Goal: Task Accomplishment & Management: Manage account settings

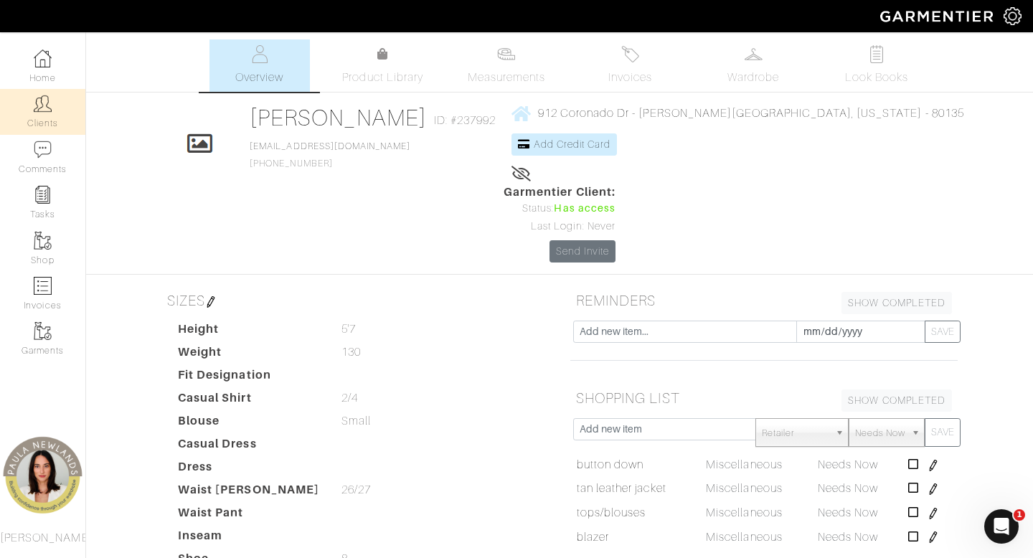
click at [46, 113] on link "Clients" at bounding box center [42, 111] width 85 height 45
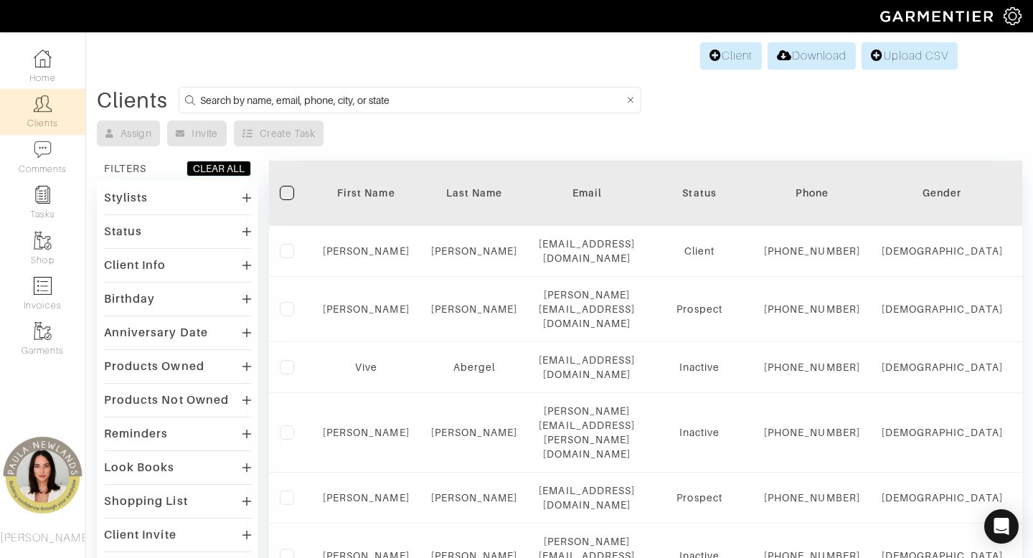
click at [482, 102] on input at bounding box center [412, 100] width 424 height 18
type input "anjali"
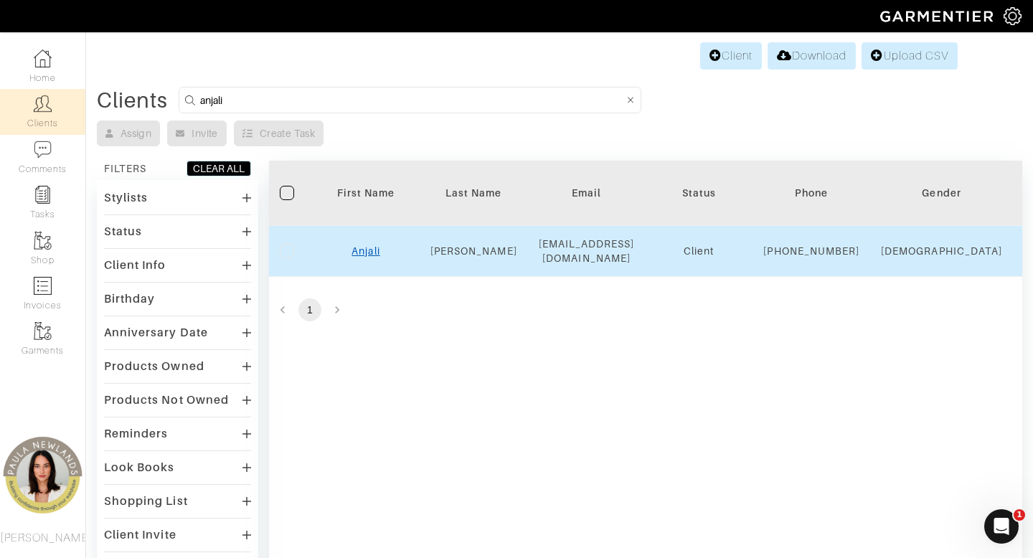
click at [371, 257] on link "Anjali" at bounding box center [366, 250] width 28 height 11
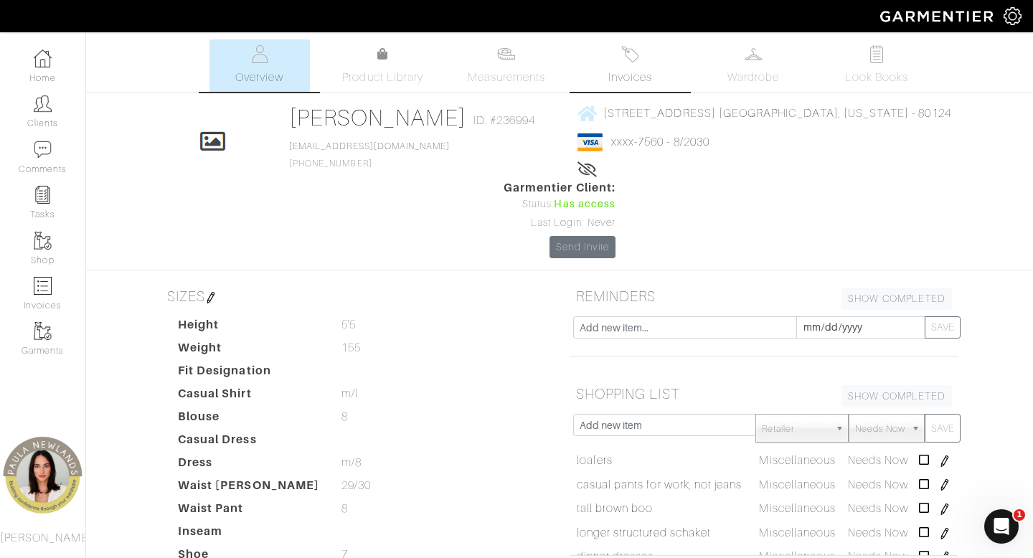
click at [630, 67] on link "Invoices" at bounding box center [630, 65] width 100 height 52
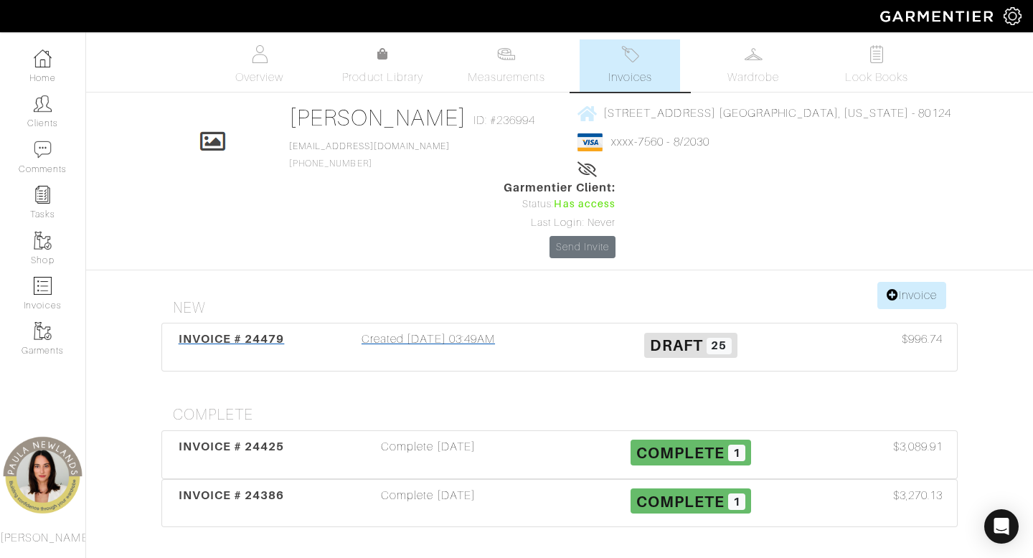
click at [445, 331] on div "Created 09/02/25 03:49AM" at bounding box center [428, 347] width 263 height 33
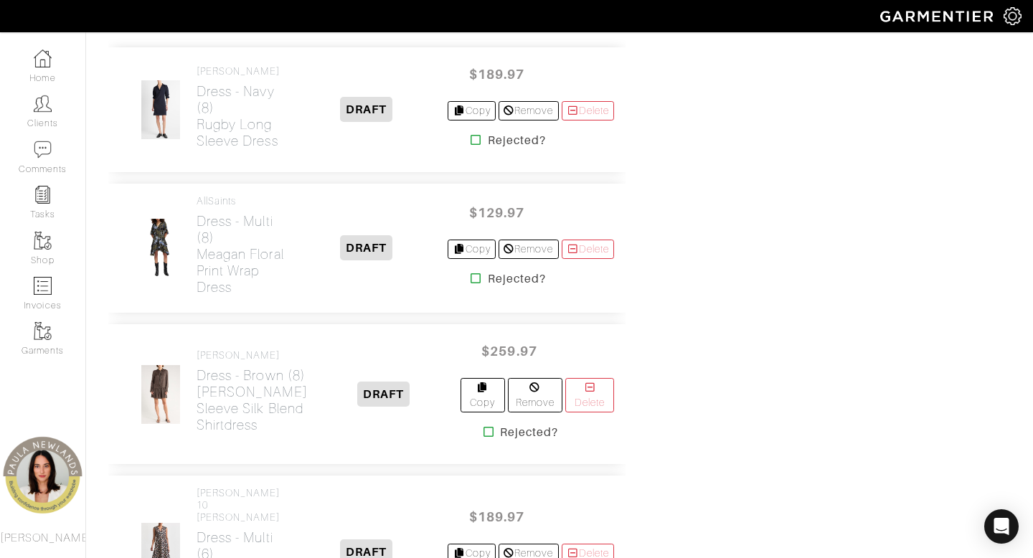
scroll to position [2372, 0]
click at [226, 133] on h2 "Dress - navy (8) Rugby Long Sleeve Dress" at bounding box center [241, 116] width 88 height 66
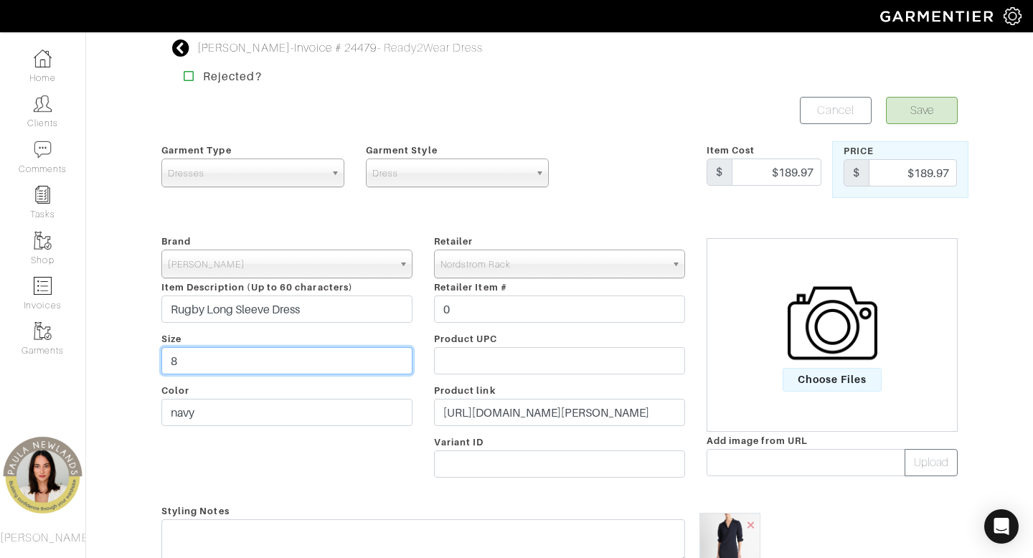
click at [319, 364] on input "8" at bounding box center [286, 360] width 251 height 27
type input "10"
click at [904, 110] on button "Save" at bounding box center [922, 110] width 72 height 27
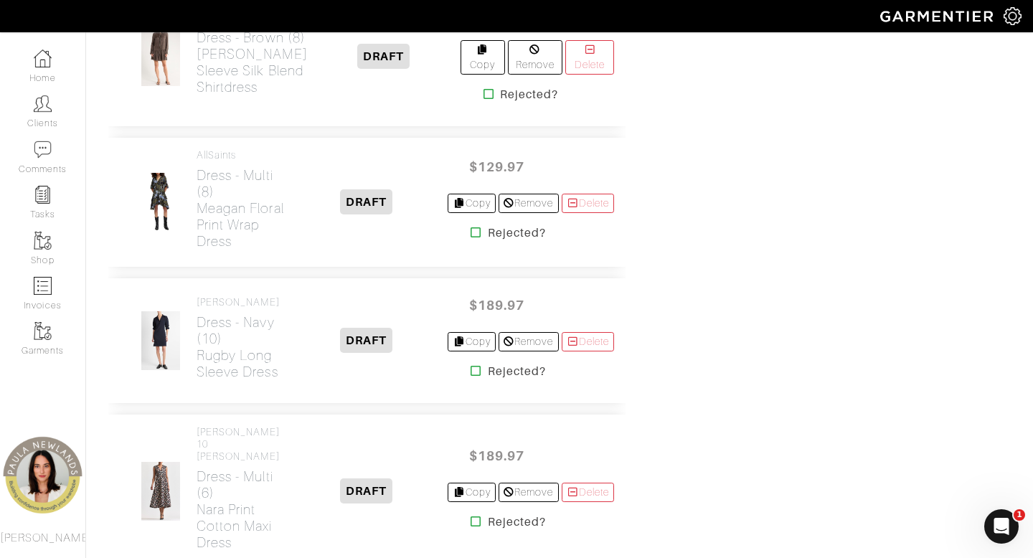
scroll to position [2421, 0]
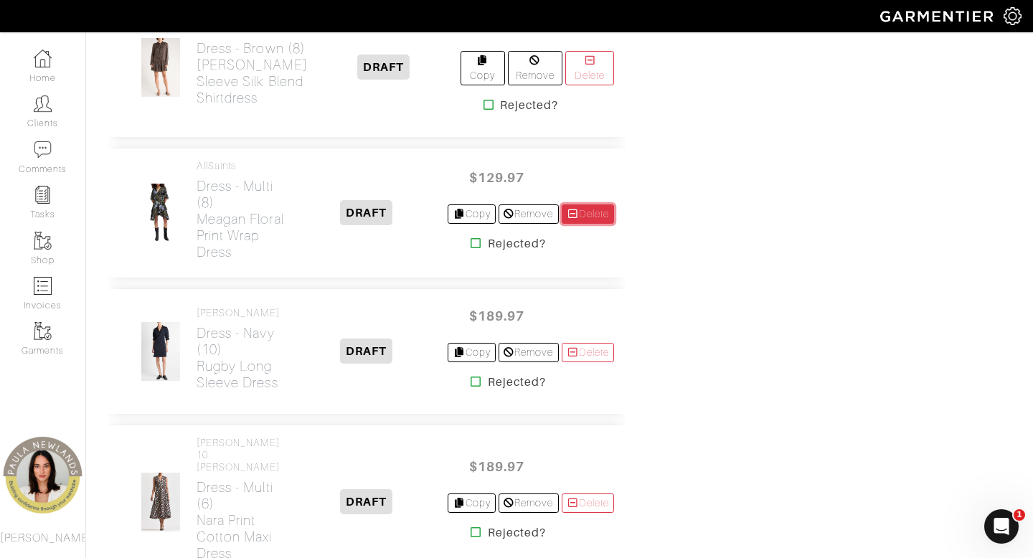
click at [588, 224] on link "Delete" at bounding box center [588, 213] width 53 height 19
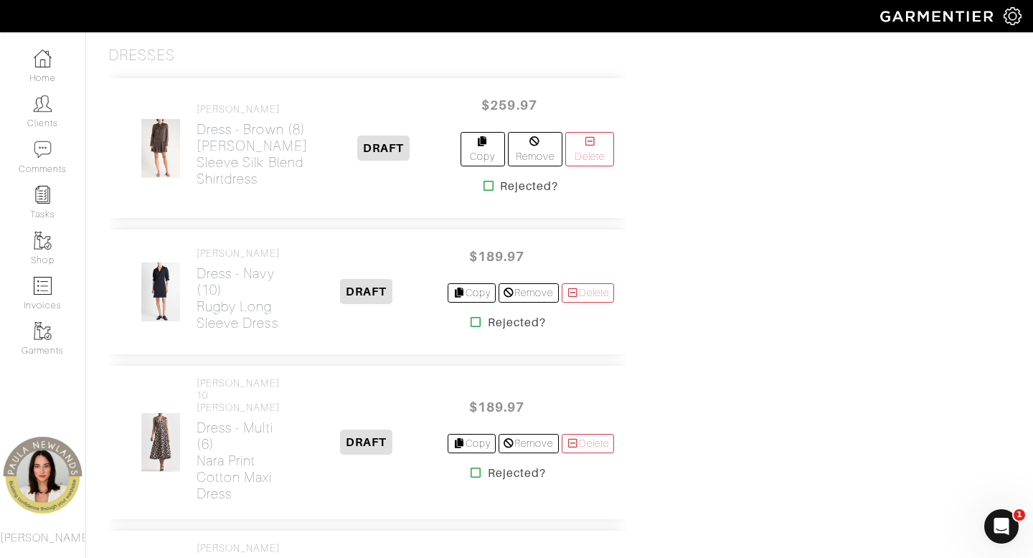
scroll to position [2323, 0]
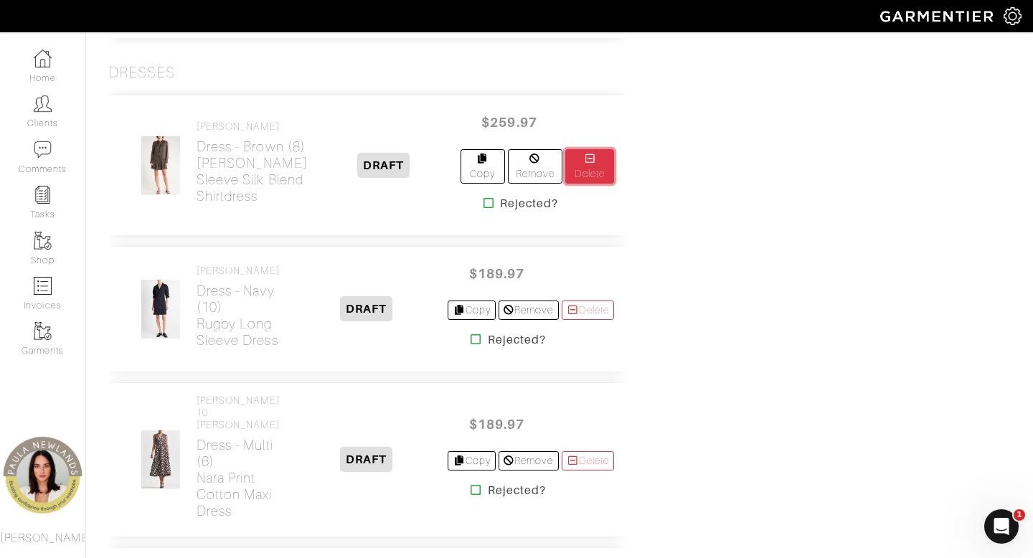
click at [593, 184] on link "Delete" at bounding box center [589, 166] width 49 height 34
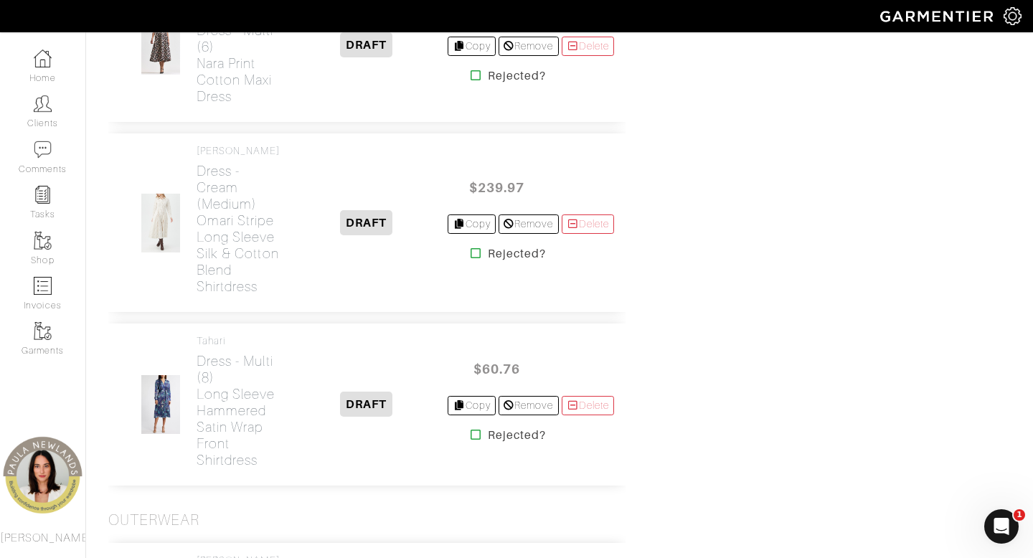
scroll to position [2588, 0]
click at [593, 232] on link "Delete" at bounding box center [588, 222] width 53 height 19
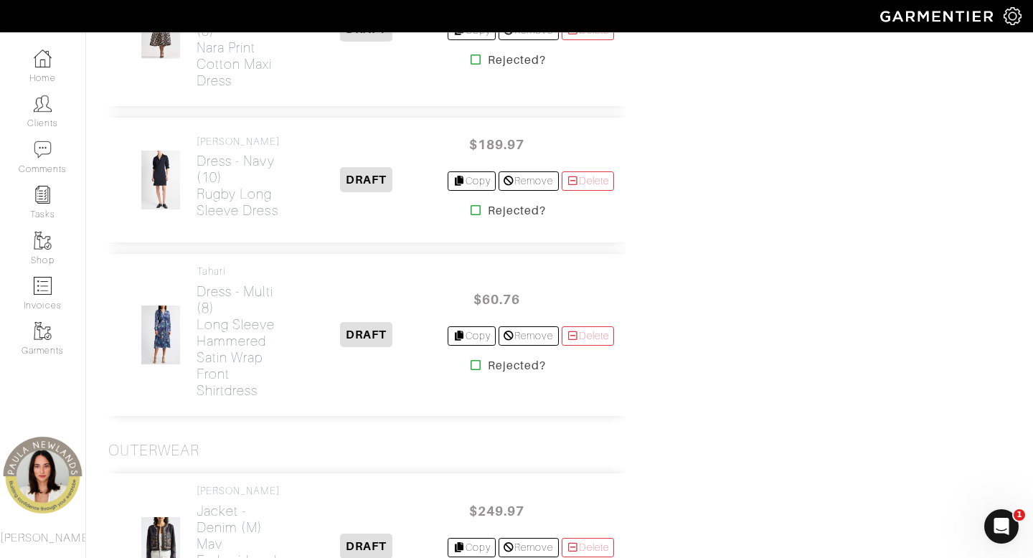
scroll to position [2469, 0]
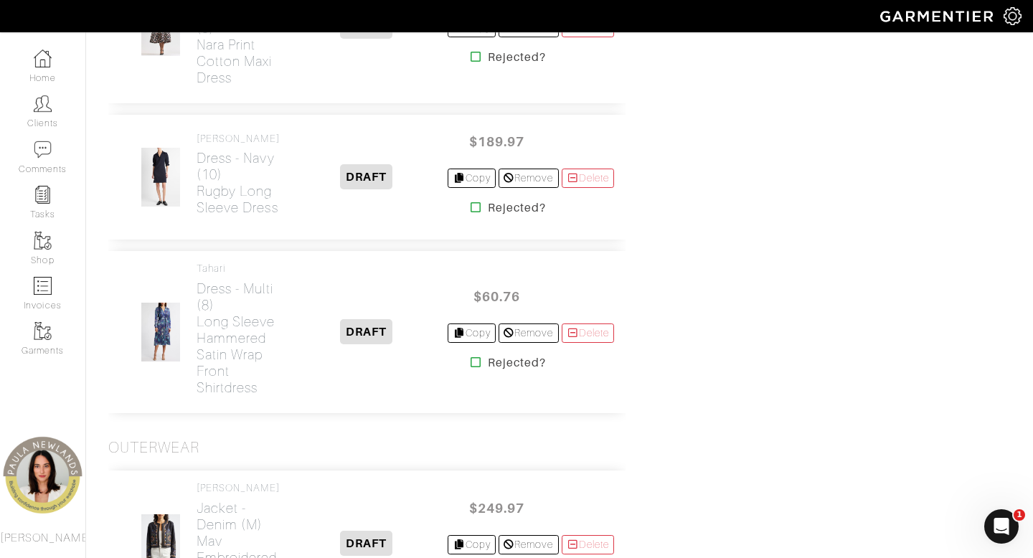
click at [471, 368] on icon at bounding box center [476, 362] width 11 height 11
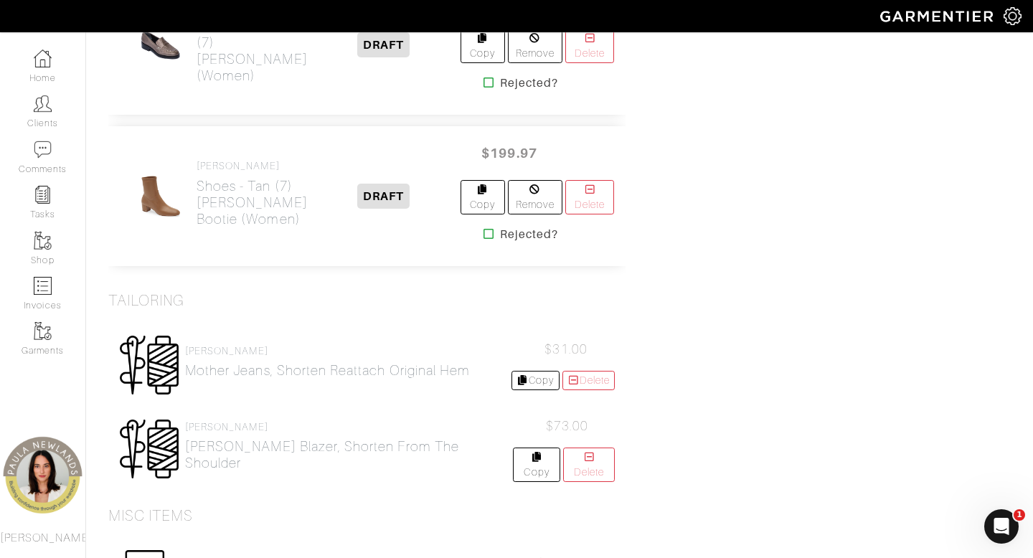
scroll to position [3149, 0]
click at [590, 216] on link "Delete" at bounding box center [589, 199] width 49 height 34
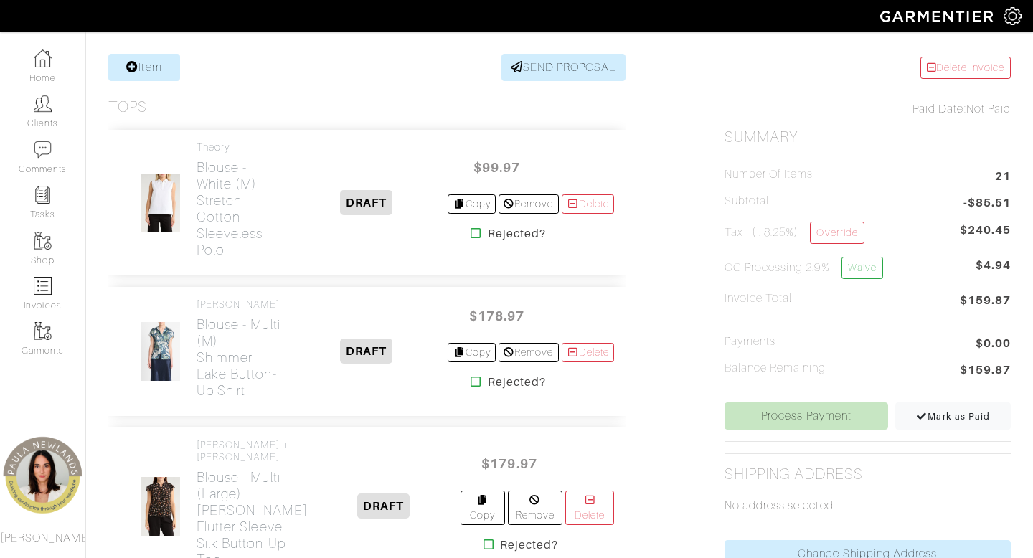
scroll to position [268, 0]
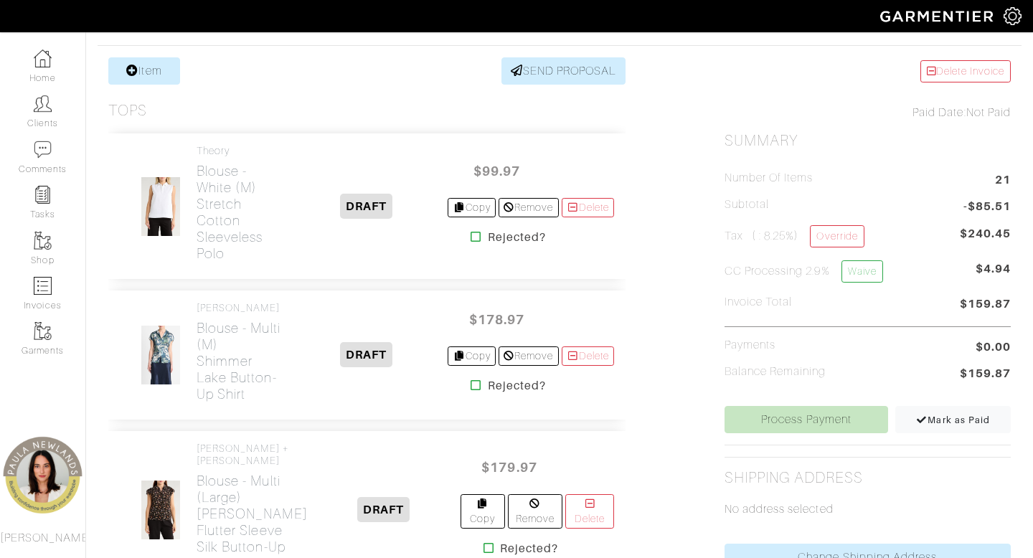
click at [583, 445] on div "[PERSON_NAME] + [PERSON_NAME] Blouse - multi (large) [PERSON_NAME] Flutter Slee…" at bounding box center [366, 510] width 517 height 158
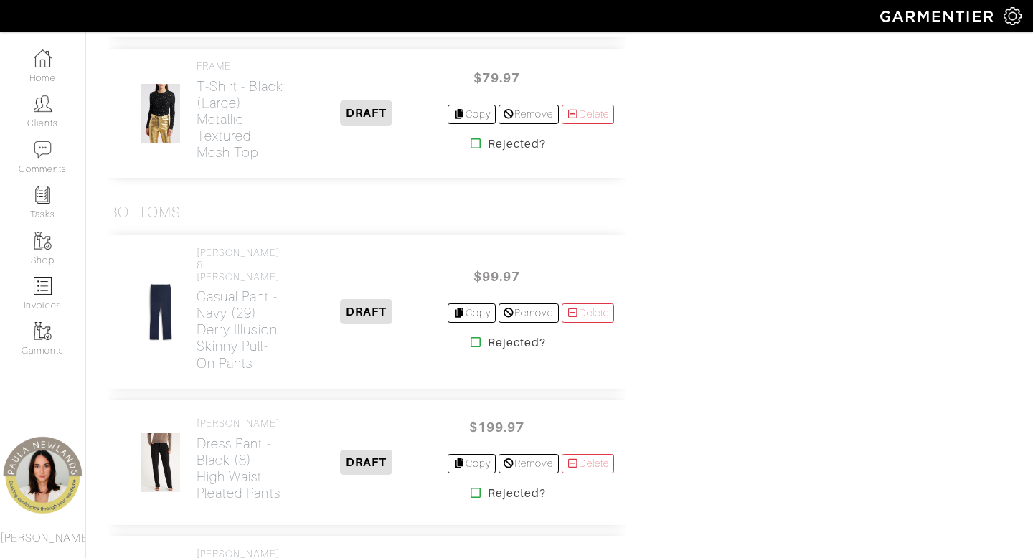
scroll to position [1098, 0]
click at [595, 322] on link "Delete" at bounding box center [588, 312] width 53 height 19
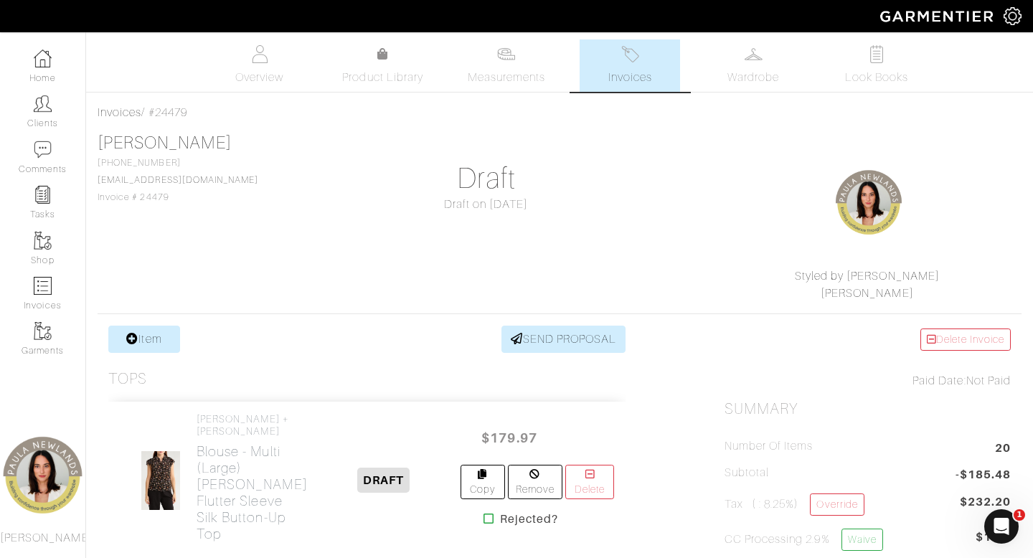
click at [665, 230] on div "[PERSON_NAME] [PHONE_NUMBER] [EMAIL_ADDRESS][DOMAIN_NAME] Invoice # 24479 Draft…" at bounding box center [560, 217] width 924 height 169
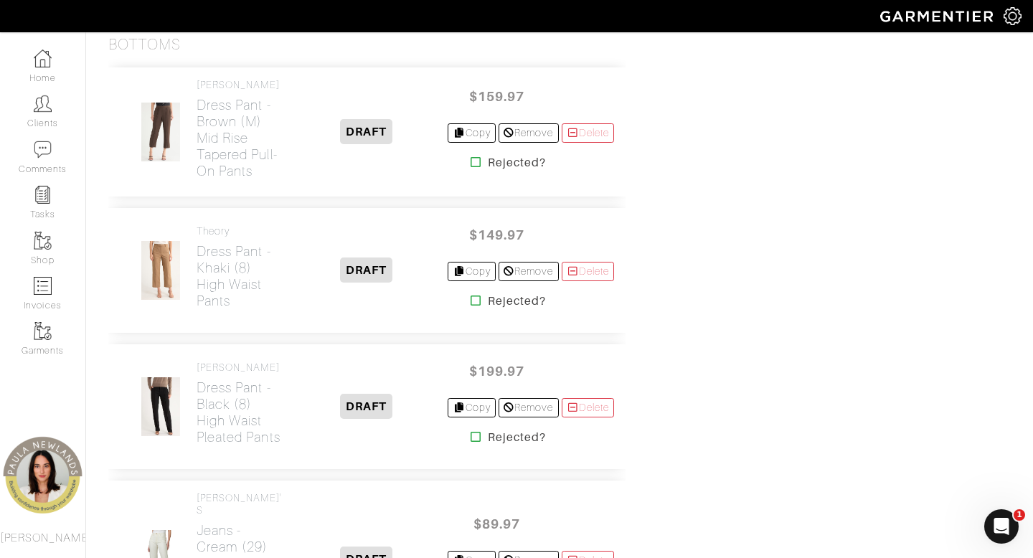
scroll to position [1265, 0]
click at [217, 308] on h2 "Dress Pant - khaki (8) High Waist Pants" at bounding box center [241, 275] width 88 height 66
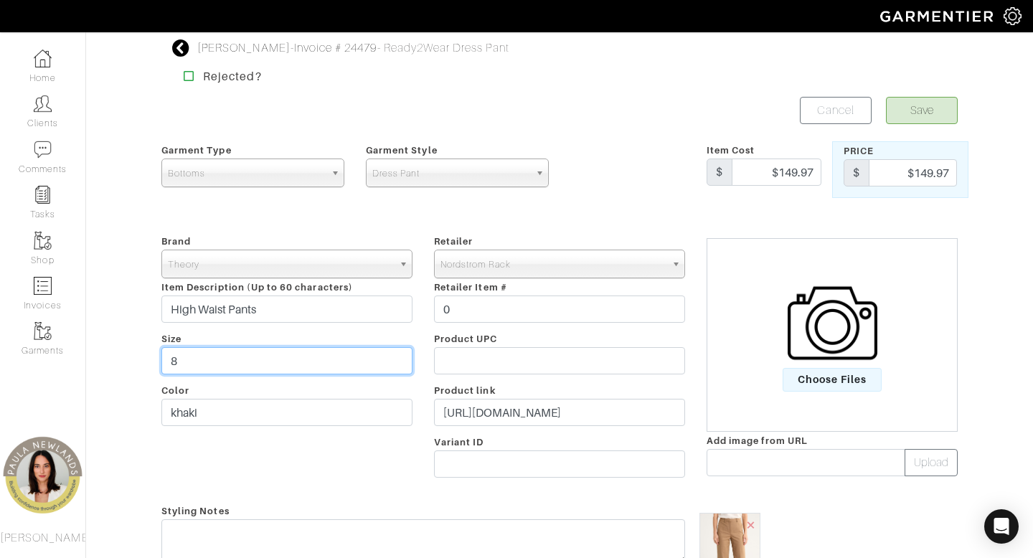
click at [270, 364] on input "8" at bounding box center [286, 360] width 251 height 27
type input "10"
click at [913, 109] on button "Save" at bounding box center [922, 110] width 72 height 27
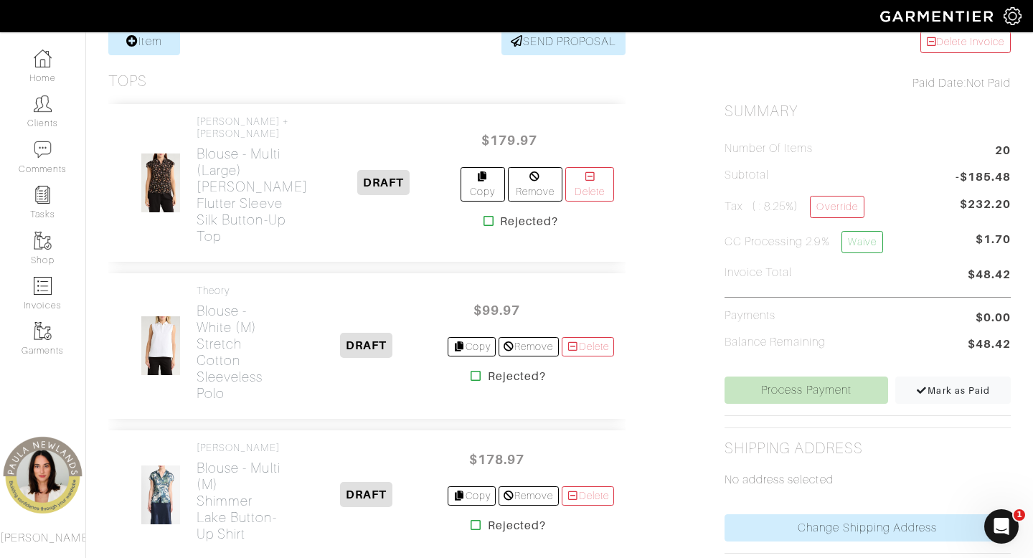
scroll to position [302, 0]
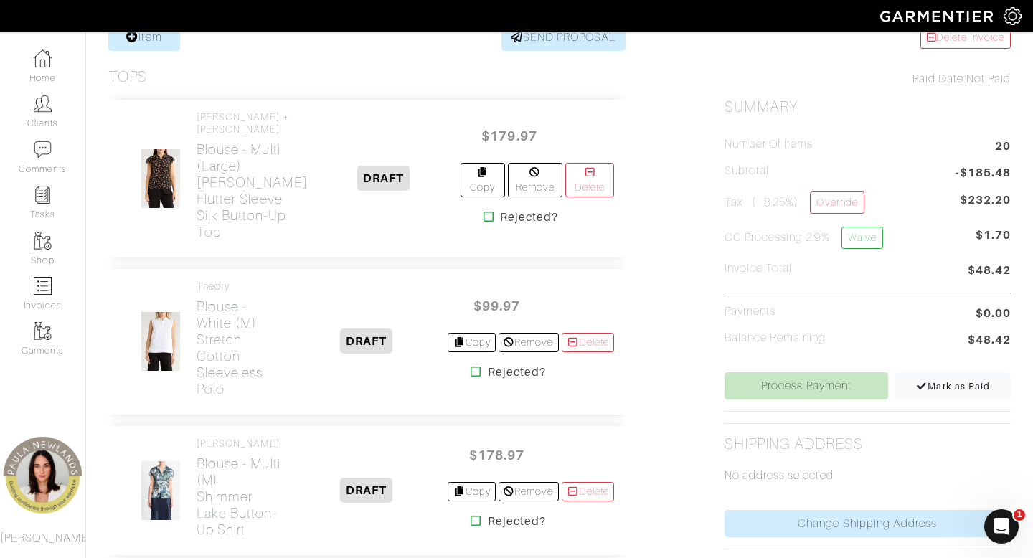
click at [484, 212] on icon at bounding box center [489, 216] width 11 height 11
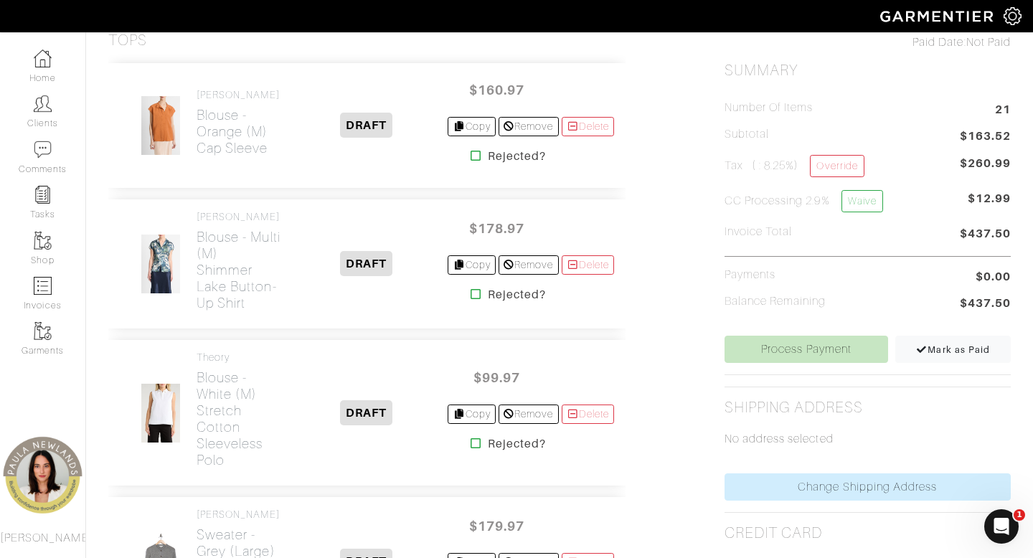
click at [471, 294] on icon at bounding box center [476, 293] width 11 height 11
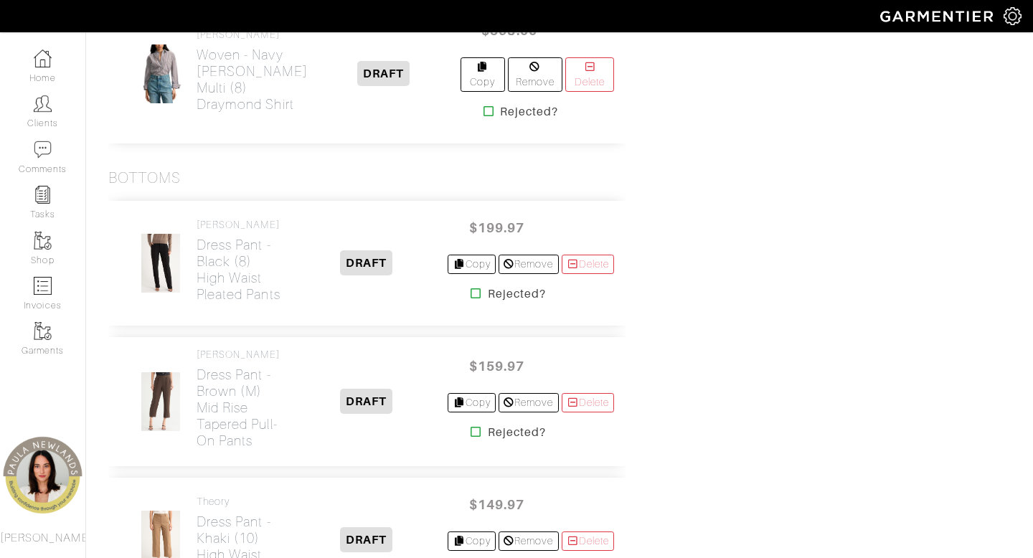
scroll to position [1117, 0]
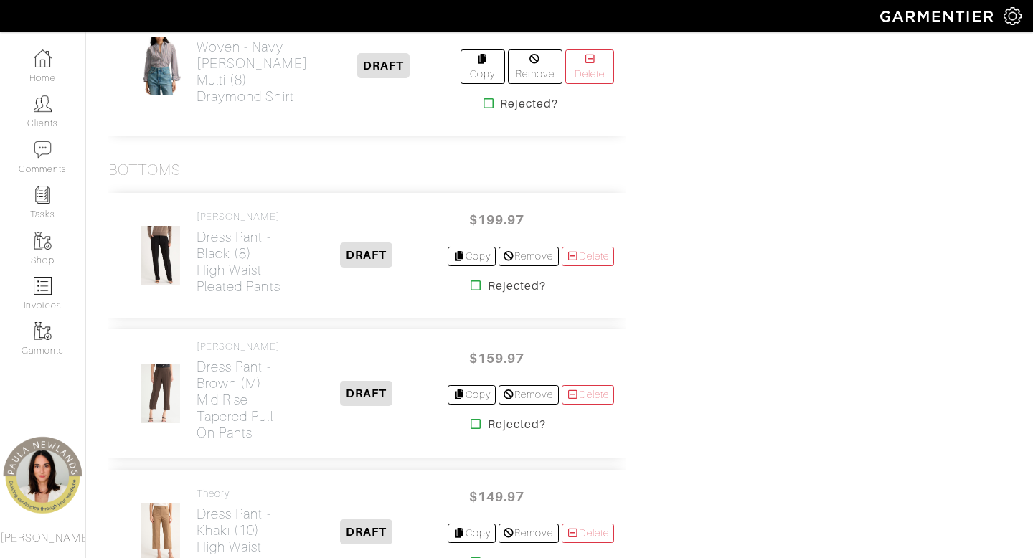
click at [471, 291] on icon at bounding box center [476, 285] width 11 height 11
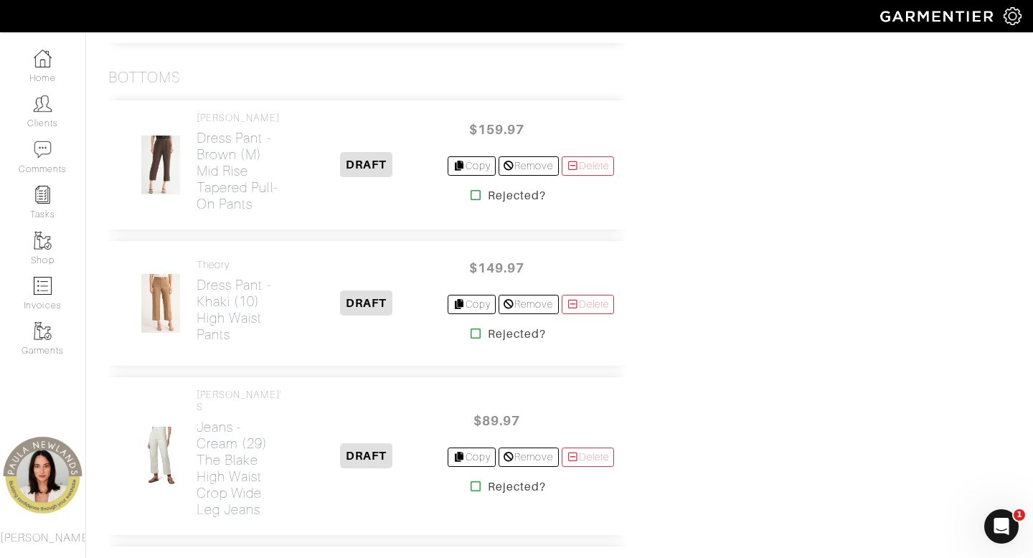
scroll to position [1211, 0]
click at [242, 456] on h2 "Jeans - cream (29) The Blake High Waist Crop Wide Leg Jeans" at bounding box center [241, 467] width 88 height 99
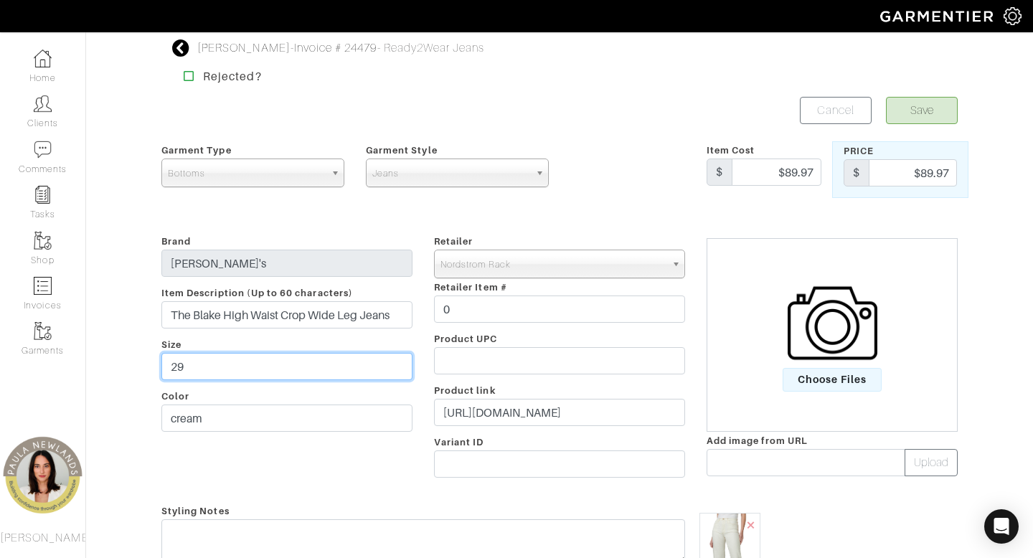
click at [243, 369] on input "29" at bounding box center [286, 366] width 251 height 27
click at [243, 368] on input "29" at bounding box center [286, 366] width 251 height 27
type input "30"
click at [936, 104] on button "Save" at bounding box center [922, 110] width 72 height 27
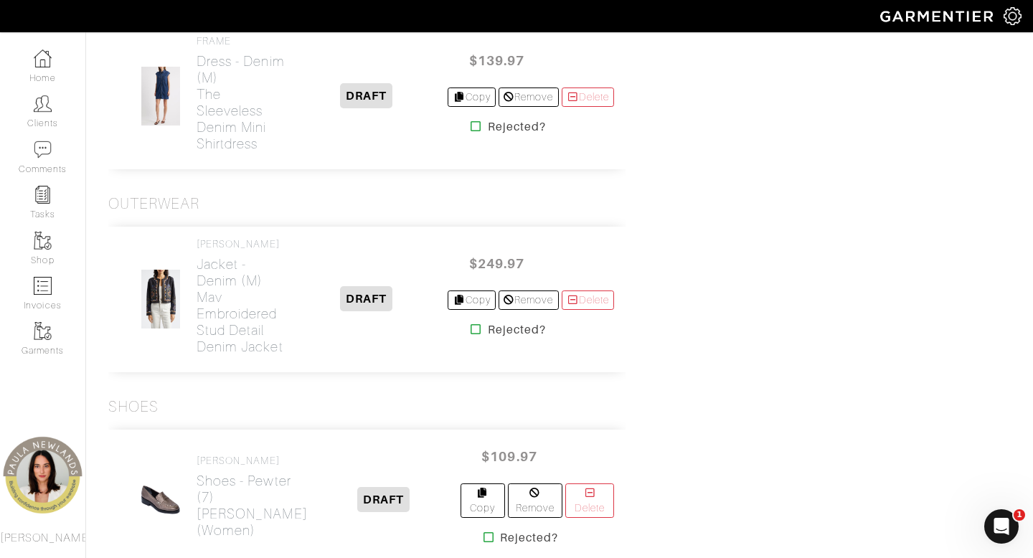
scroll to position [2375, 0]
click at [471, 334] on icon at bounding box center [476, 327] width 11 height 11
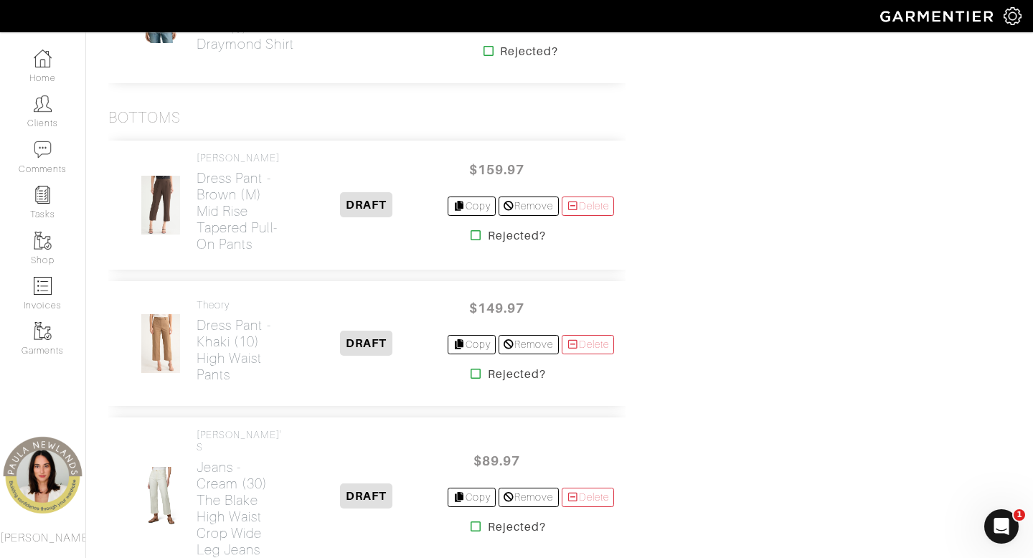
scroll to position [1157, 0]
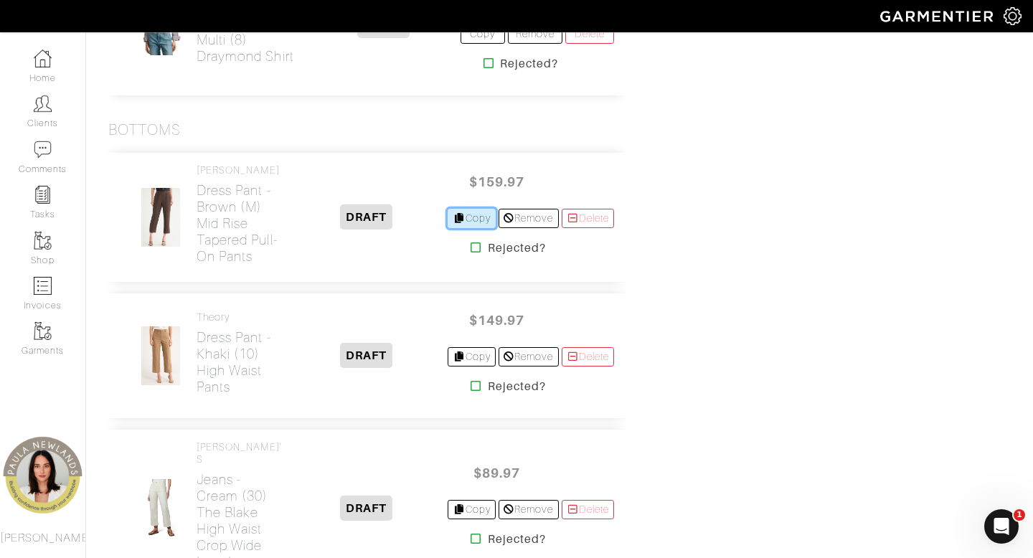
click at [464, 228] on link "Copy" at bounding box center [472, 218] width 48 height 19
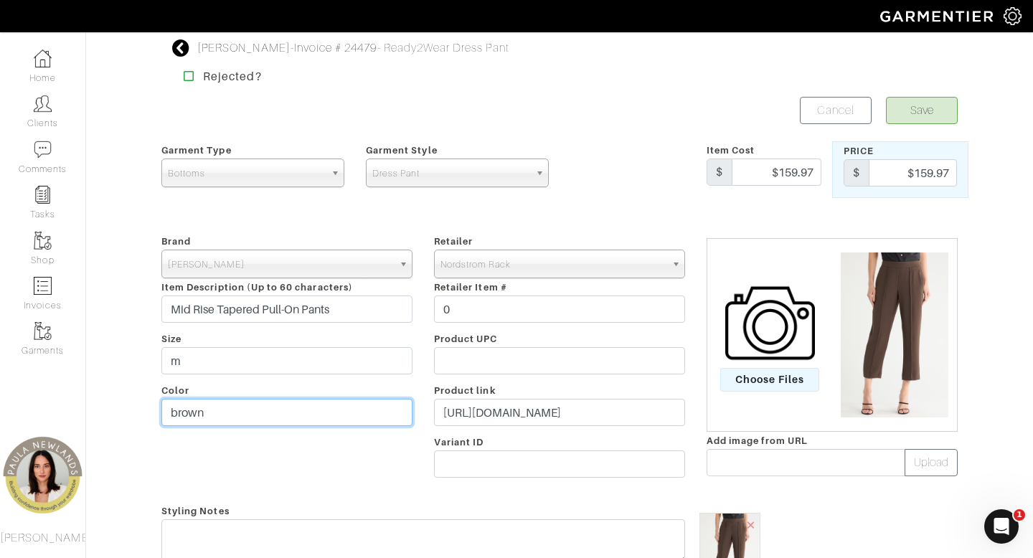
click at [249, 410] on input "brown" at bounding box center [286, 412] width 251 height 27
click at [249, 411] on input "brown" at bounding box center [286, 412] width 251 height 27
type input "black"
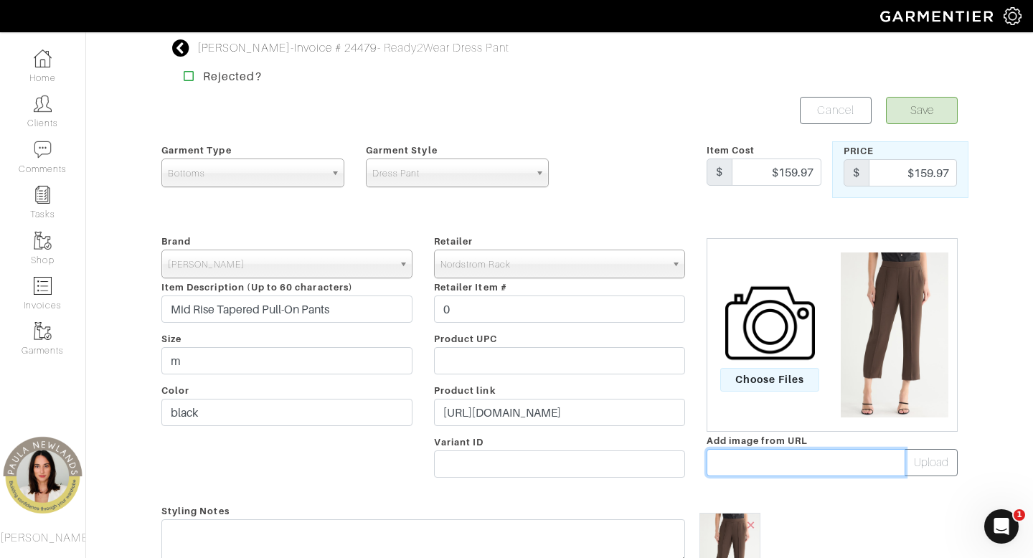
click at [740, 463] on input "text" at bounding box center [806, 462] width 199 height 27
paste input "https://n.nordstrommedia.com/it/e1cc15ea-c5a5-446c-830f-bac9b53b1af4.jpeg?w=156…"
type input "https://n.nordstrommedia.com/it/e1cc15ea-c5a5-446c-830f-bac9b53b1af4.jpeg?w=156…"
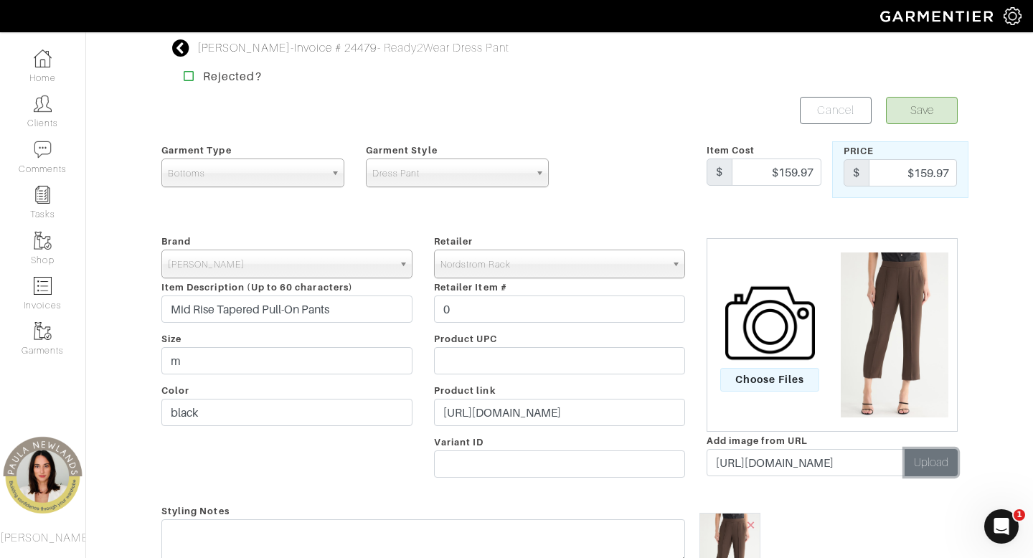
click at [944, 466] on button "Upload" at bounding box center [931, 462] width 53 height 27
click at [819, 524] on span "×" at bounding box center [819, 524] width 11 height 19
click at [929, 119] on button "Save" at bounding box center [922, 110] width 72 height 27
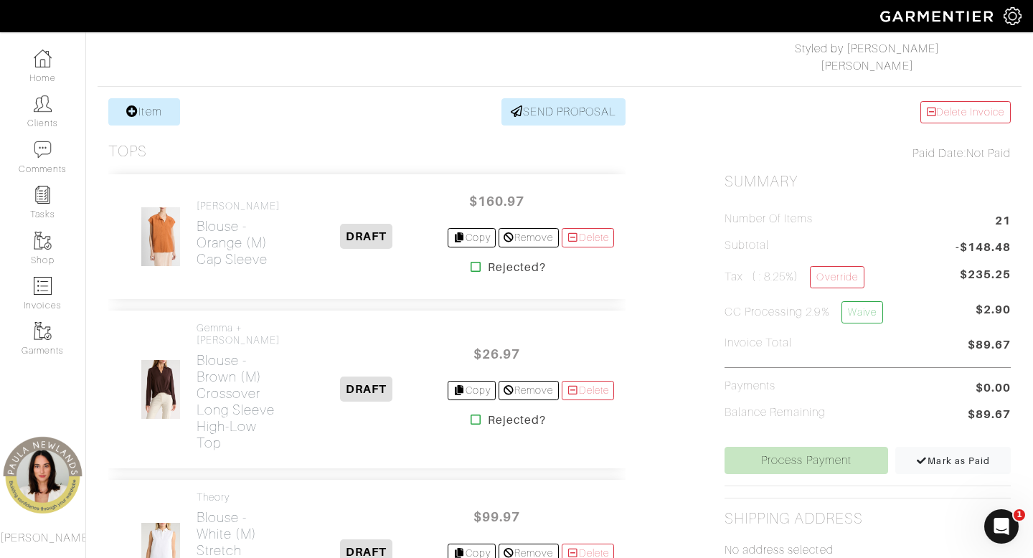
scroll to position [230, 0]
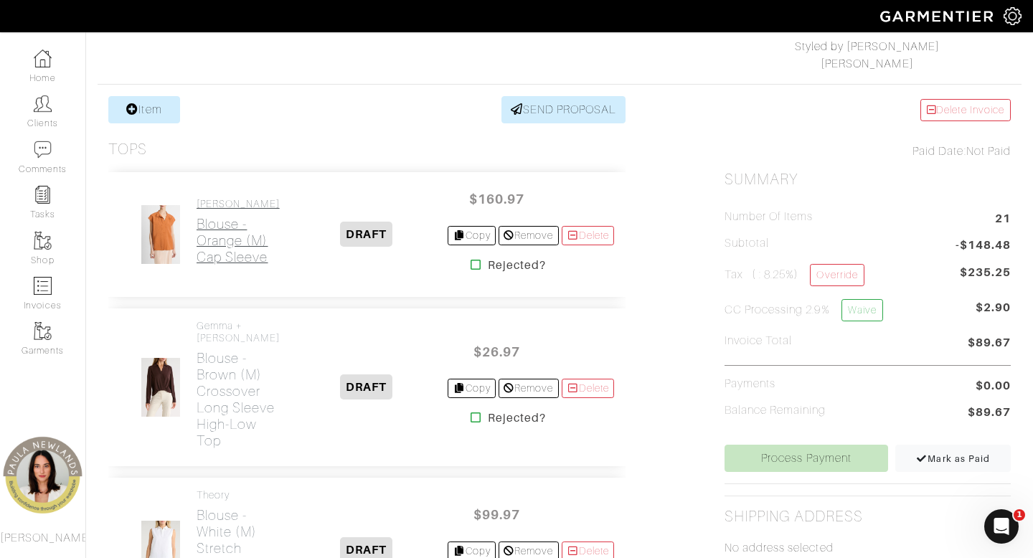
click at [230, 237] on h2 "Blouse - orange (m) [GEOGRAPHIC_DATA]" at bounding box center [241, 241] width 88 height 50
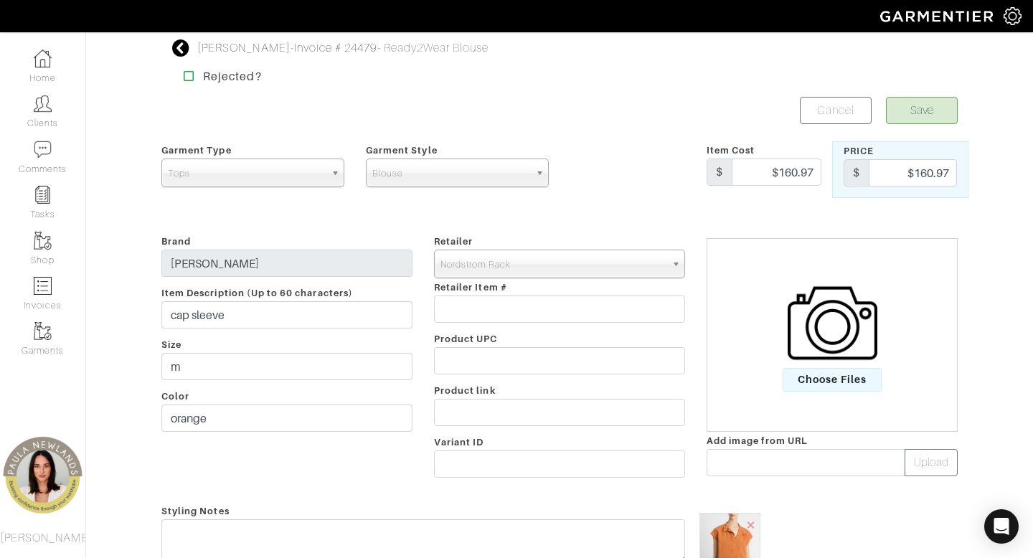
click at [178, 47] on icon at bounding box center [181, 47] width 18 height 17
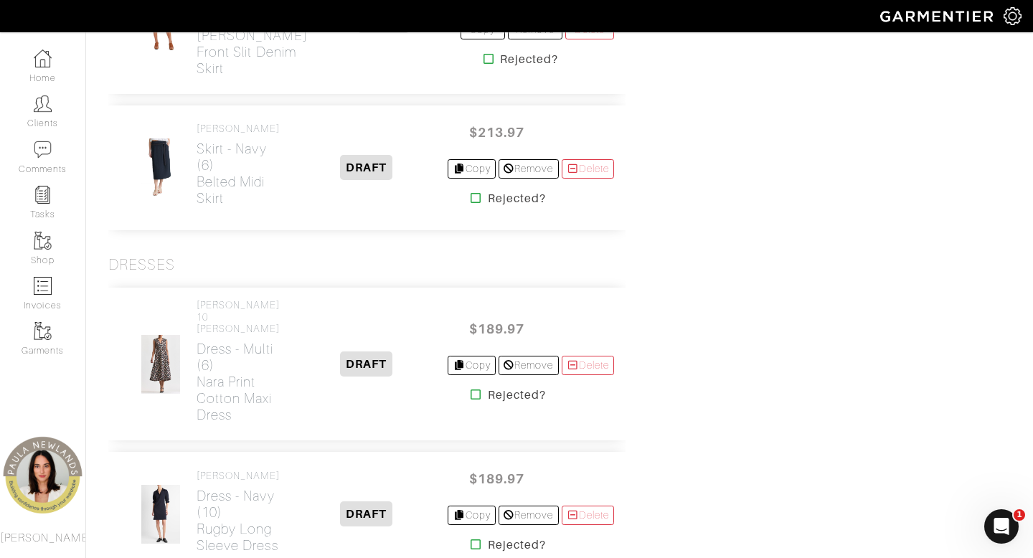
scroll to position [2260, 0]
click at [471, 202] on icon at bounding box center [476, 196] width 11 height 11
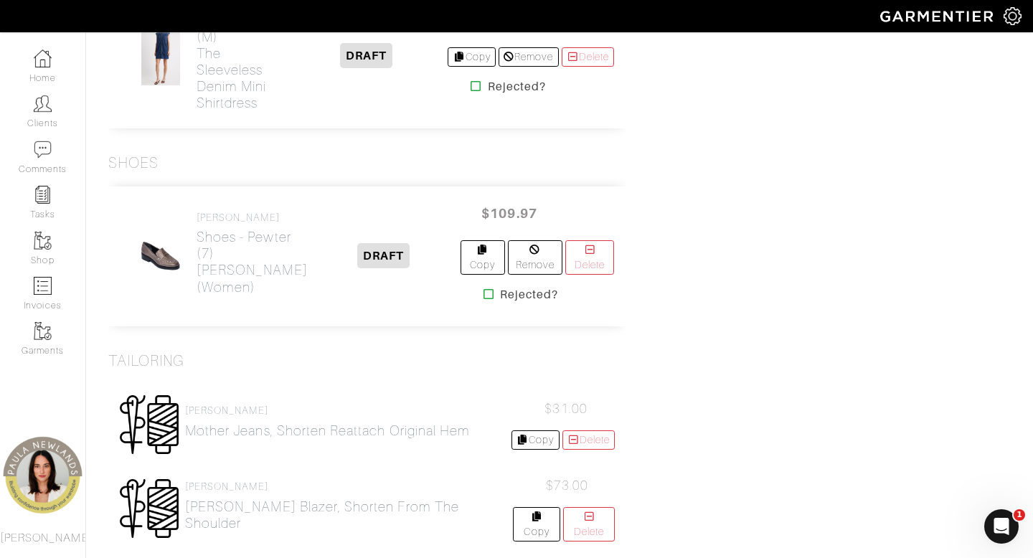
scroll to position [2803, 0]
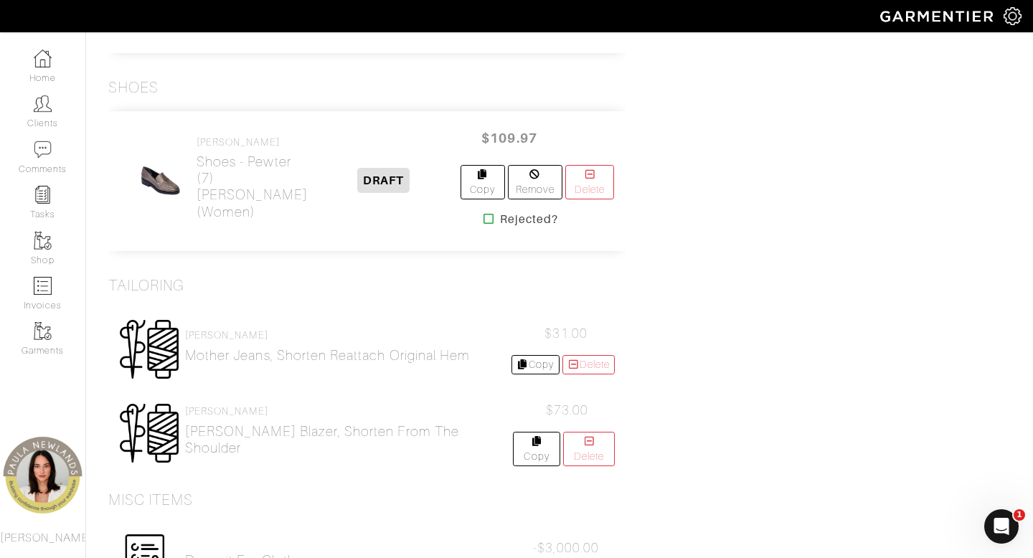
click at [484, 225] on icon at bounding box center [489, 218] width 11 height 11
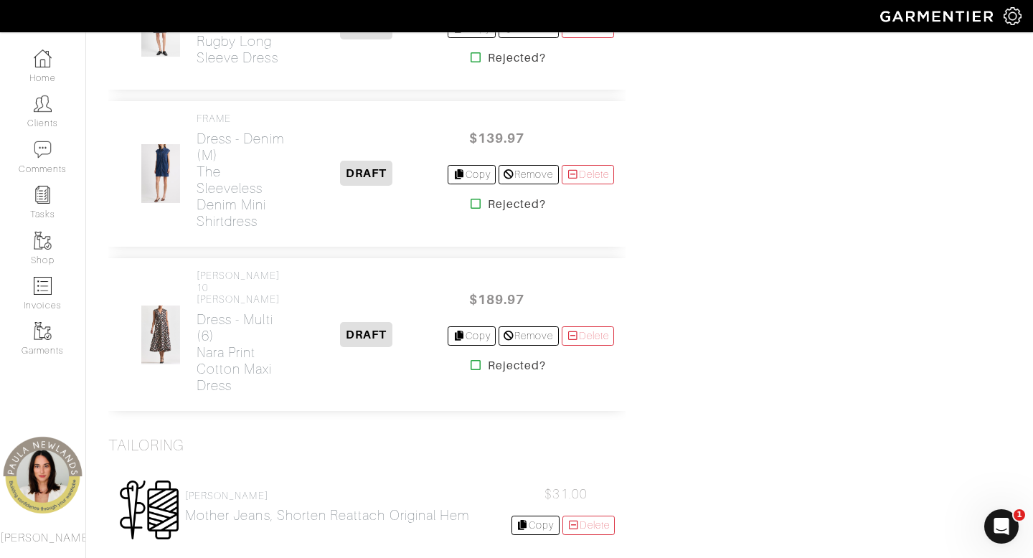
scroll to position [2446, 0]
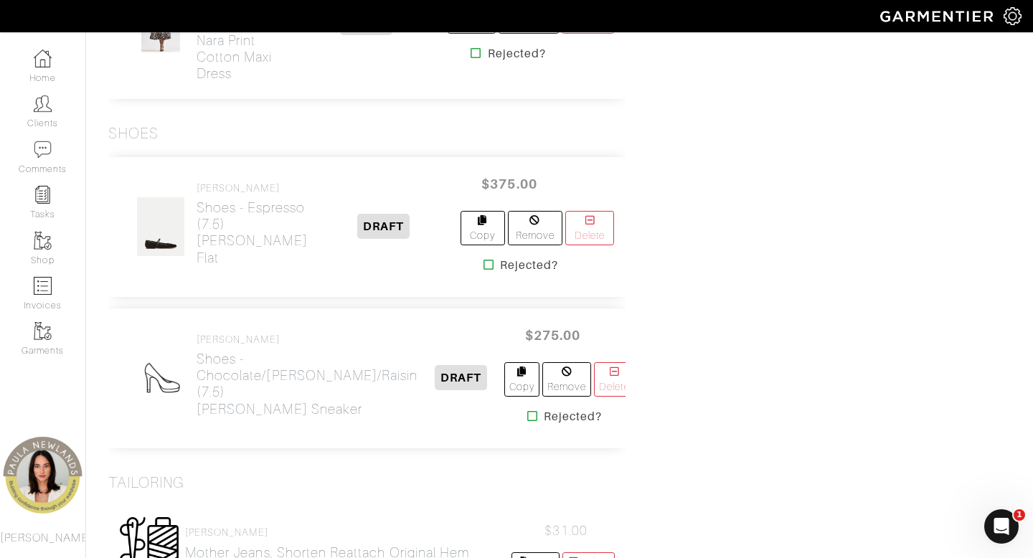
scroll to position [2760, 0]
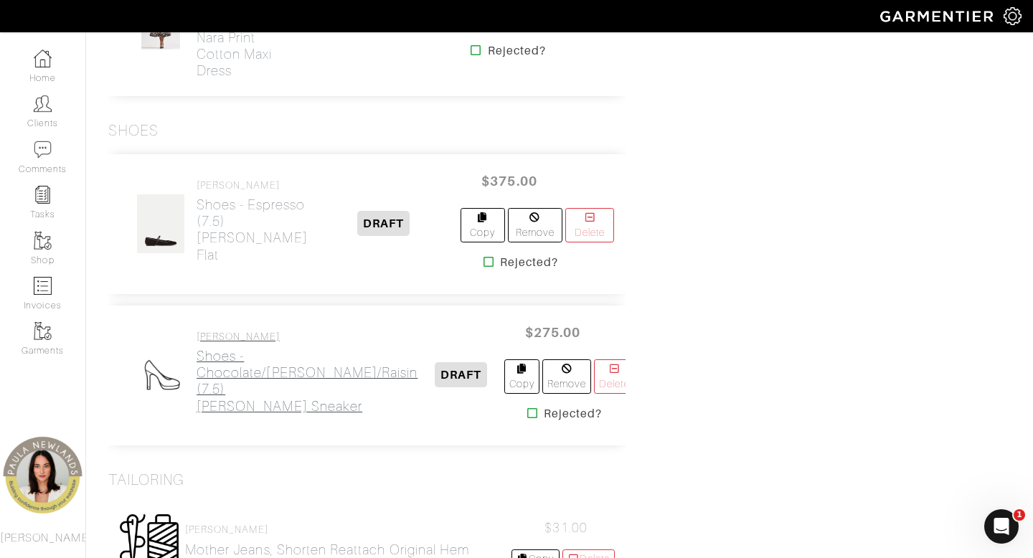
click at [276, 382] on h2 "Shoes - Chocolate/Hazelwood/Raisin (7.5) Penrose Sneaker" at bounding box center [308, 381] width 222 height 66
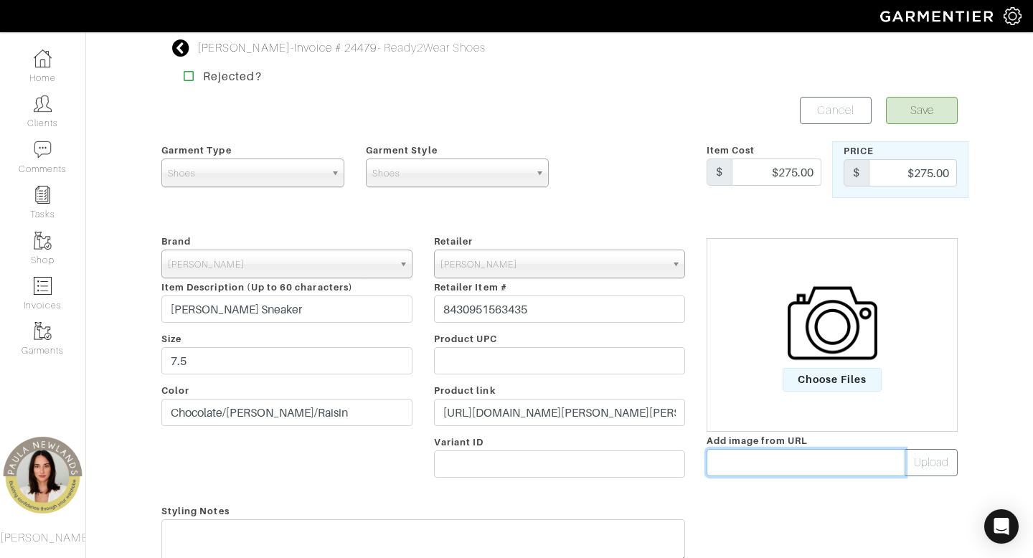
click at [791, 463] on input "text" at bounding box center [806, 462] width 199 height 27
paste input "https://cdn.shopify.com/s/files/1/0089/4432/0612/files/J6219M5200_CHOCOLATE_01.…"
type input "https://cdn.shopify.com/s/files/1/0089/4432/0612/files/J6219M5200_CHOCOLATE_01.…"
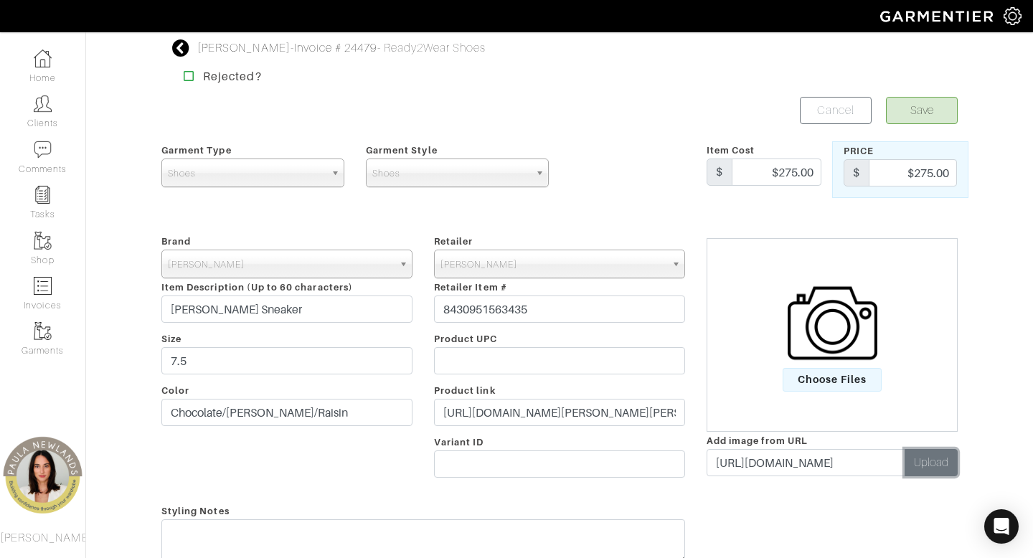
scroll to position [0, 0]
click at [945, 466] on button "Upload" at bounding box center [931, 462] width 53 height 27
click at [928, 110] on button "Save" at bounding box center [922, 110] width 72 height 27
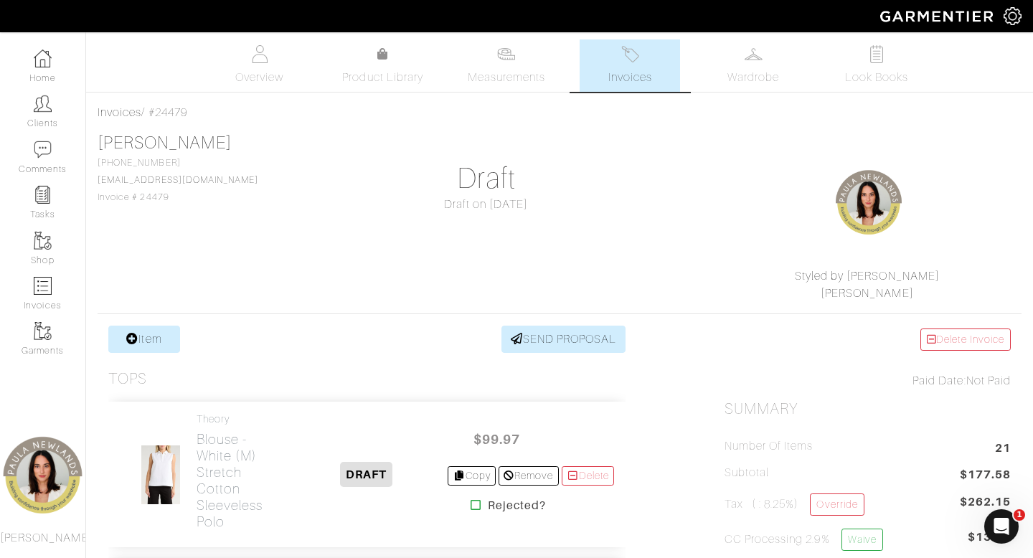
click at [636, 287] on div "[PERSON_NAME] [PHONE_NUMBER] [EMAIL_ADDRESS][DOMAIN_NAME] Invoice # 24479 Draft…" at bounding box center [560, 217] width 924 height 169
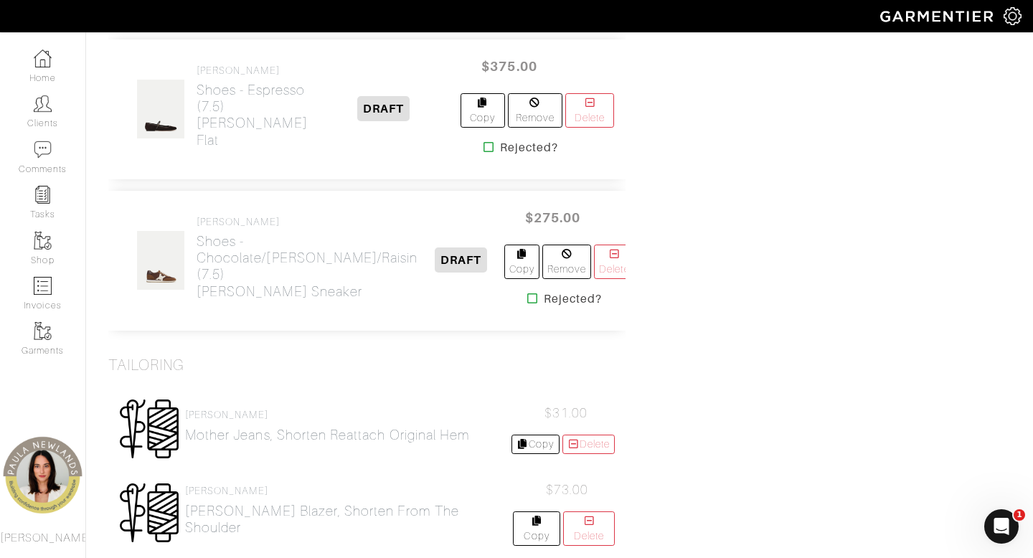
scroll to position [2882, 0]
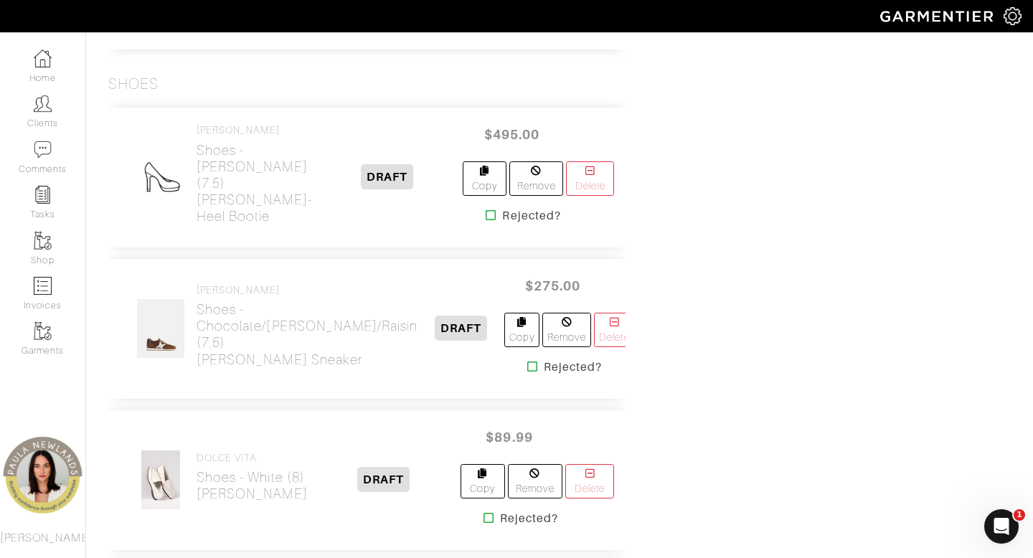
scroll to position [2950, 0]
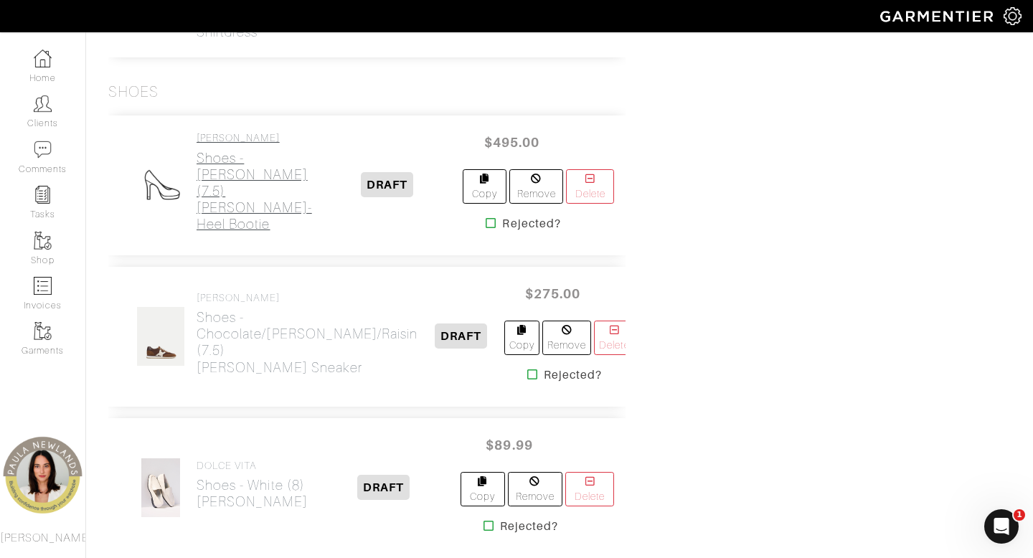
click at [217, 187] on h2 "Shoes - [PERSON_NAME] (7.5) [PERSON_NAME]-Heel Bootie" at bounding box center [255, 191] width 116 height 83
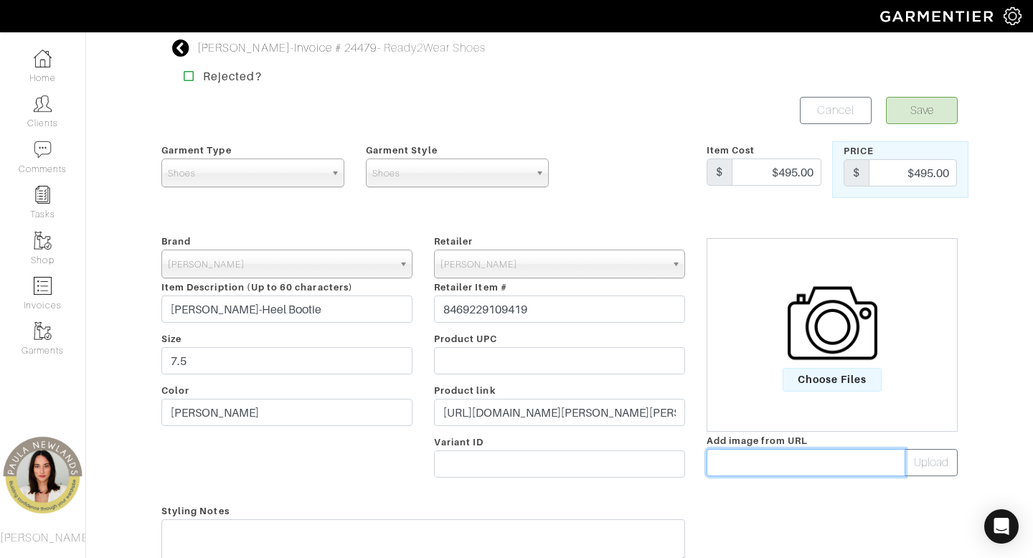
click at [735, 463] on input "text" at bounding box center [806, 462] width 199 height 27
paste input "[URL][DOMAIN_NAME]"
type input "https://veronicabeard.com/cdn/shop/files/J6207L1200_HAZELWOOD_01.jpg?v=17538099…"
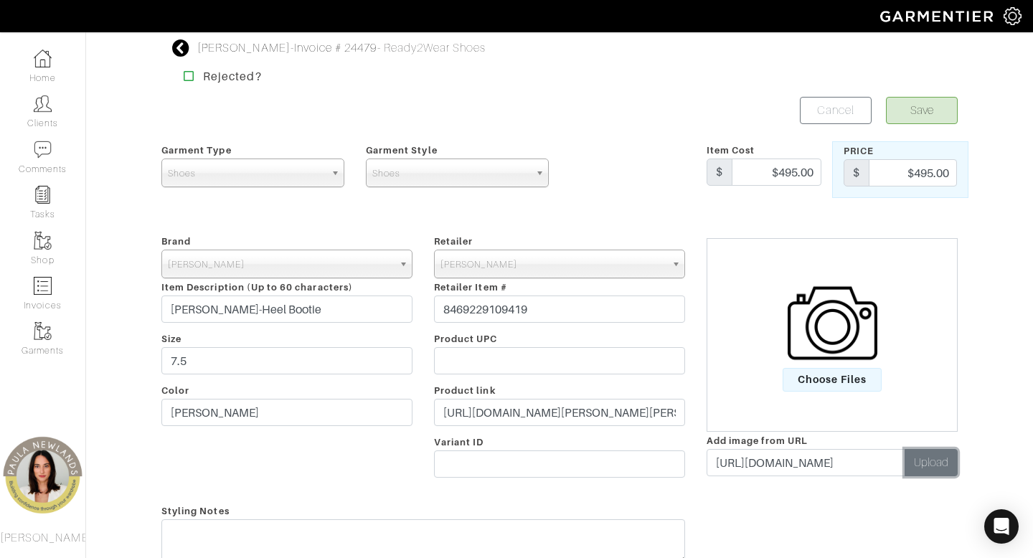
click at [943, 463] on button "Upload" at bounding box center [931, 462] width 53 height 27
click at [933, 112] on button "Save" at bounding box center [922, 110] width 72 height 27
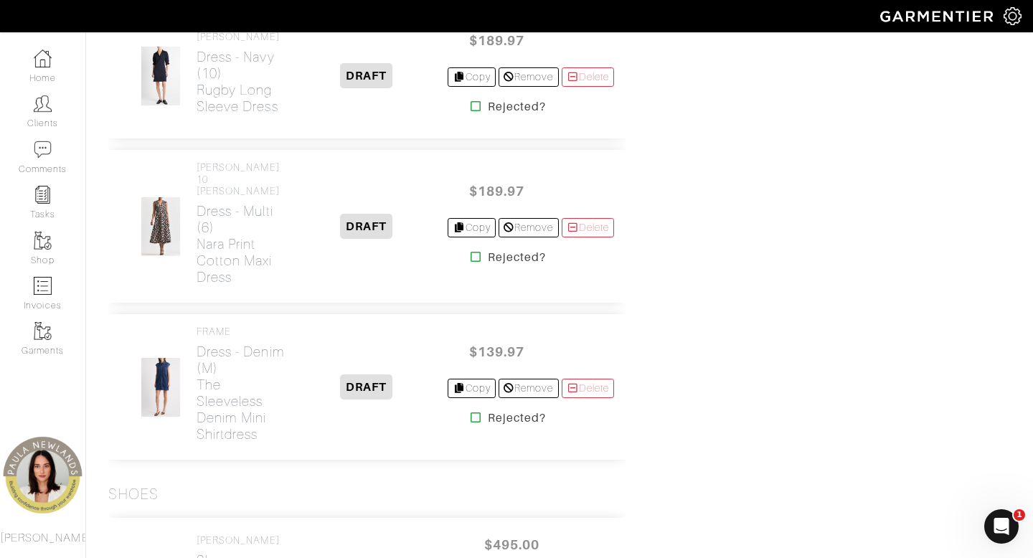
scroll to position [2531, 0]
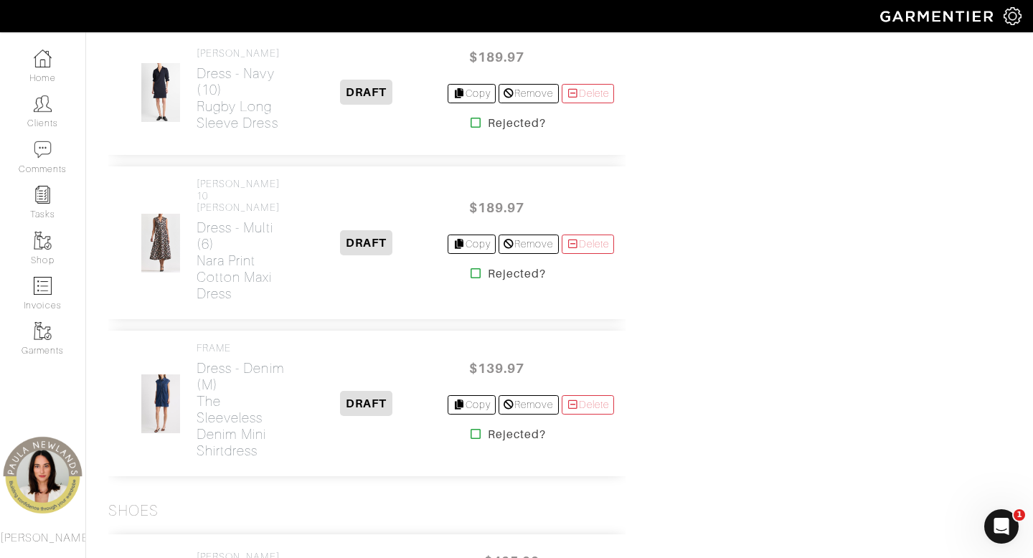
click at [471, 128] on icon at bounding box center [476, 122] width 11 height 11
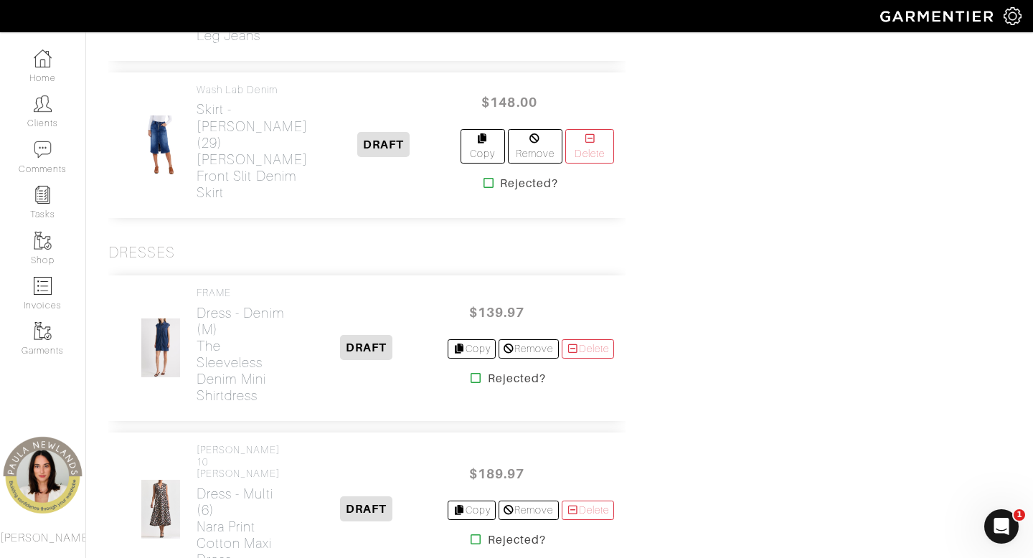
scroll to position [2277, 0]
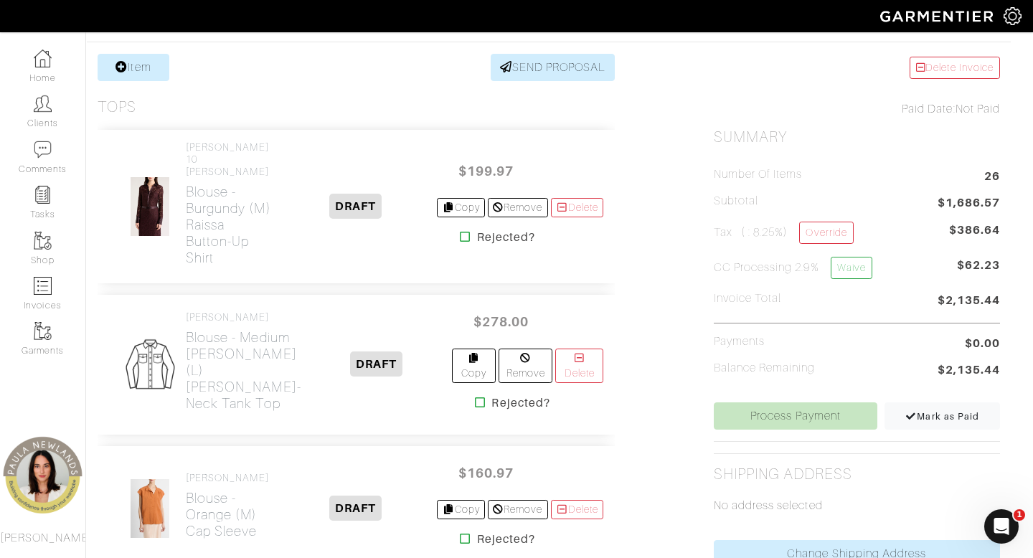
scroll to position [310, 11]
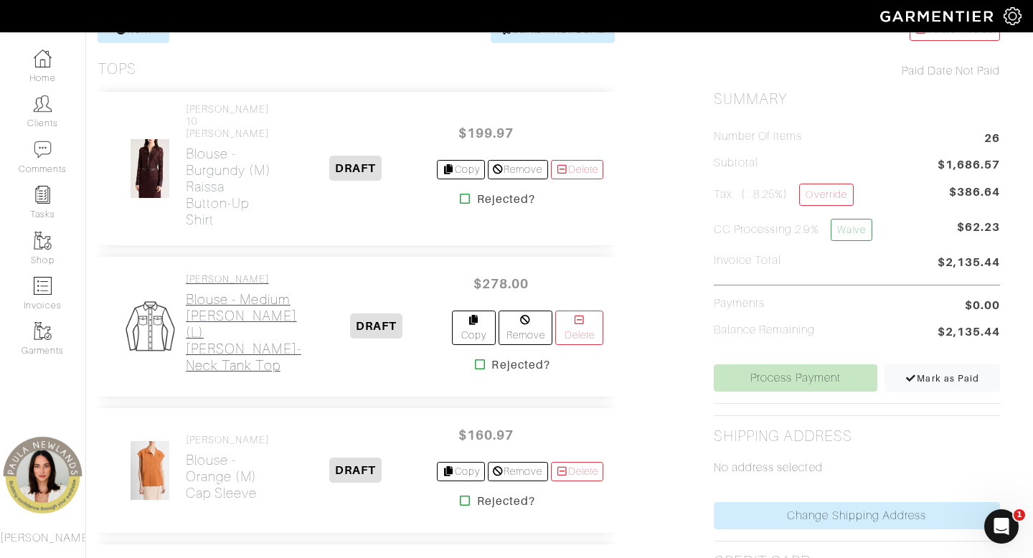
click at [204, 342] on h2 "Blouse - Medium Heather Grey (L) Mylie Mock-Neck Tank Top" at bounding box center [244, 332] width 116 height 83
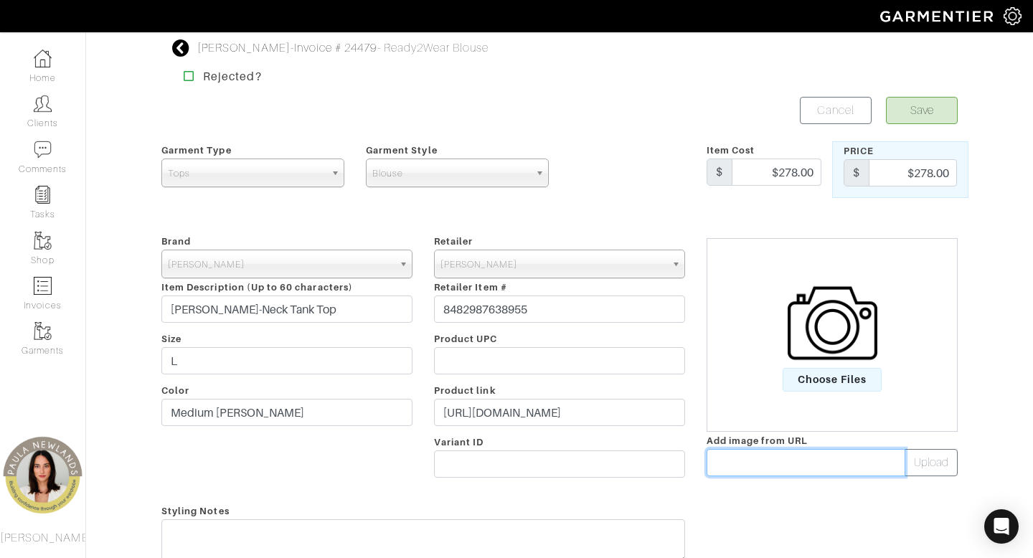
click at [765, 462] on input "text" at bounding box center [806, 462] width 199 height 27
paste input "https://veronicabeard.com/cdn/shop/files/2509JY182S0790_MEDIUM_HEATHER_GRAY_01.…"
type input "https://veronicabeard.com/cdn/shop/files/2509JY182S0790_MEDIUM_HEATHER_GRAY_01.…"
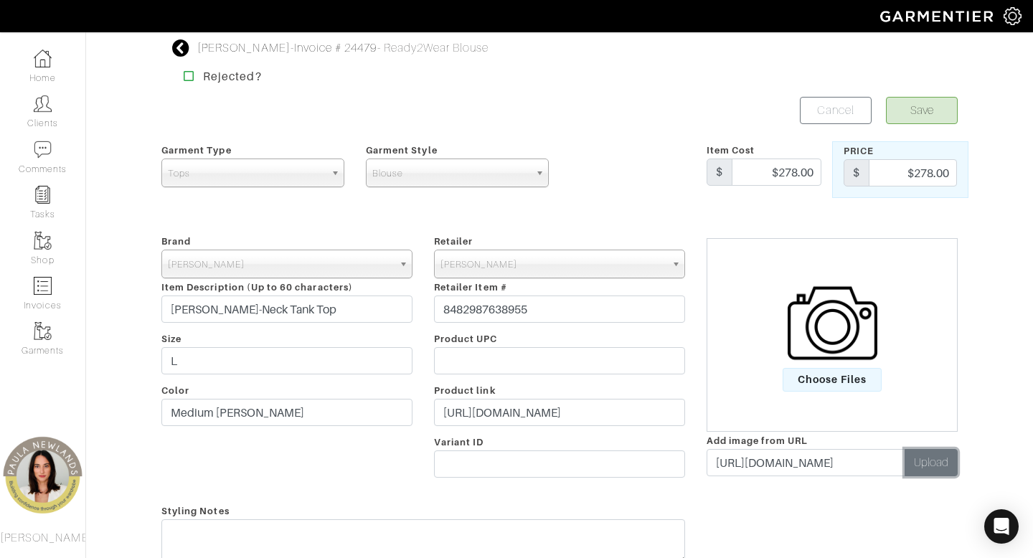
click at [937, 463] on button "Upload" at bounding box center [931, 462] width 53 height 27
click at [921, 113] on button "Save" at bounding box center [922, 110] width 72 height 27
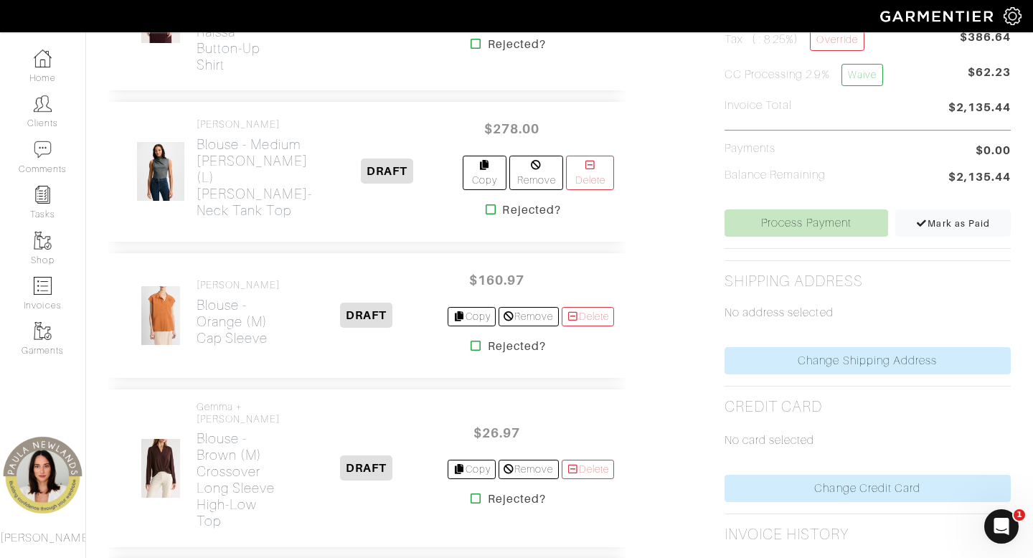
scroll to position [492, 0]
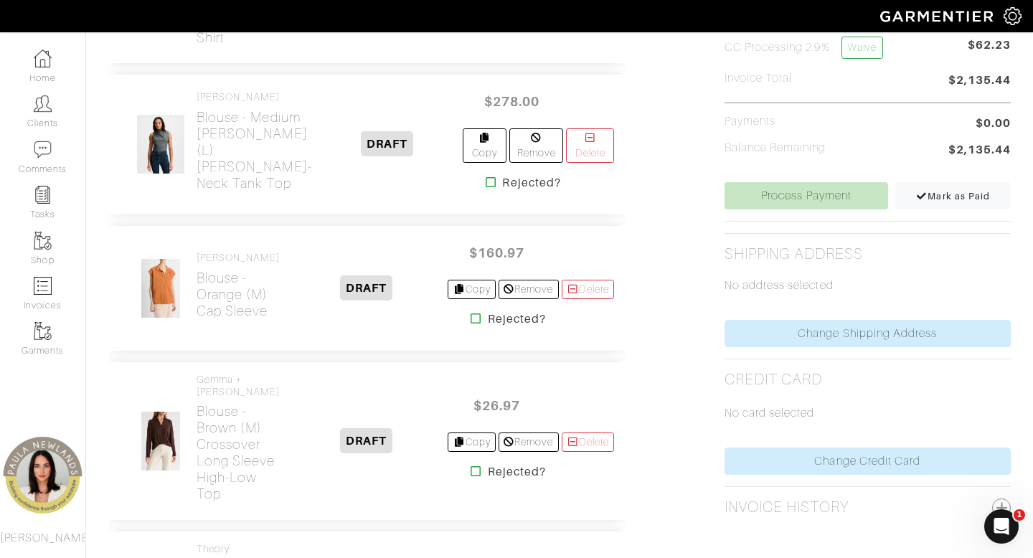
click at [471, 324] on icon at bounding box center [476, 318] width 11 height 11
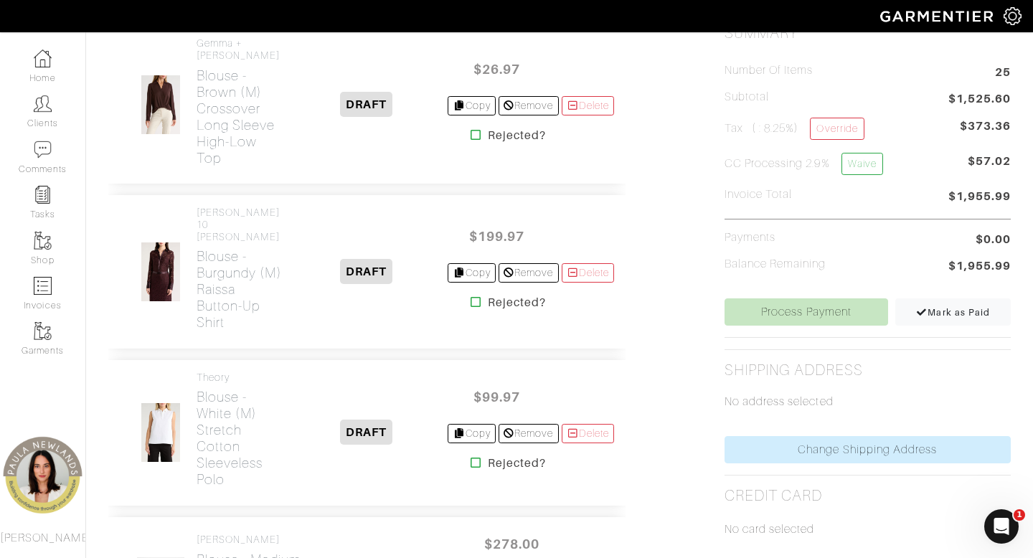
scroll to position [351, 0]
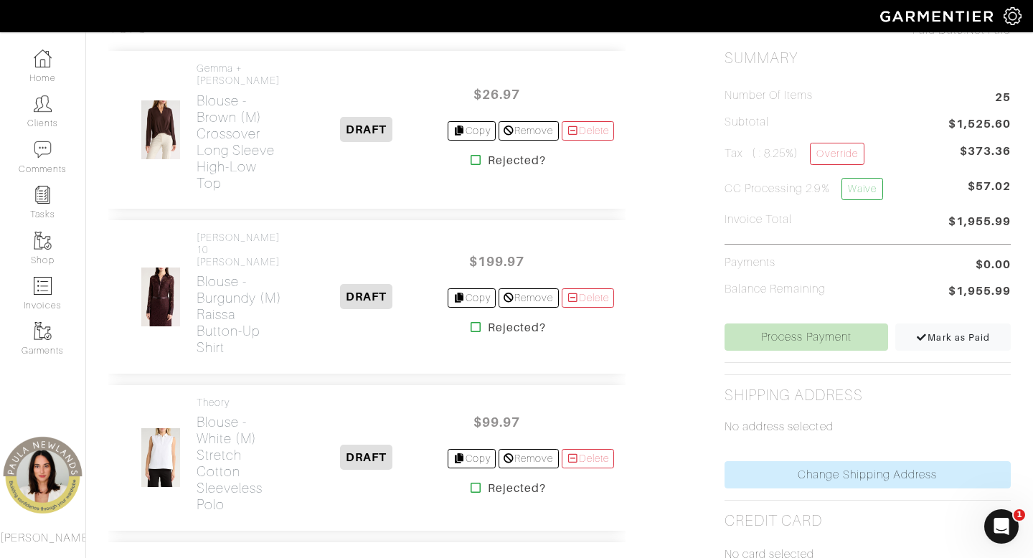
click at [471, 156] on icon at bounding box center [476, 159] width 11 height 11
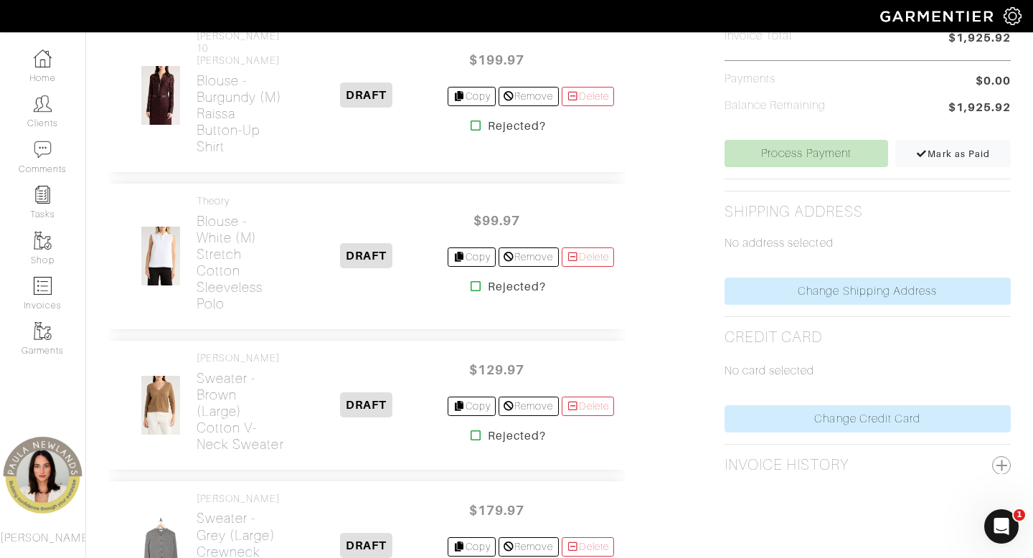
scroll to position [536, 0]
click at [471, 291] on icon at bounding box center [476, 284] width 11 height 11
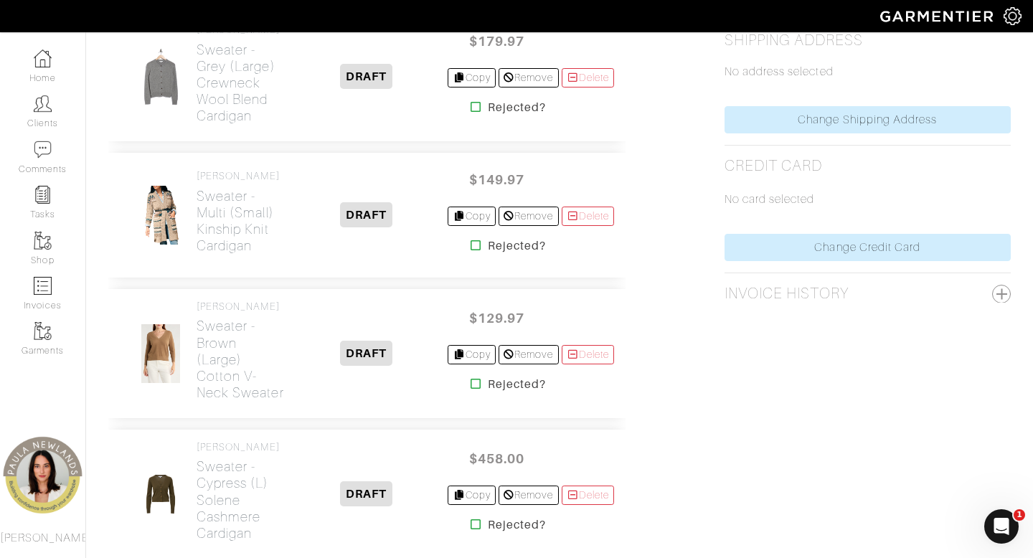
scroll to position [736, 0]
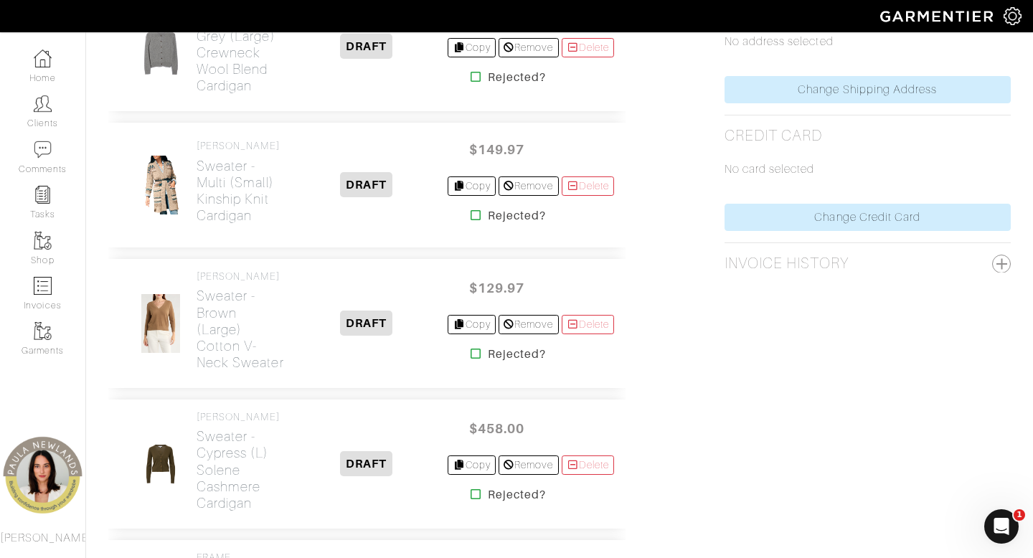
click at [471, 359] on icon at bounding box center [476, 353] width 11 height 11
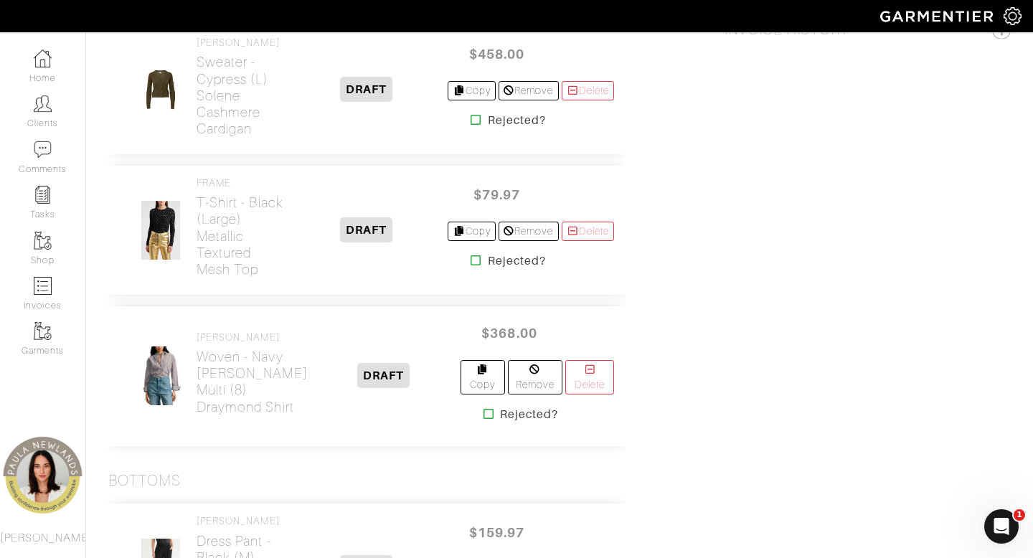
scroll to position [984, 0]
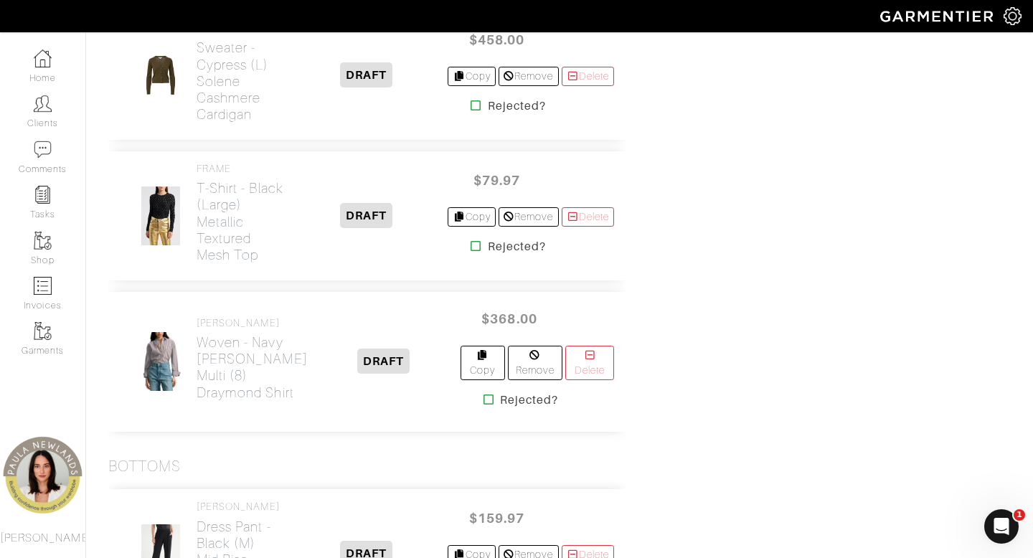
click at [471, 252] on icon at bounding box center [476, 245] width 11 height 11
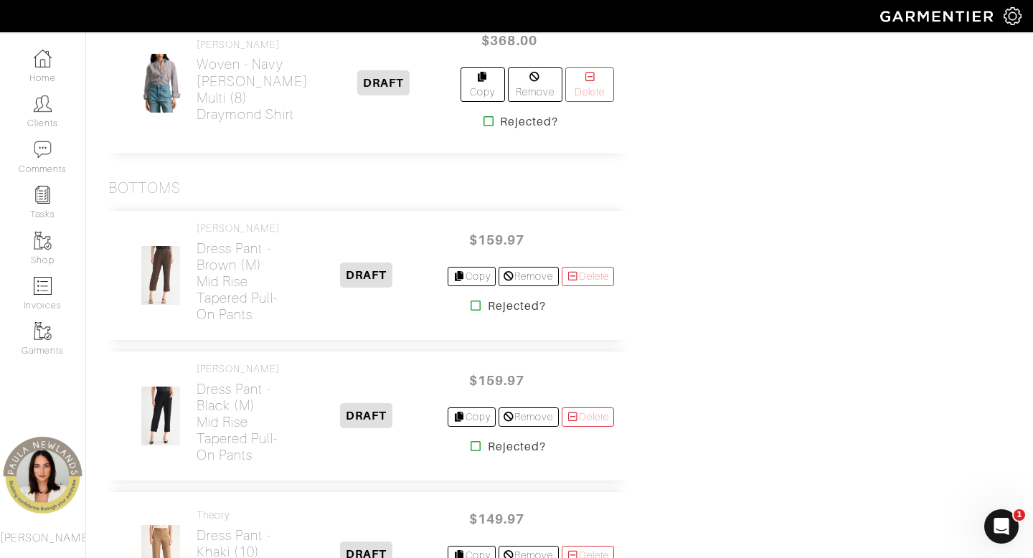
scroll to position [1298, 0]
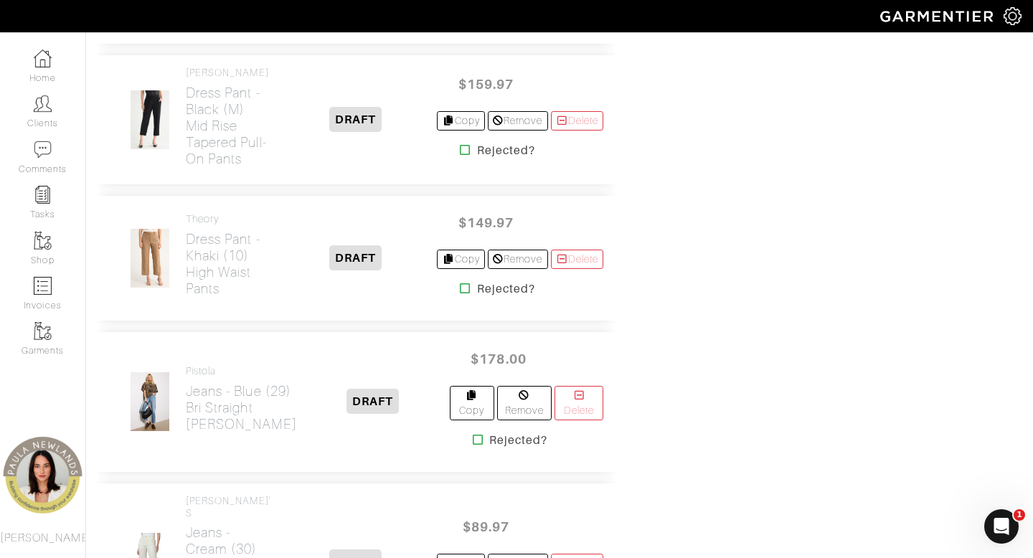
scroll to position [1748, 11]
click at [460, 295] on icon at bounding box center [465, 288] width 11 height 11
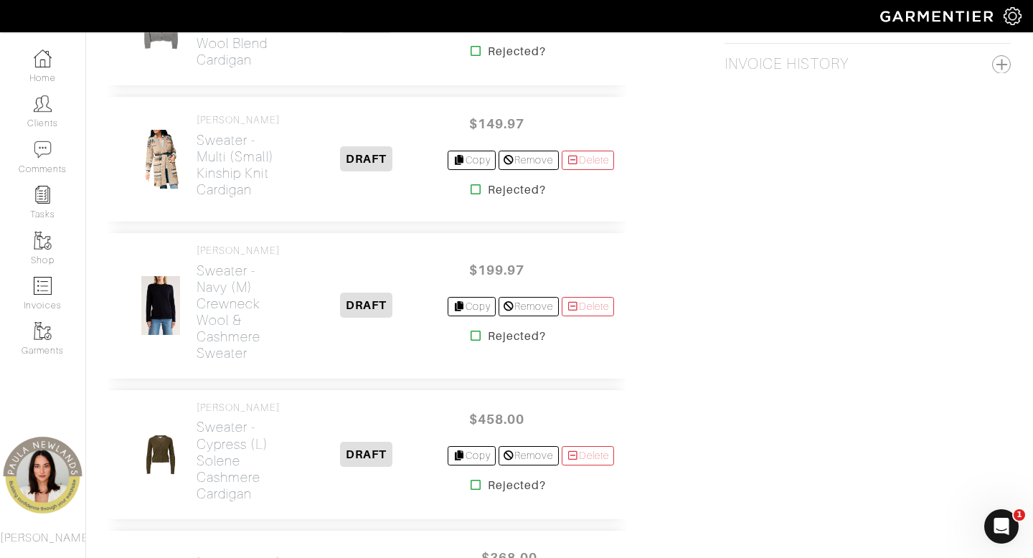
scroll to position [917, 0]
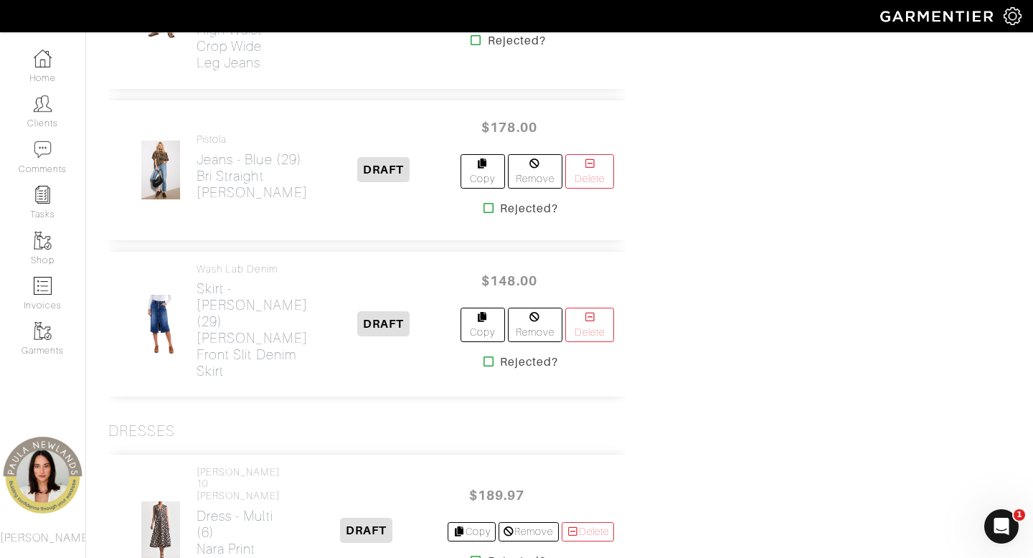
scroll to position [2116, 0]
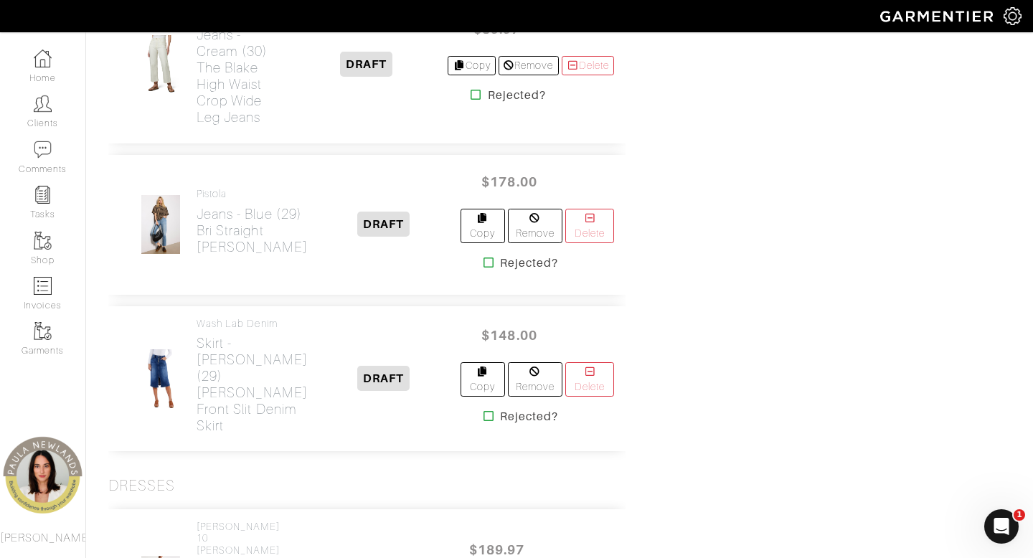
click at [484, 268] on icon at bounding box center [489, 262] width 11 height 11
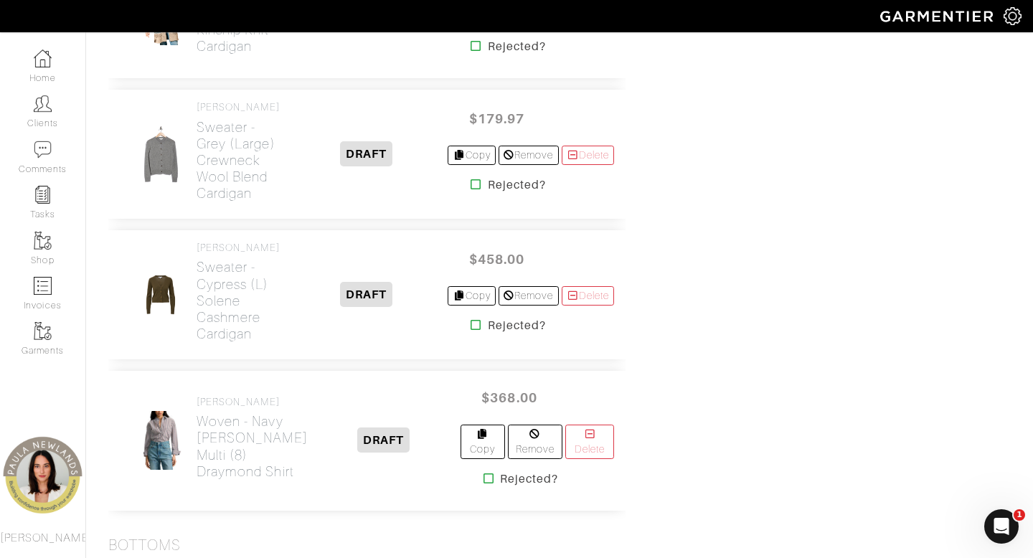
scroll to position [1313, 0]
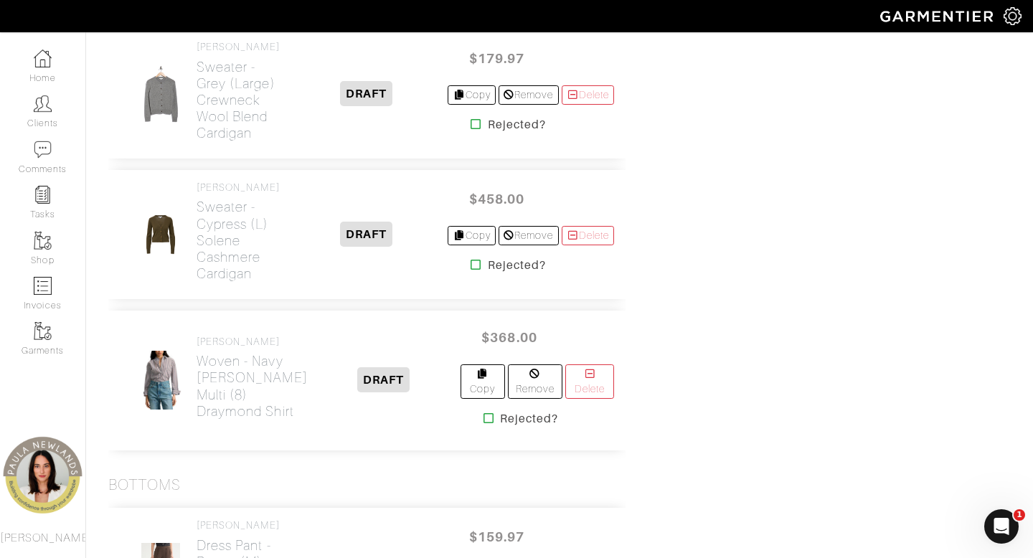
click at [484, 424] on icon at bounding box center [489, 418] width 11 height 11
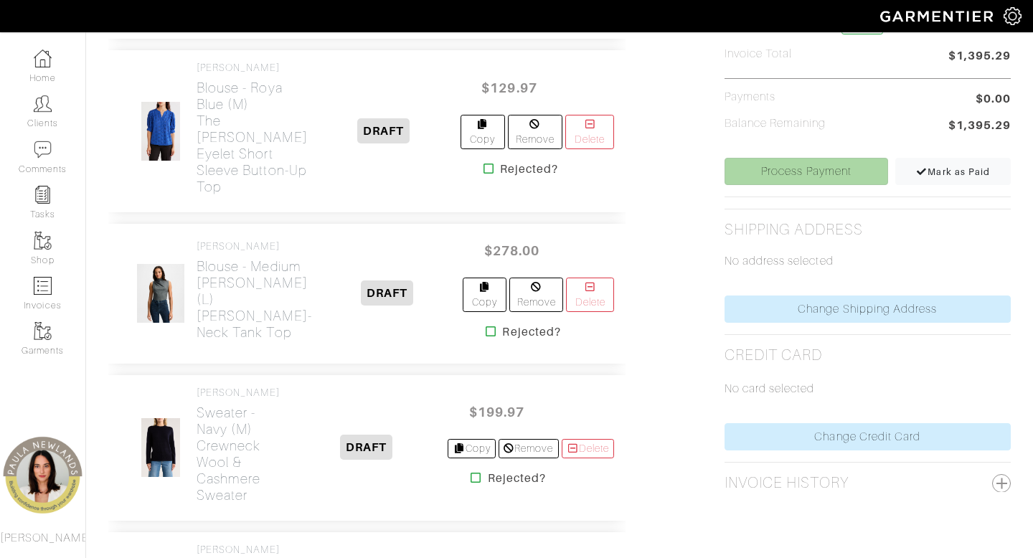
scroll to position [518, 0]
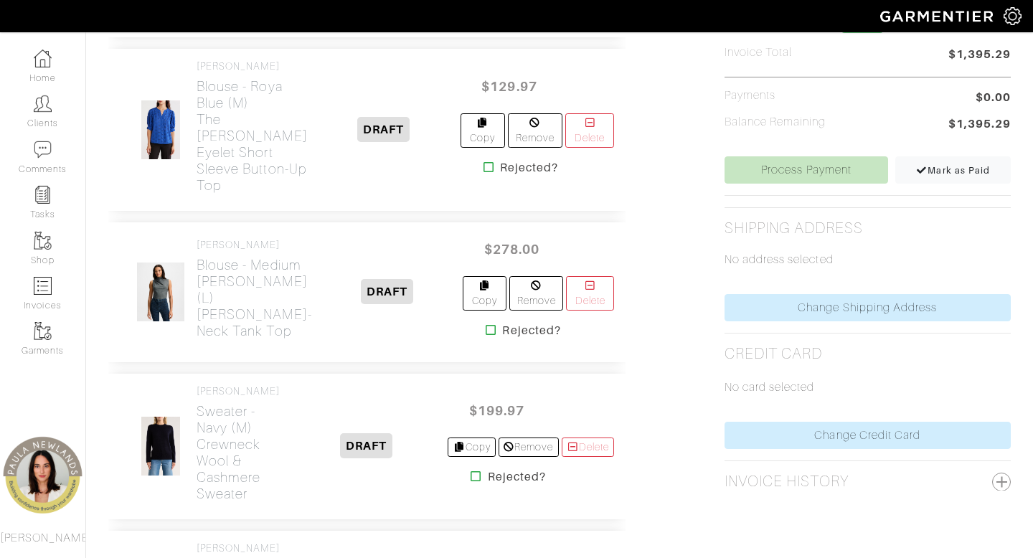
click at [486, 336] on icon at bounding box center [491, 329] width 11 height 11
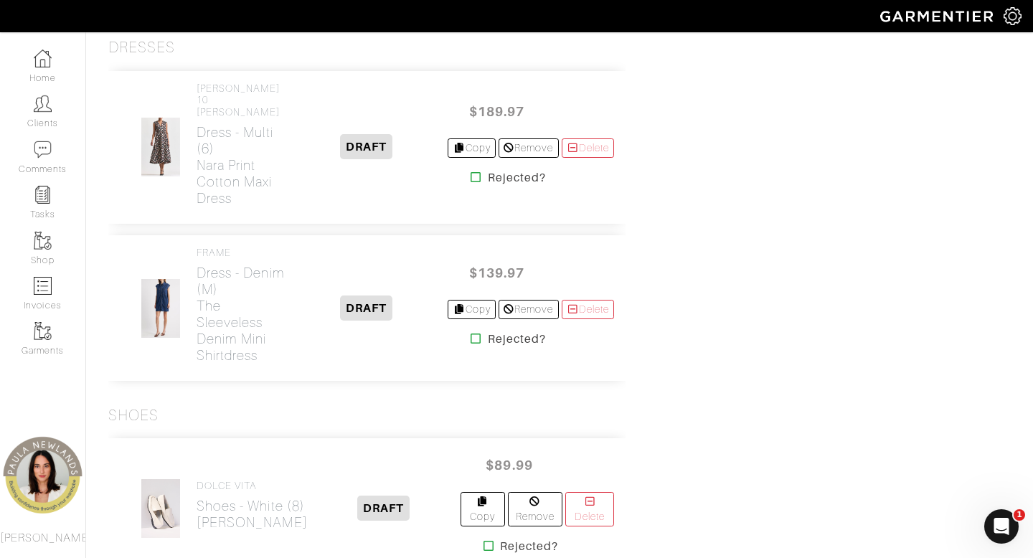
scroll to position [2101, 0]
click at [471, 182] on icon at bounding box center [476, 176] width 11 height 11
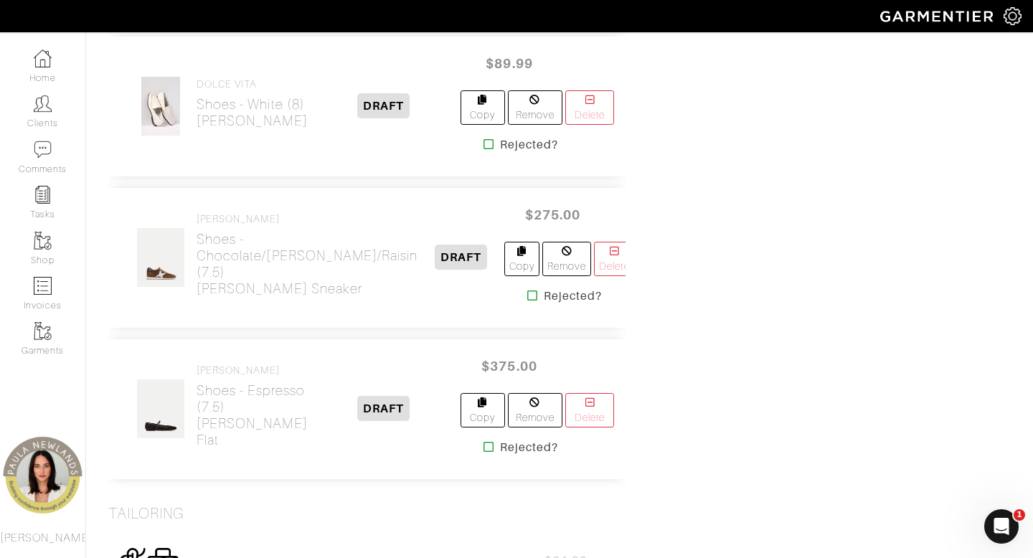
scroll to position [2493, 0]
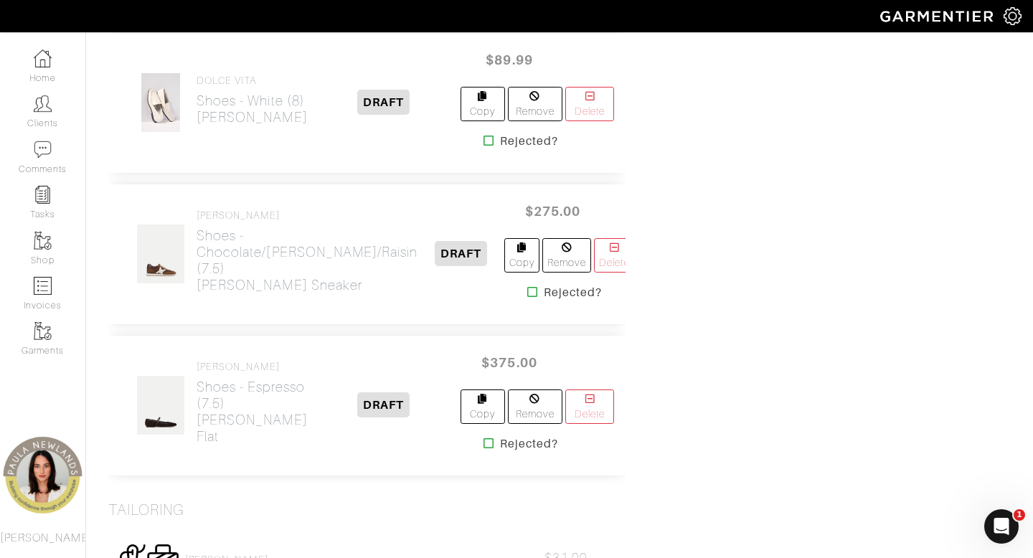
click at [484, 449] on icon at bounding box center [489, 443] width 11 height 11
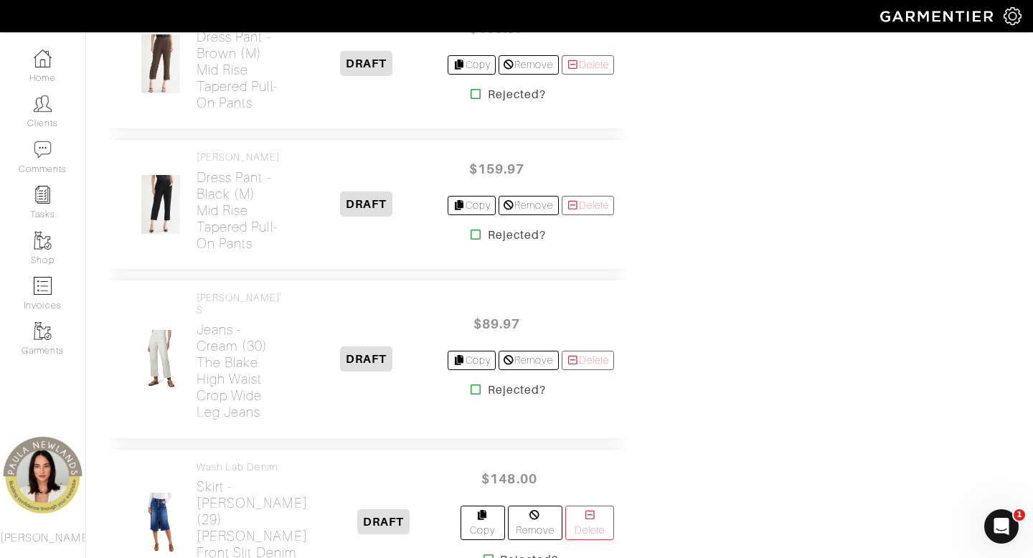
scroll to position [1535, 0]
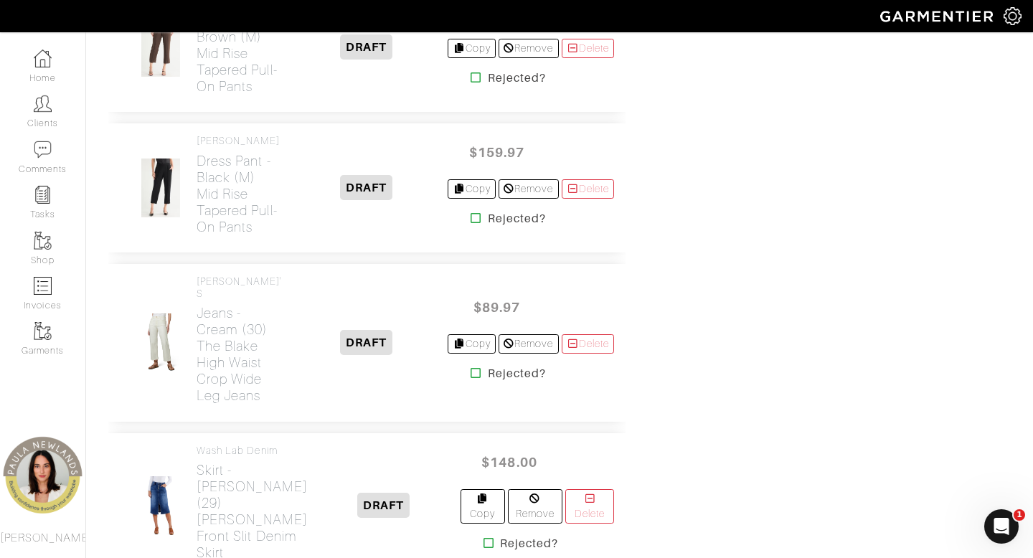
click at [471, 224] on icon at bounding box center [476, 217] width 11 height 11
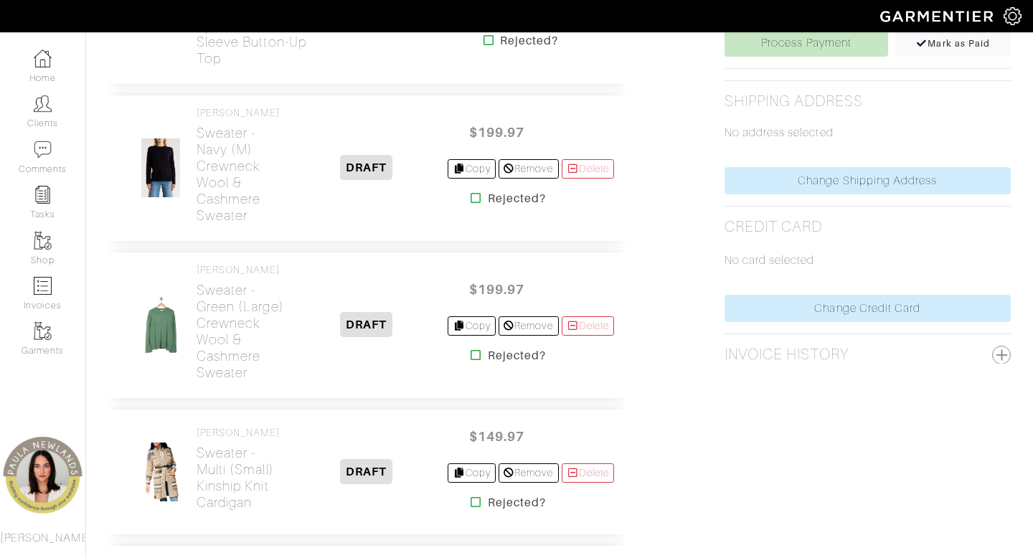
scroll to position [620, 0]
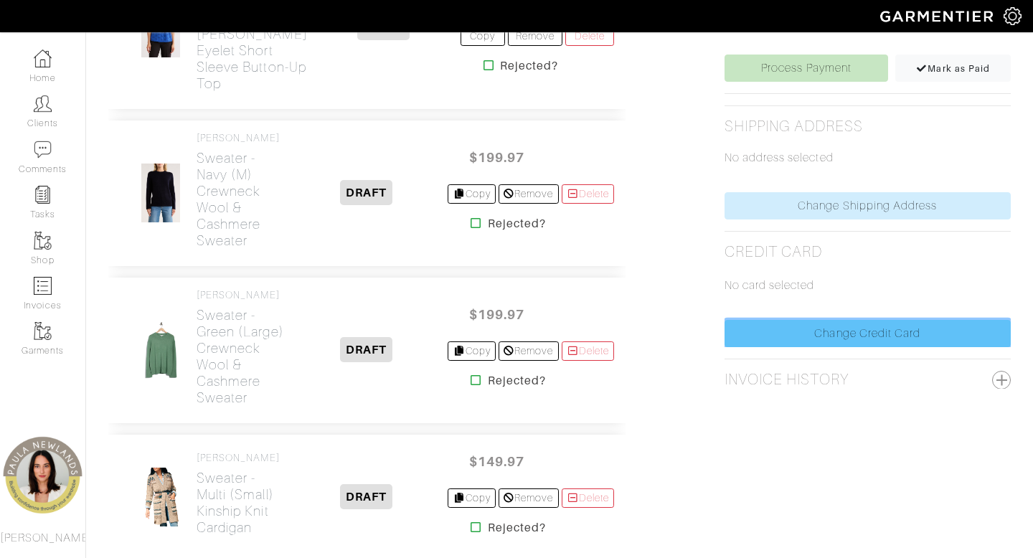
click at [848, 334] on link "Change Credit Card" at bounding box center [868, 333] width 286 height 27
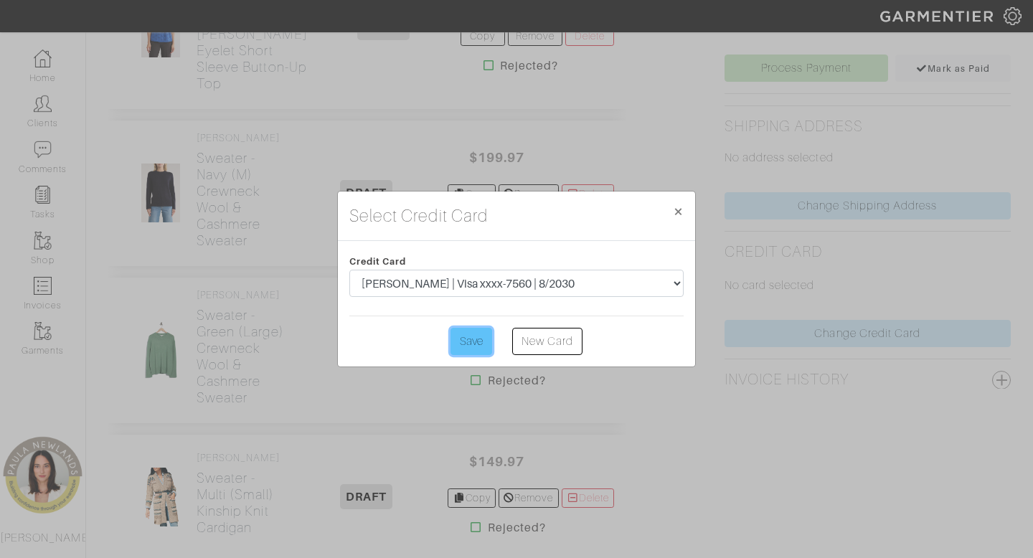
click at [467, 341] on input "Save" at bounding box center [472, 341] width 42 height 27
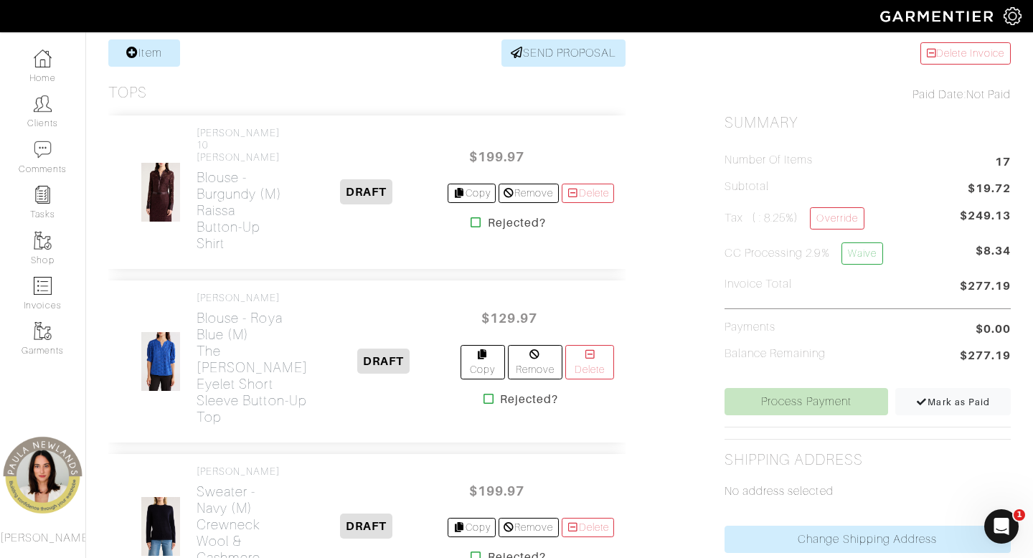
scroll to position [288, 0]
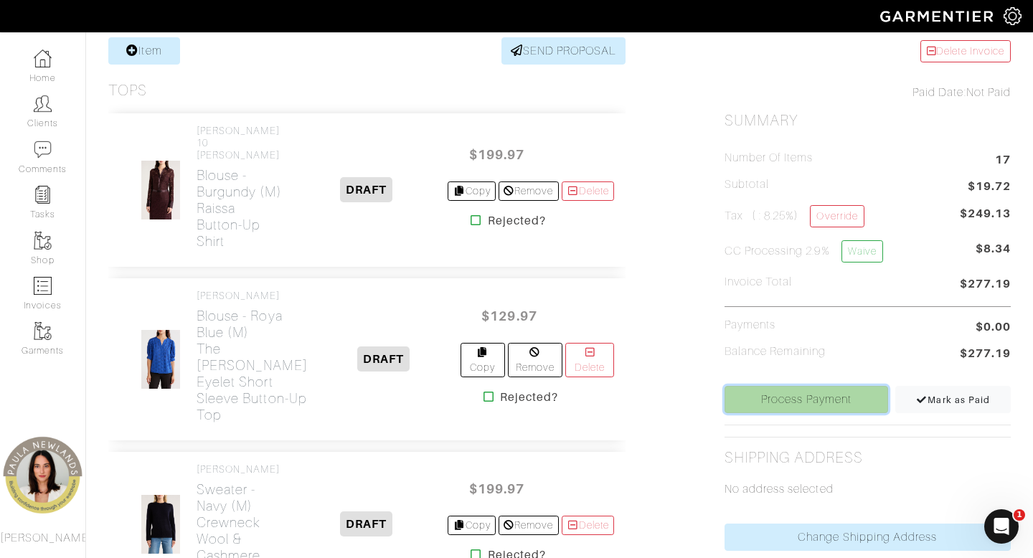
click at [804, 404] on link "Process Payment" at bounding box center [807, 399] width 164 height 27
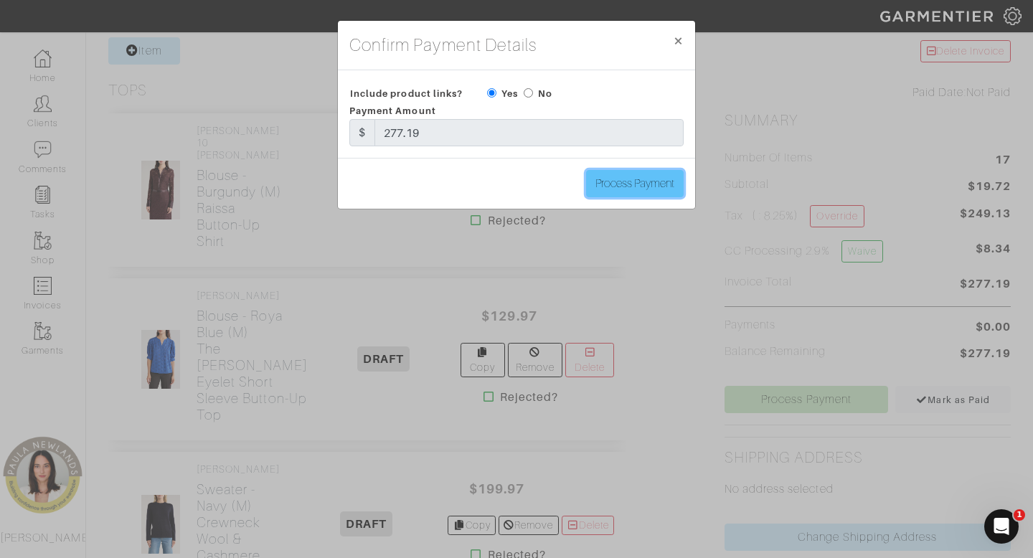
click at [654, 189] on input "Process Payment" at bounding box center [635, 183] width 98 height 27
type input "Process Payment"
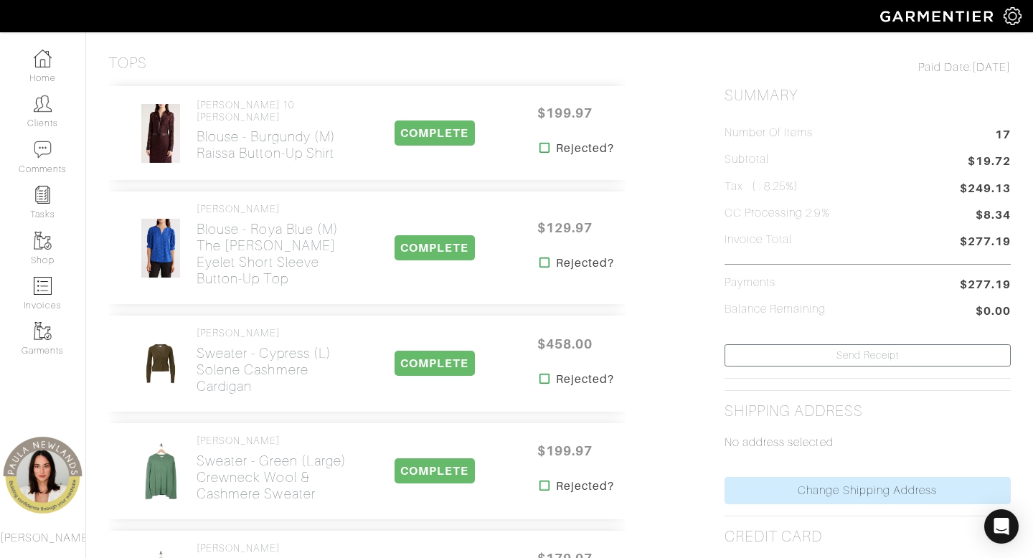
scroll to position [0, 0]
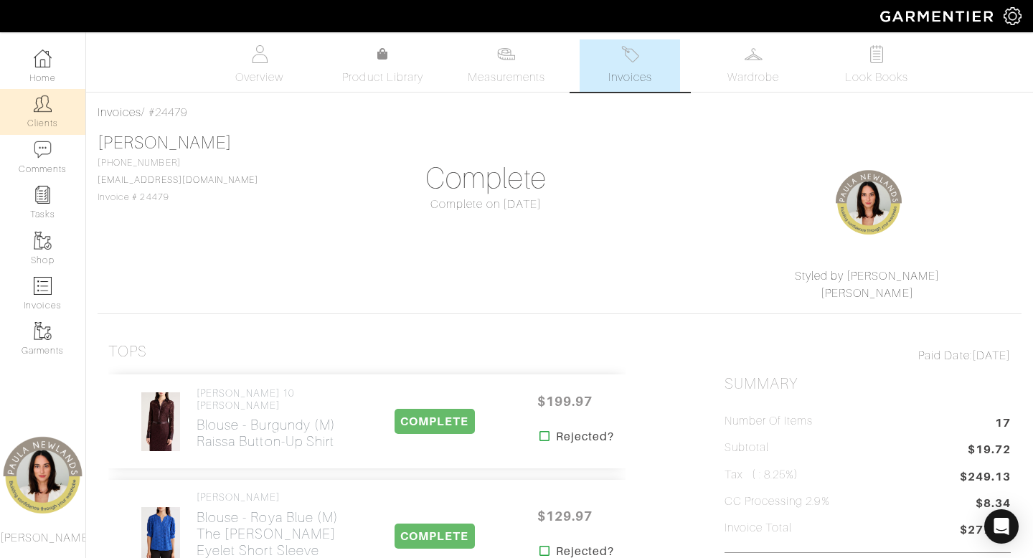
click at [51, 119] on link "Clients" at bounding box center [42, 111] width 85 height 45
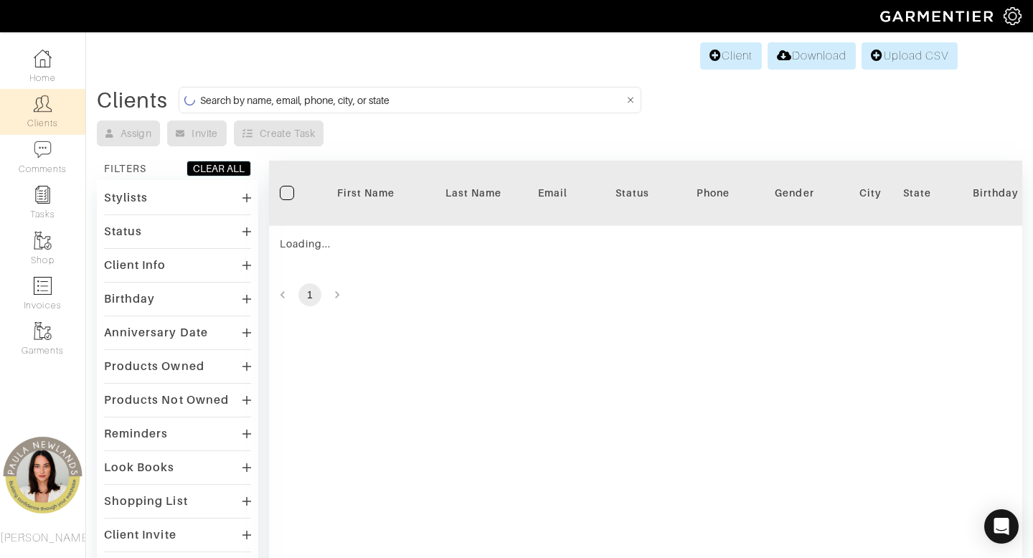
click at [456, 108] on input at bounding box center [412, 100] width 424 height 18
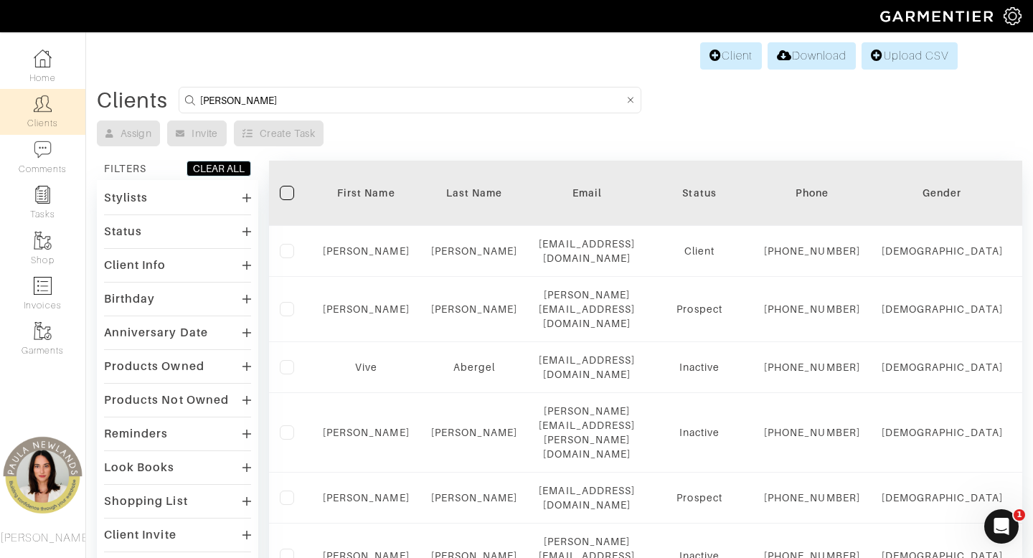
type input "[PERSON_NAME]"
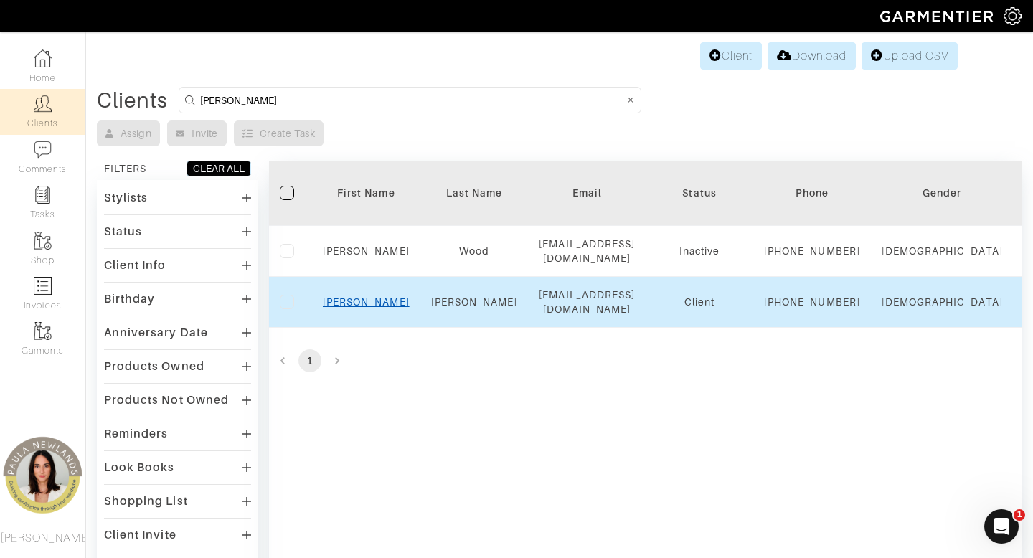
click at [367, 308] on link "[PERSON_NAME]" at bounding box center [366, 301] width 87 height 11
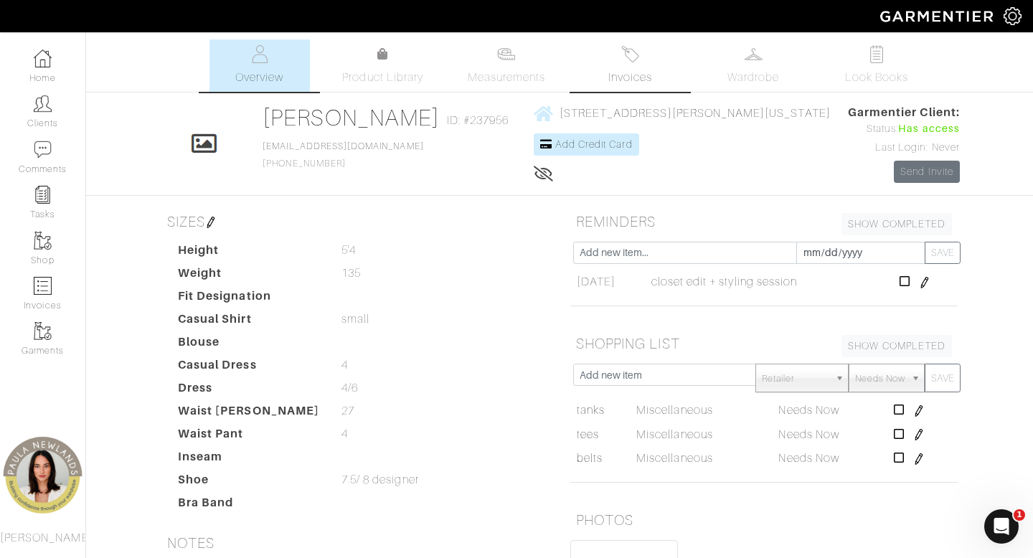
click at [636, 74] on span "Invoices" at bounding box center [630, 77] width 44 height 17
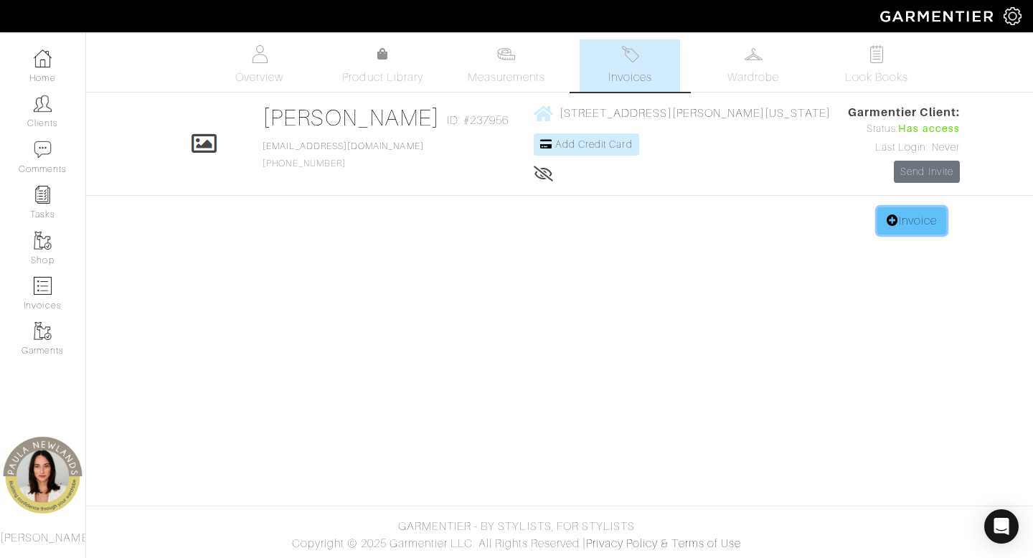
click at [910, 225] on link "Invoice" at bounding box center [911, 220] width 69 height 27
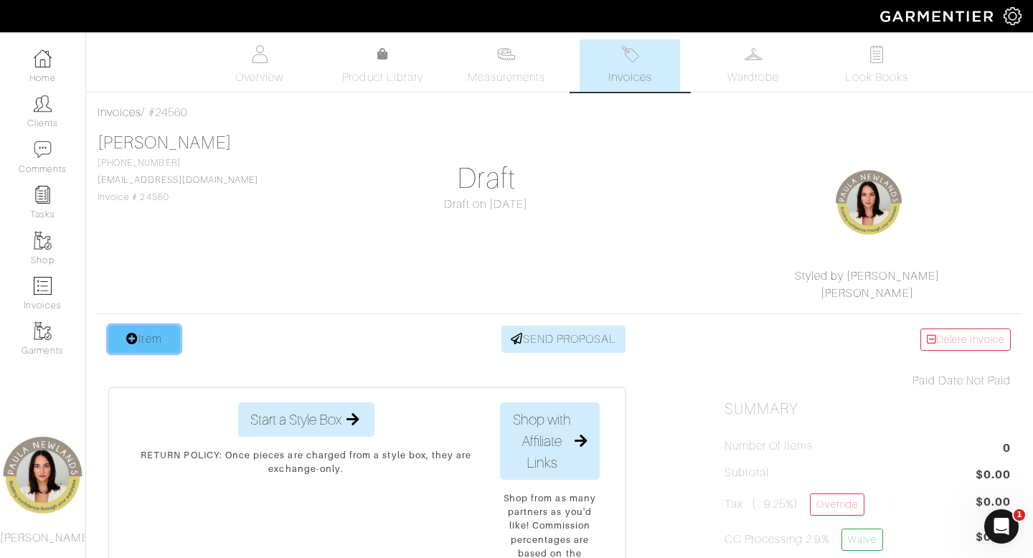
click at [164, 336] on link "Item" at bounding box center [144, 339] width 72 height 27
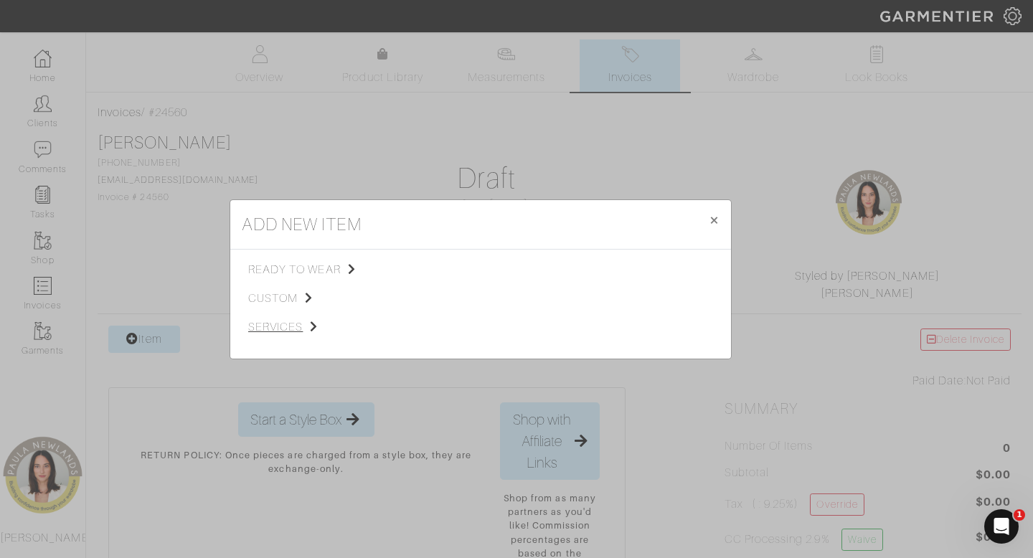
click at [266, 325] on span "services" at bounding box center [320, 327] width 144 height 17
click at [456, 271] on span "Styling Service" at bounding box center [449, 268] width 71 height 11
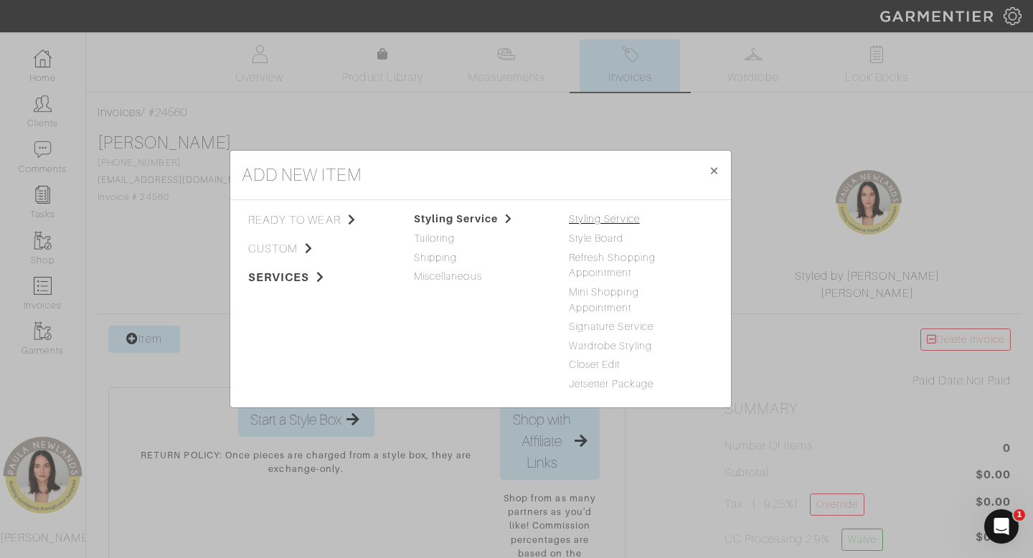
click at [621, 221] on link "Styling Service" at bounding box center [604, 218] width 71 height 11
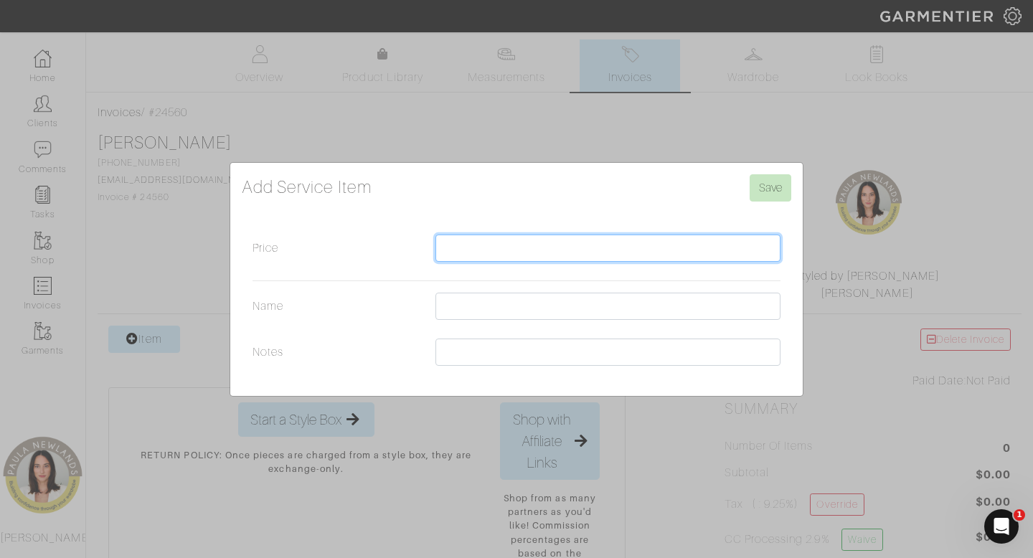
click at [505, 248] on input "Price" at bounding box center [607, 248] width 345 height 27
type input "2700"
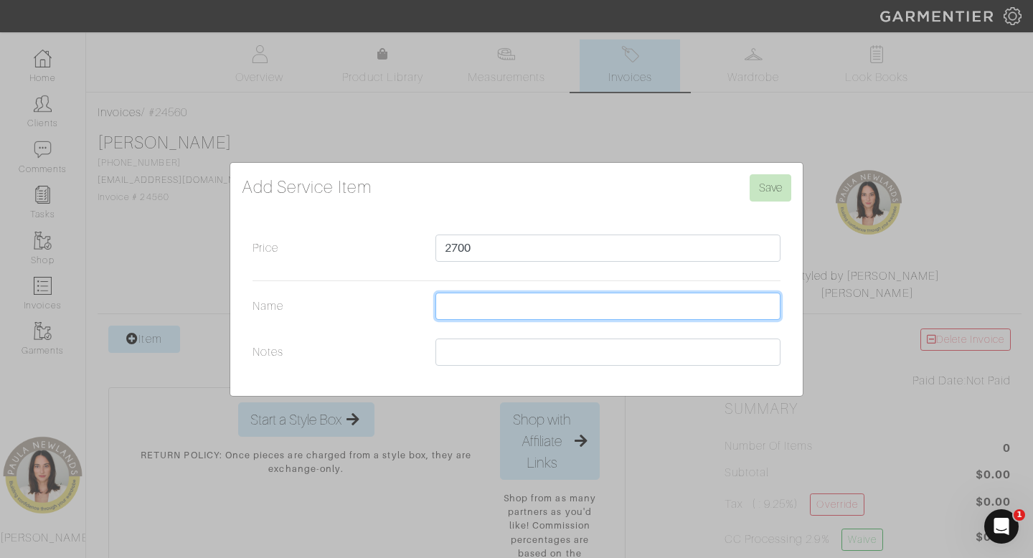
click at [501, 309] on input "Name" at bounding box center [607, 306] width 345 height 27
type input "closet and styling"
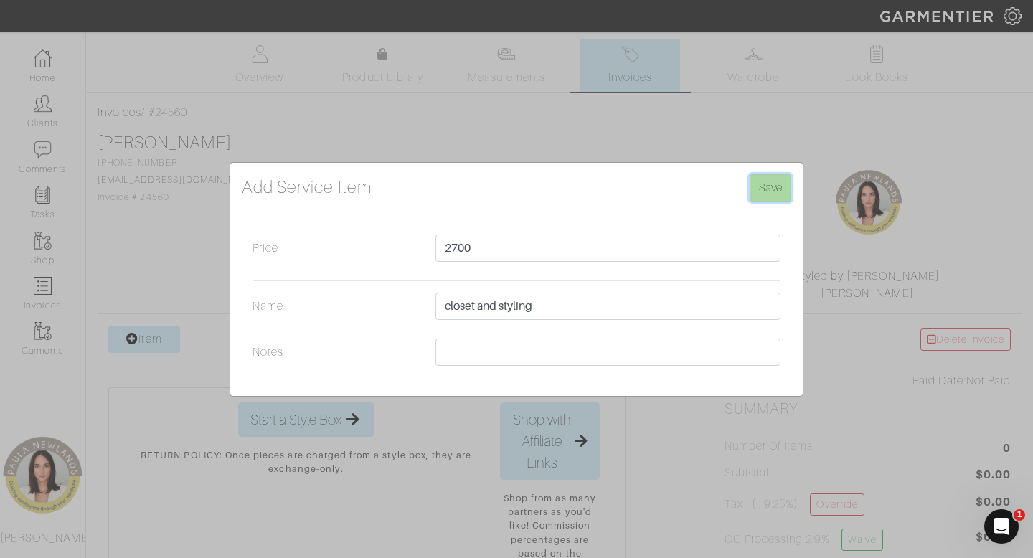
click at [763, 185] on input "Save" at bounding box center [771, 187] width 42 height 27
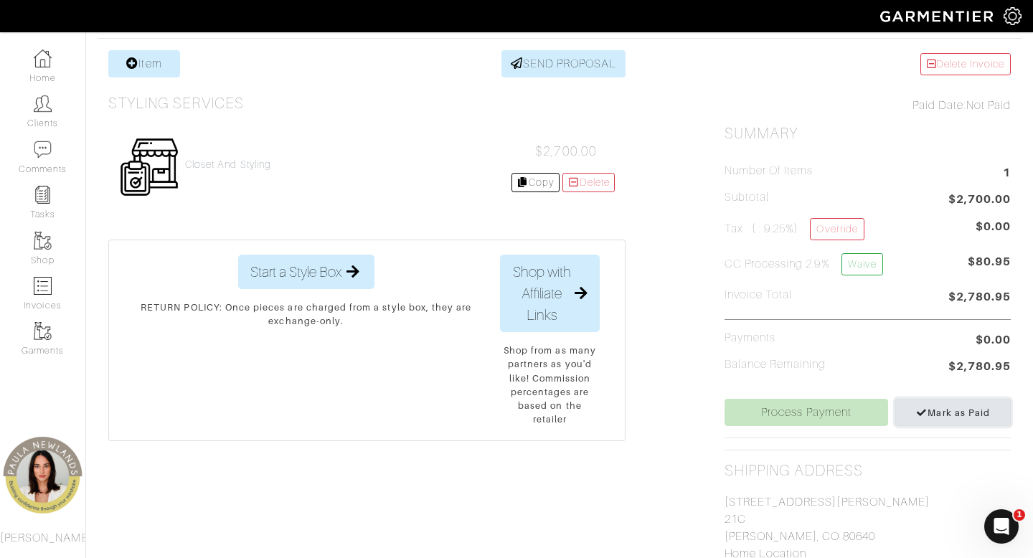
click at [925, 410] on icon at bounding box center [921, 413] width 11 height 9
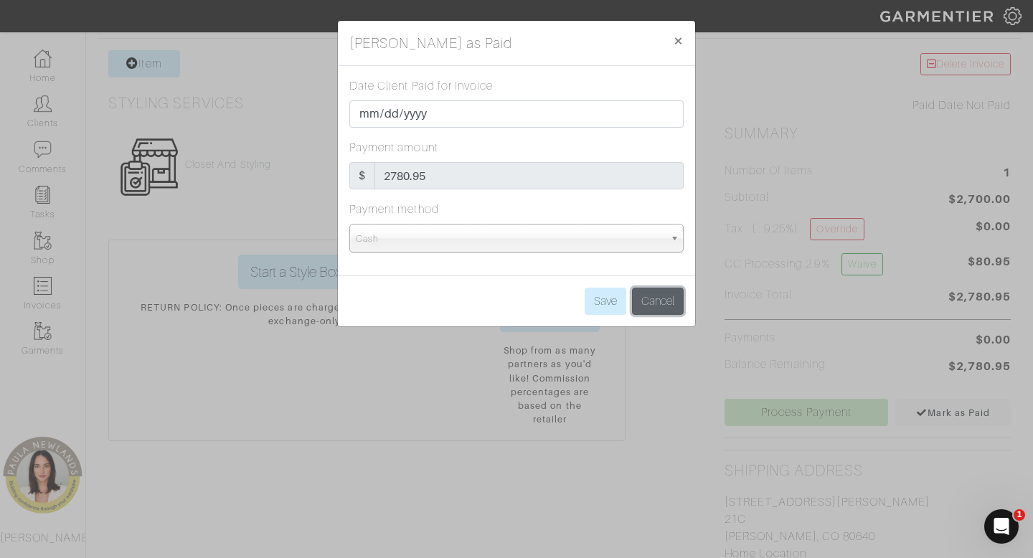
click at [669, 308] on button "Cancel" at bounding box center [658, 301] width 52 height 27
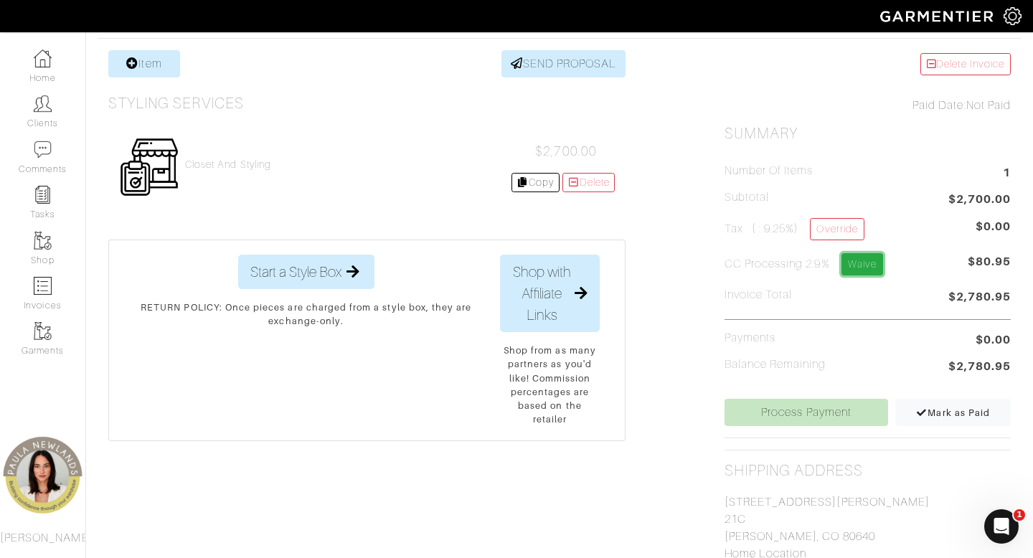
click at [867, 268] on link "Waive" at bounding box center [863, 264] width 42 height 22
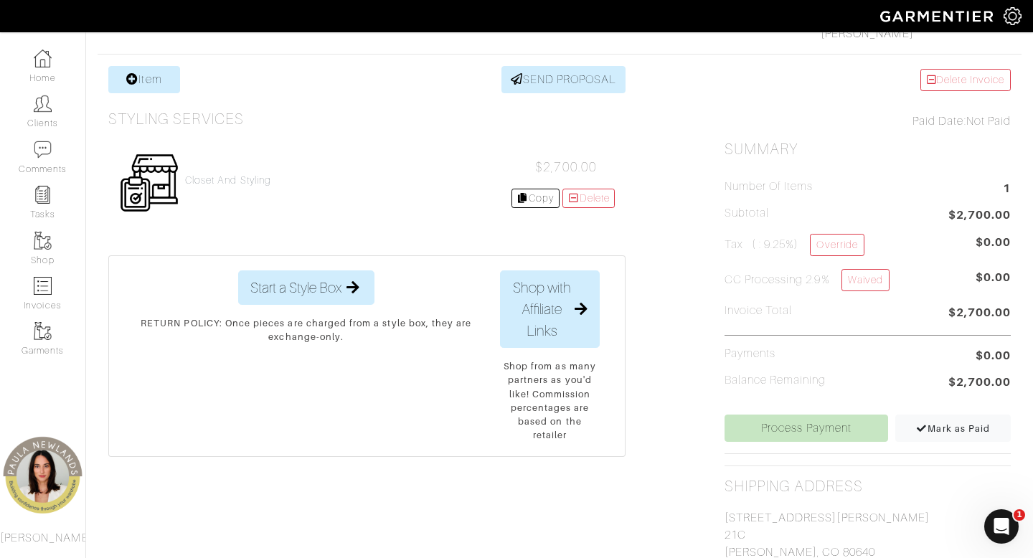
scroll to position [260, 0]
click at [946, 427] on span "Mark as Paid" at bounding box center [953, 428] width 74 height 11
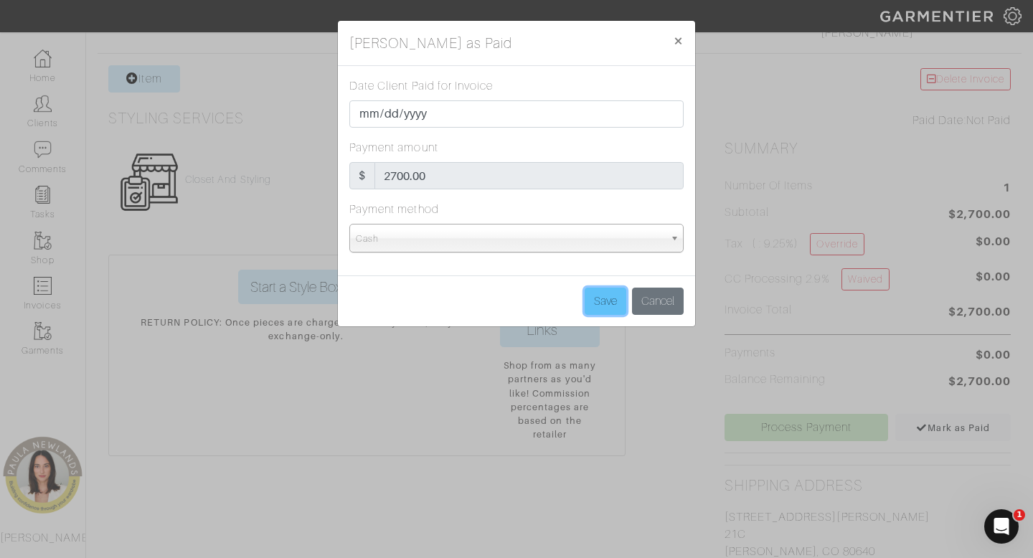
click at [596, 304] on input "Save" at bounding box center [606, 301] width 42 height 27
type input "Save"
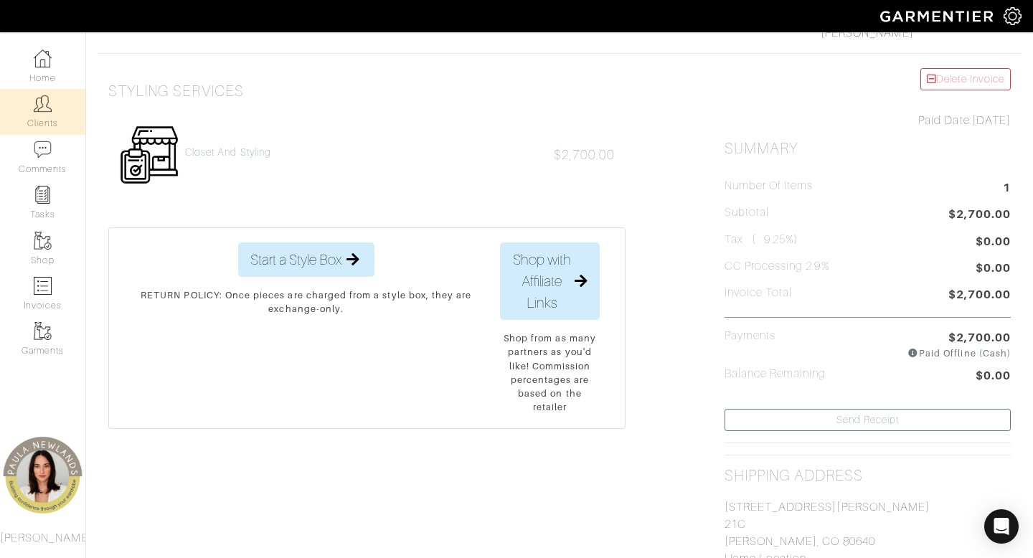
scroll to position [0, 0]
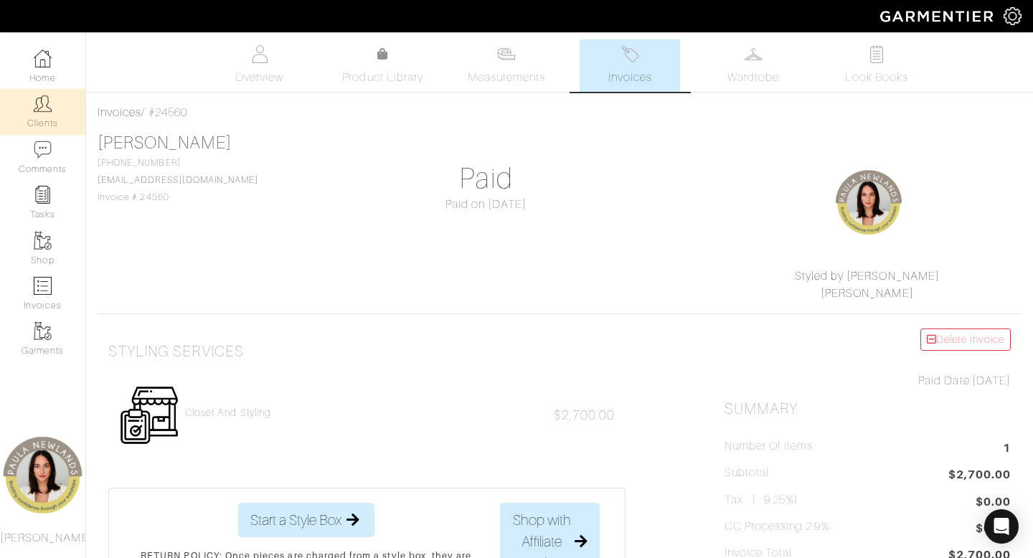
click at [41, 115] on link "Clients" at bounding box center [42, 111] width 85 height 45
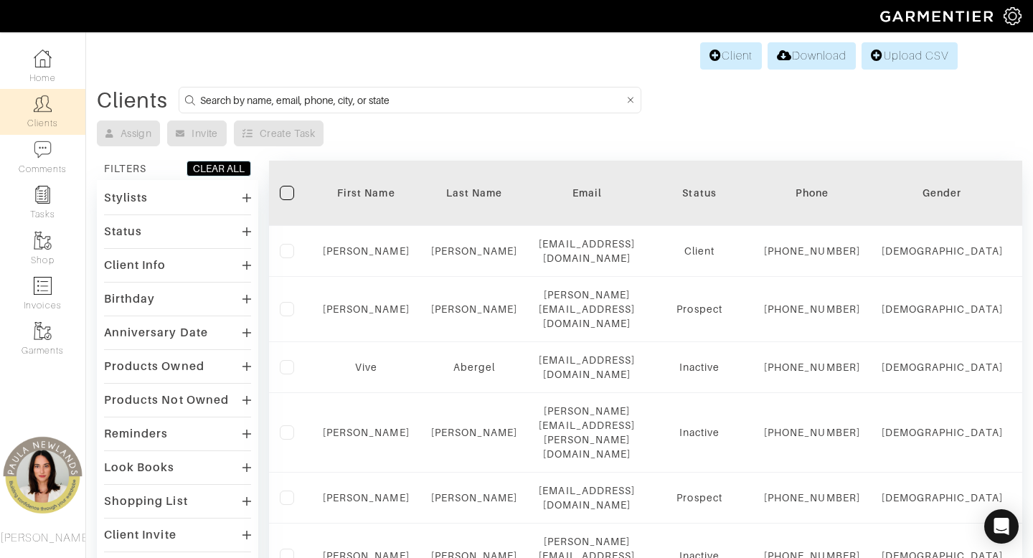
click at [471, 98] on input at bounding box center [412, 100] width 424 height 18
type input "cassie"
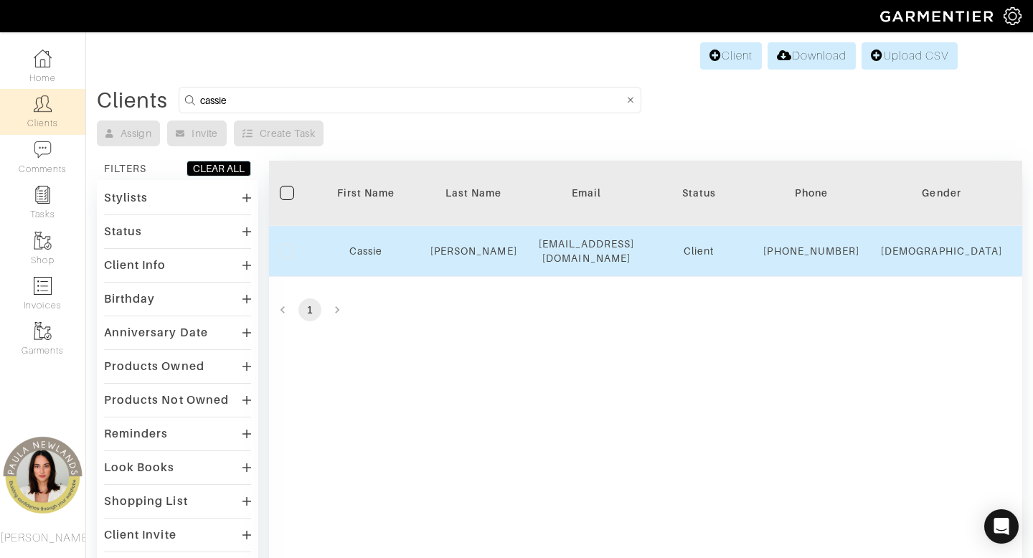
click at [374, 252] on link "Cassie" at bounding box center [365, 250] width 33 height 11
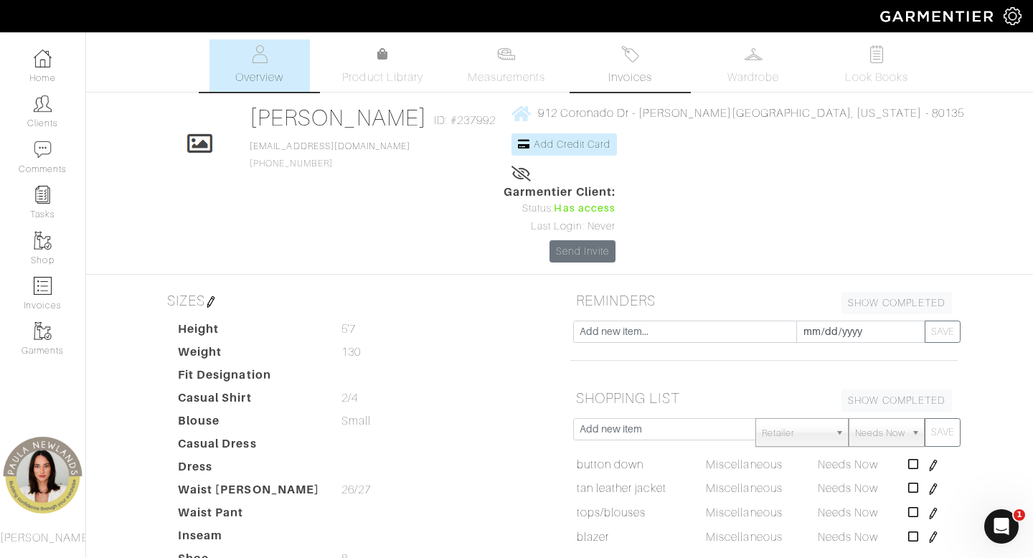
click at [641, 67] on link "Invoices" at bounding box center [630, 65] width 100 height 52
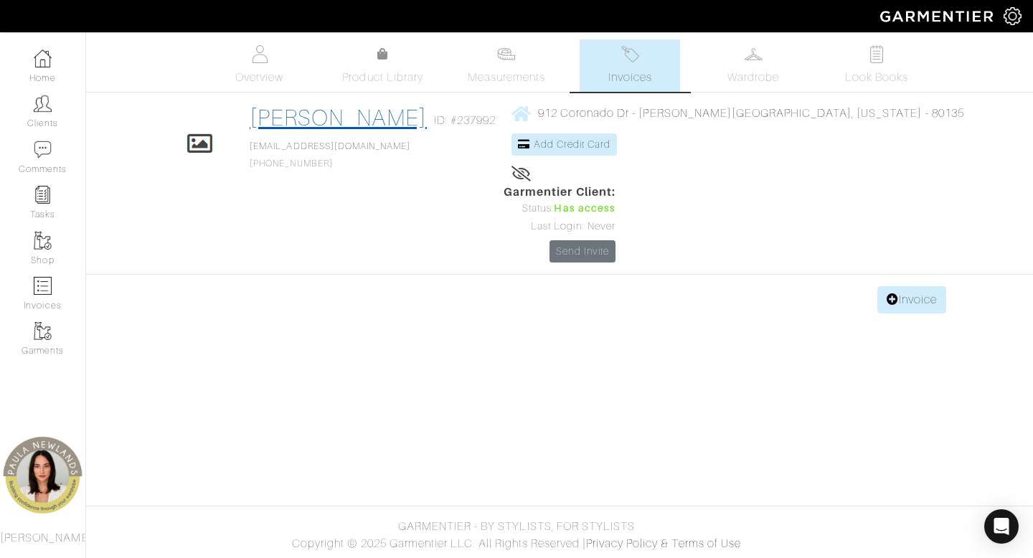
click at [291, 121] on link "[PERSON_NAME]" at bounding box center [338, 118] width 177 height 26
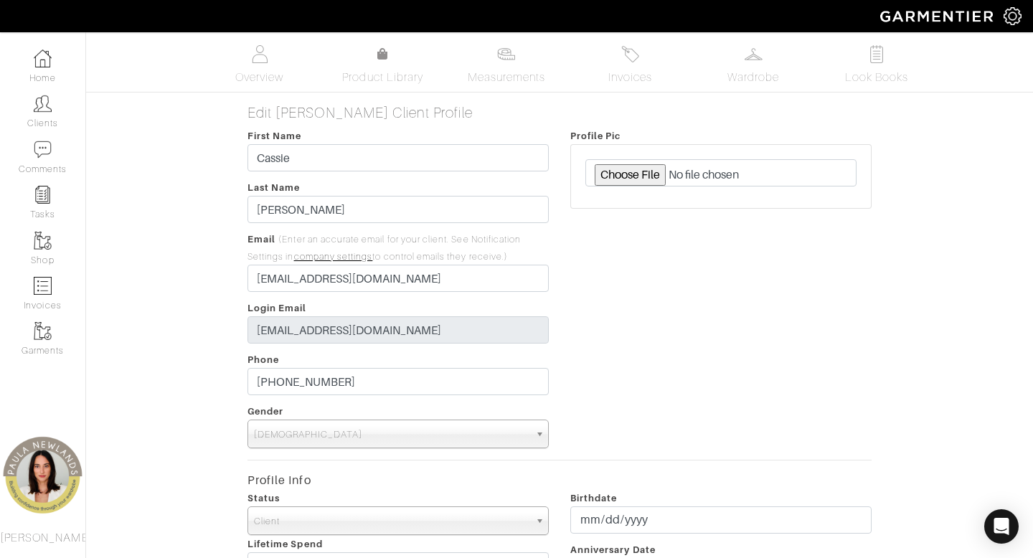
click at [617, 77] on span "Invoices" at bounding box center [630, 77] width 44 height 17
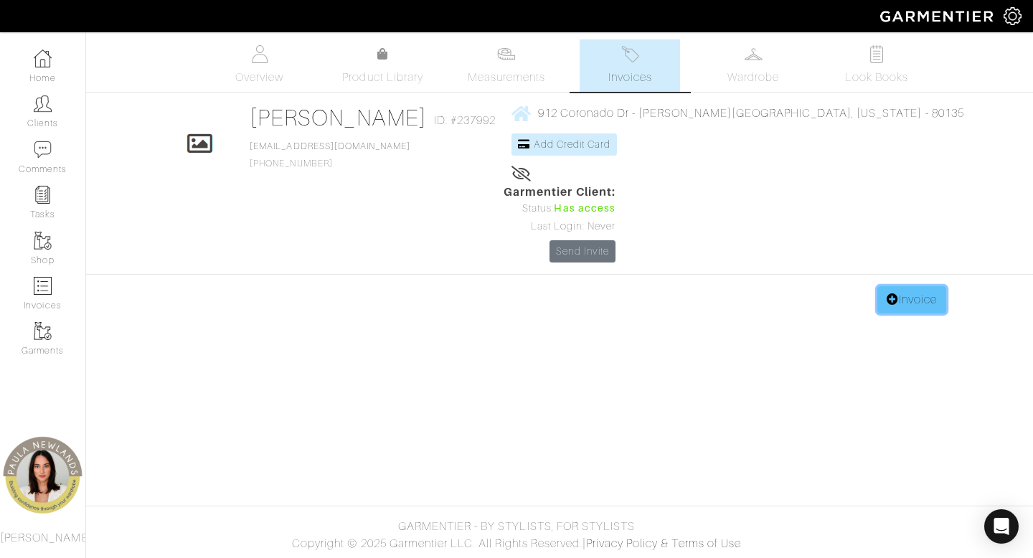
click at [887, 293] on icon at bounding box center [893, 298] width 12 height 11
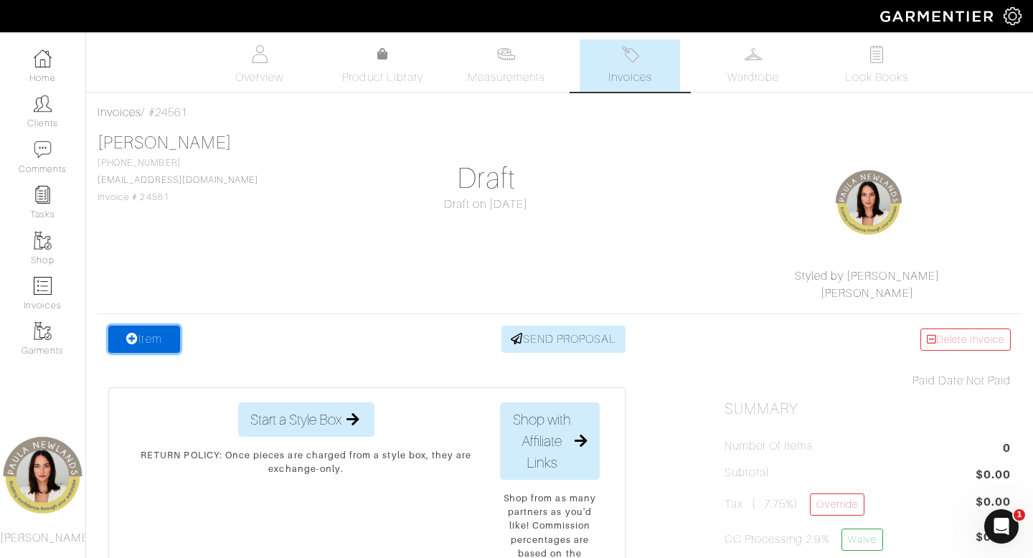
click at [154, 345] on link "Item" at bounding box center [144, 339] width 72 height 27
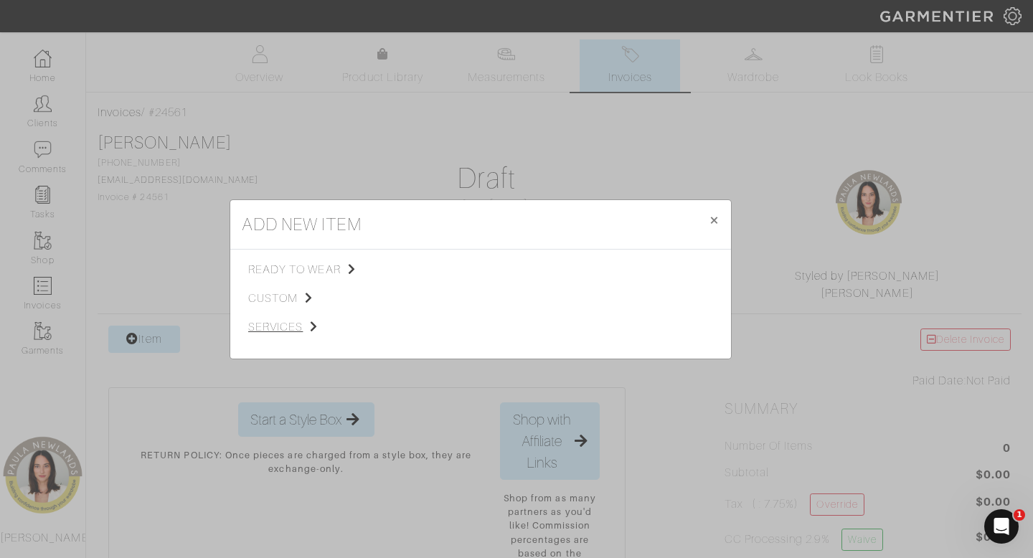
click at [292, 330] on span "services" at bounding box center [320, 327] width 144 height 17
click at [426, 271] on span "Styling Service" at bounding box center [449, 268] width 71 height 11
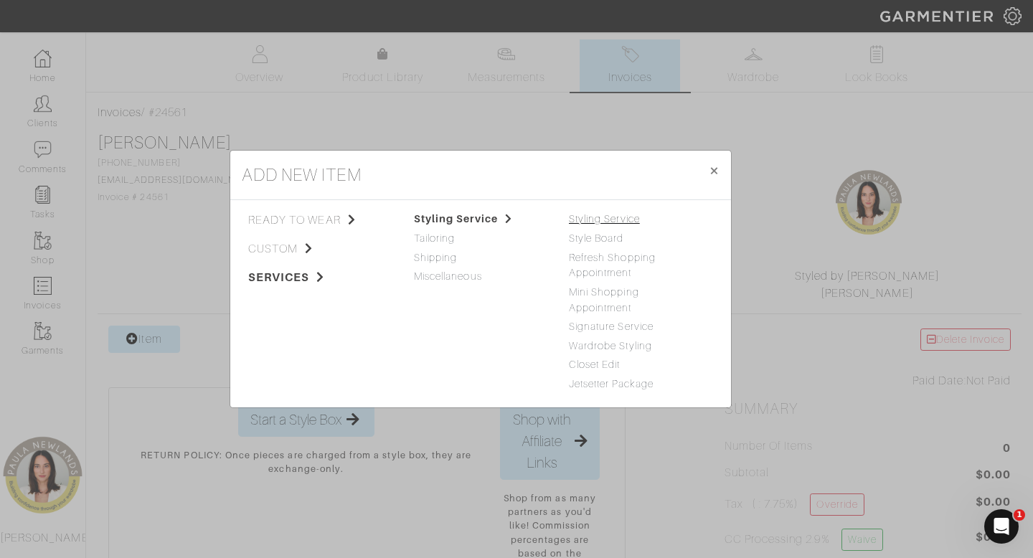
click at [600, 218] on link "Styling Service" at bounding box center [604, 218] width 71 height 11
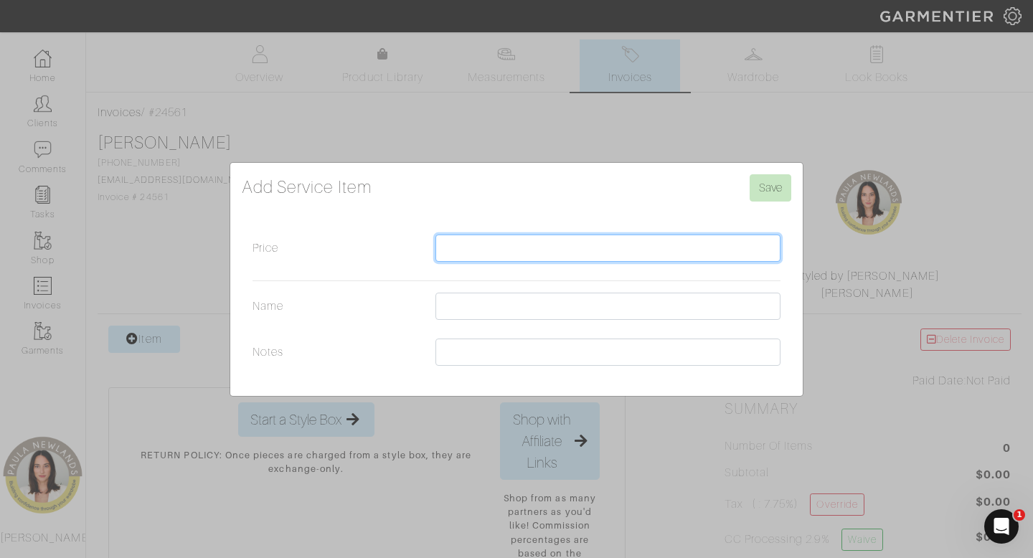
click at [565, 243] on input "Price" at bounding box center [607, 248] width 345 height 27
type input "1500"
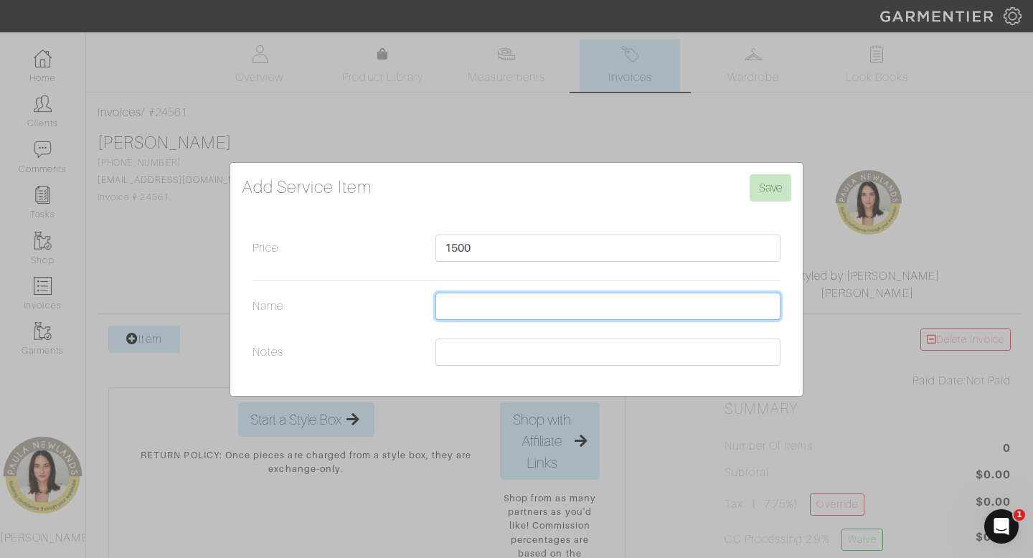
click at [499, 305] on input "Name" at bounding box center [607, 306] width 345 height 27
click at [742, 60] on div "Add Service Item Save Price 1500 Name Notes" at bounding box center [516, 279] width 1033 height 558
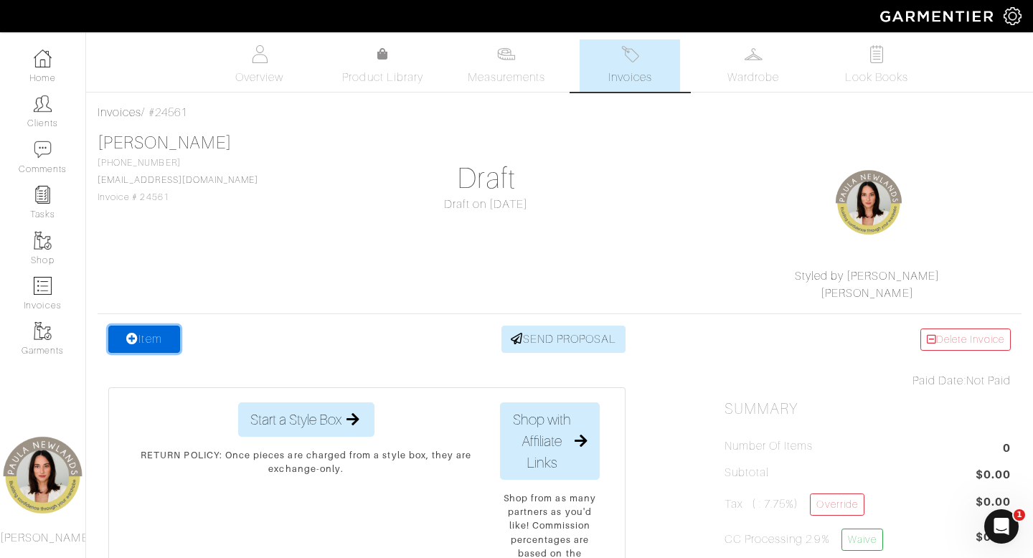
click at [136, 330] on link "Item" at bounding box center [144, 339] width 72 height 27
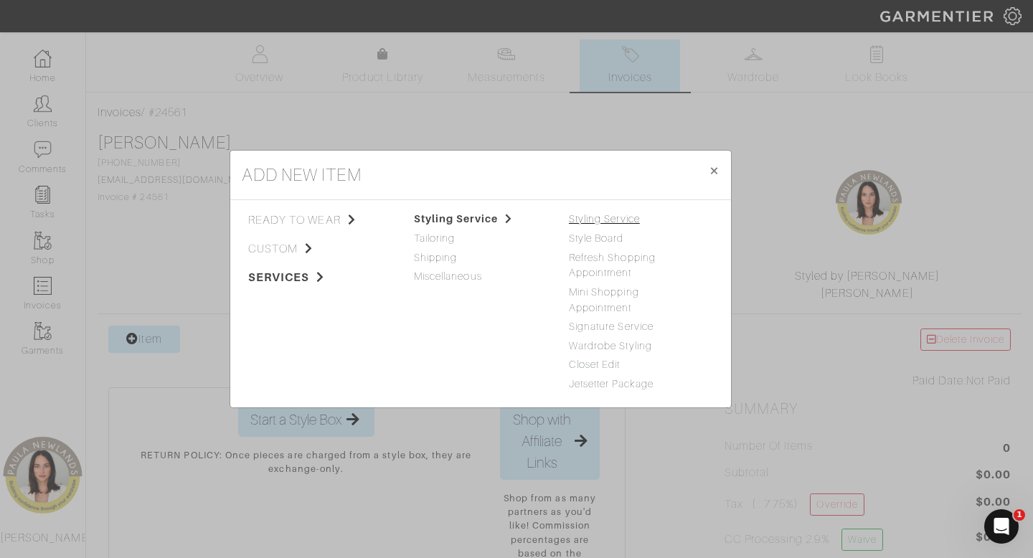
click at [607, 223] on link "Styling Service" at bounding box center [604, 218] width 71 height 11
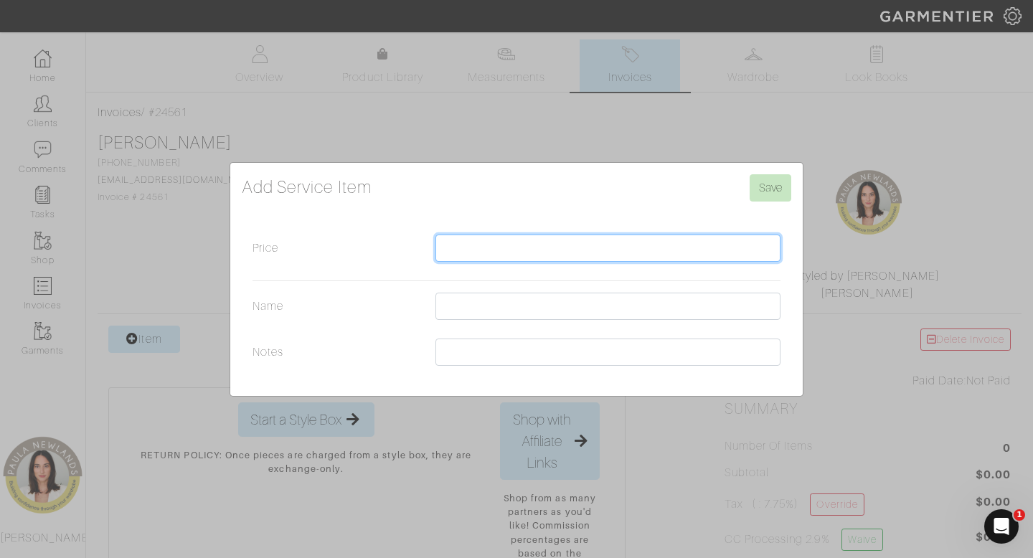
click at [501, 243] on input "Price" at bounding box center [607, 248] width 345 height 27
type input "1500"
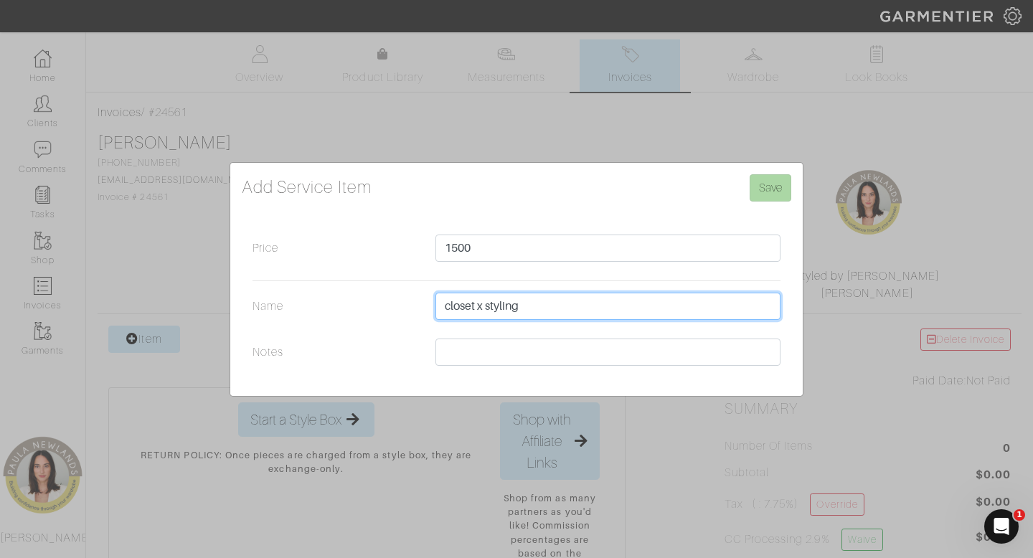
type input "closet x styling"
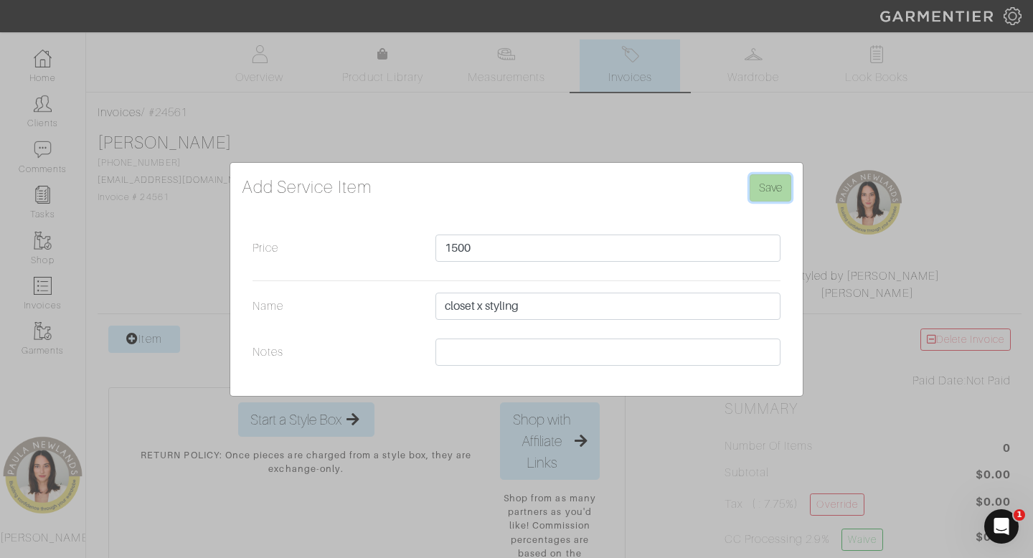
click at [774, 198] on input "Save" at bounding box center [771, 187] width 42 height 27
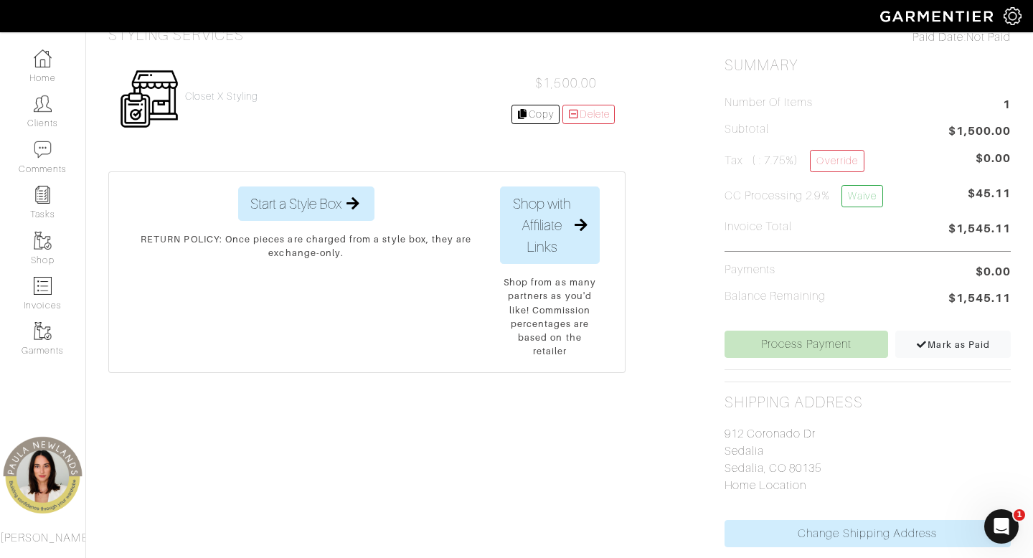
scroll to position [362, 0]
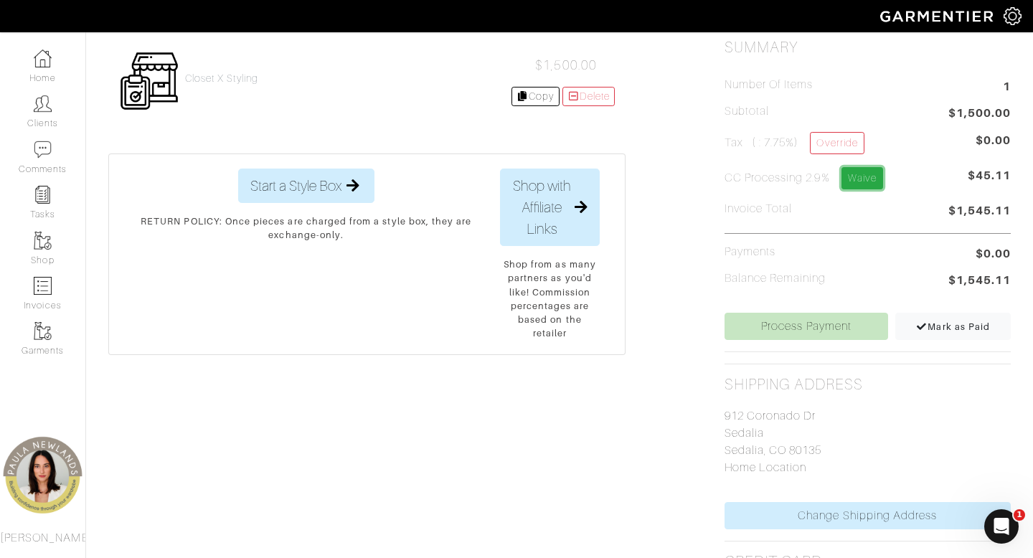
click at [861, 176] on link "Waive" at bounding box center [863, 178] width 42 height 22
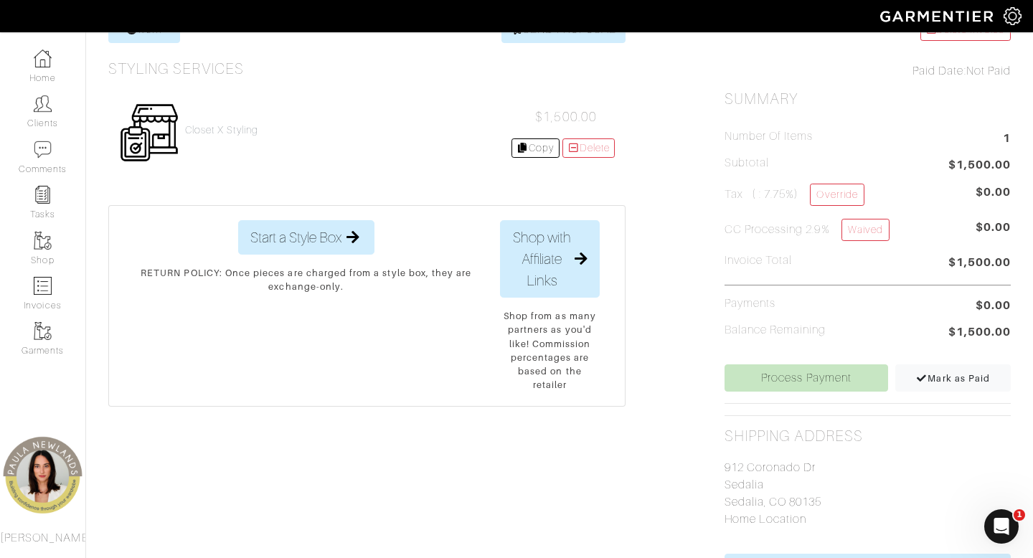
scroll to position [324, 0]
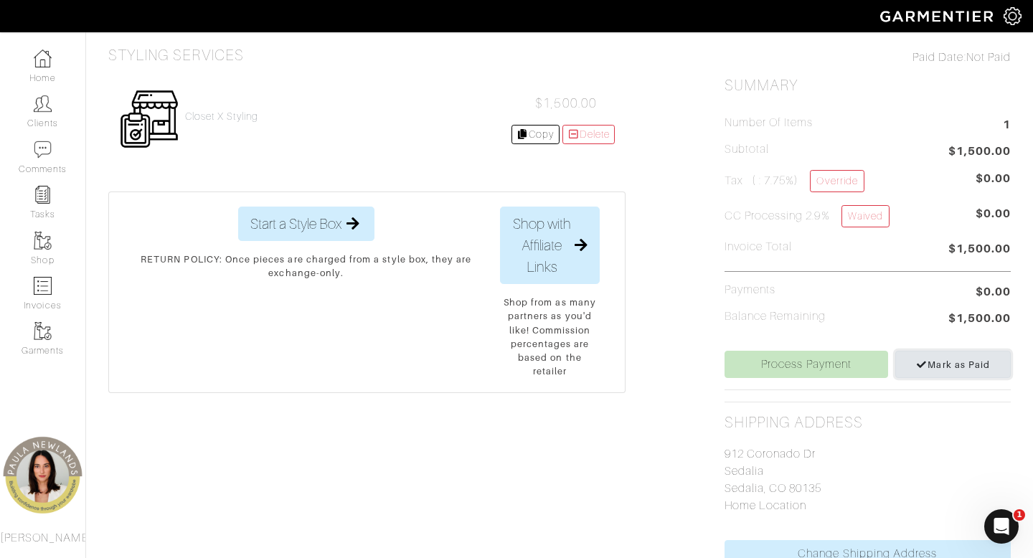
click at [941, 364] on span "Mark as Paid" at bounding box center [953, 364] width 74 height 11
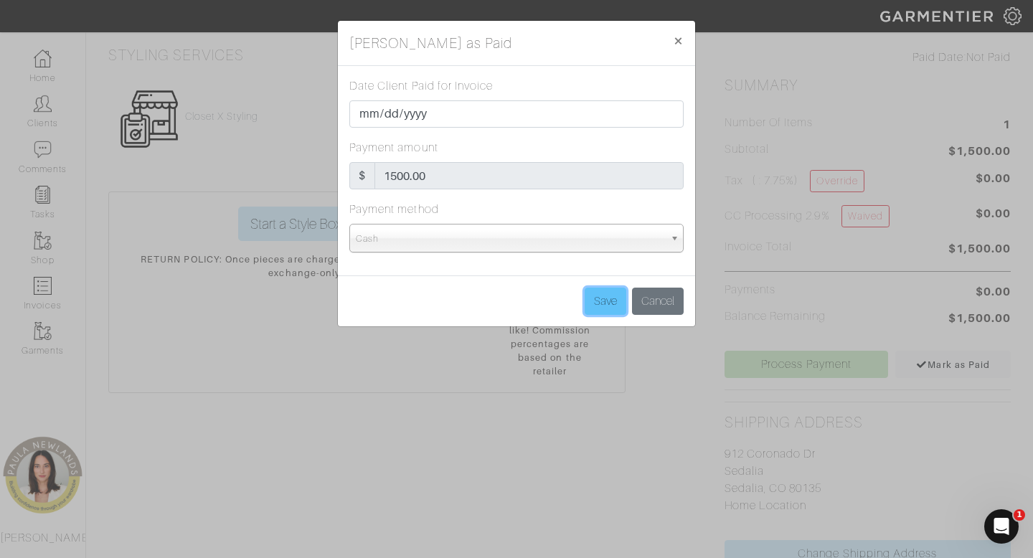
click at [598, 306] on input "Save" at bounding box center [606, 301] width 42 height 27
type input "Save"
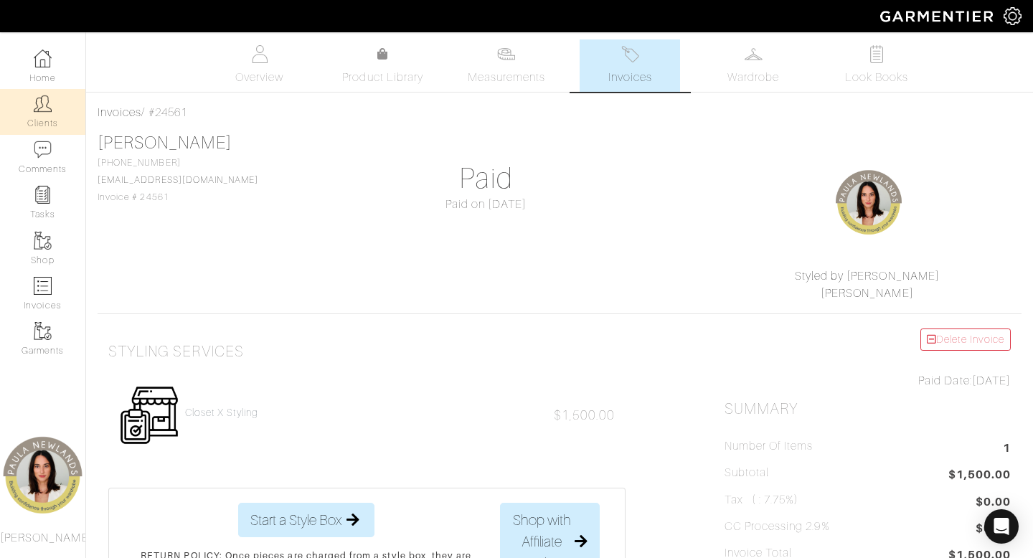
click at [49, 105] on img at bounding box center [43, 104] width 18 height 18
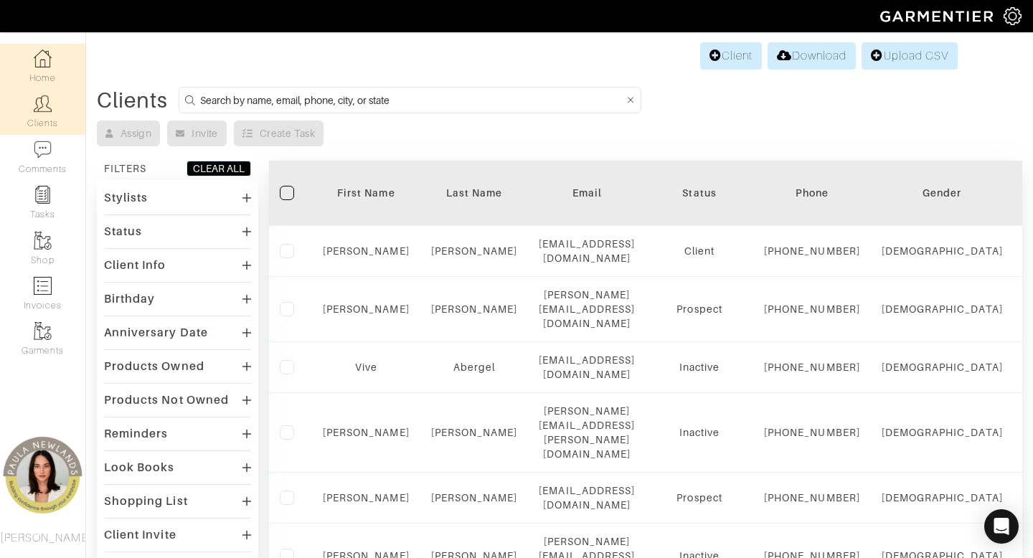
click at [36, 67] on link "Home" at bounding box center [42, 66] width 85 height 45
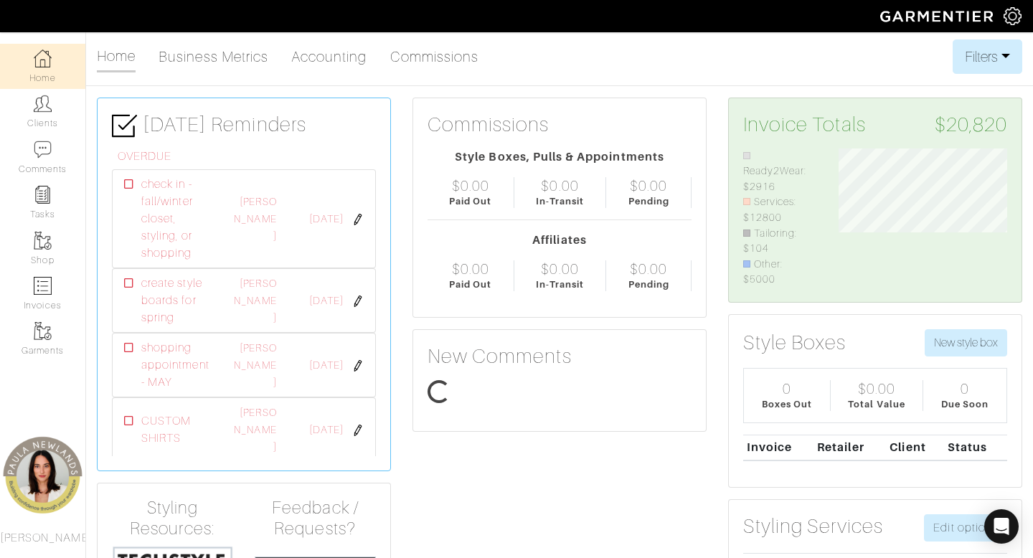
scroll to position [139, 190]
click at [46, 118] on link "Clients" at bounding box center [42, 111] width 85 height 45
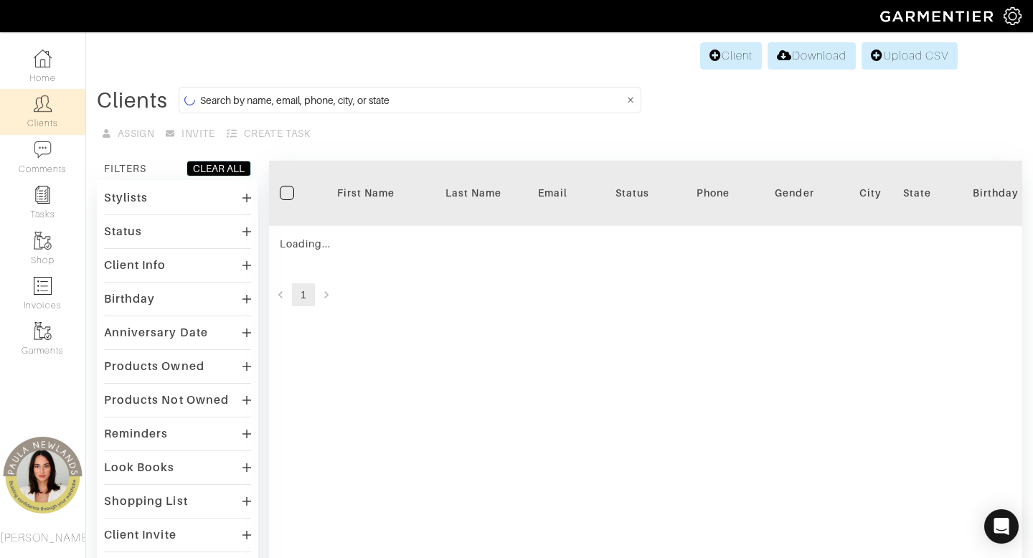
click at [525, 105] on input at bounding box center [412, 100] width 424 height 18
type input "anjali"
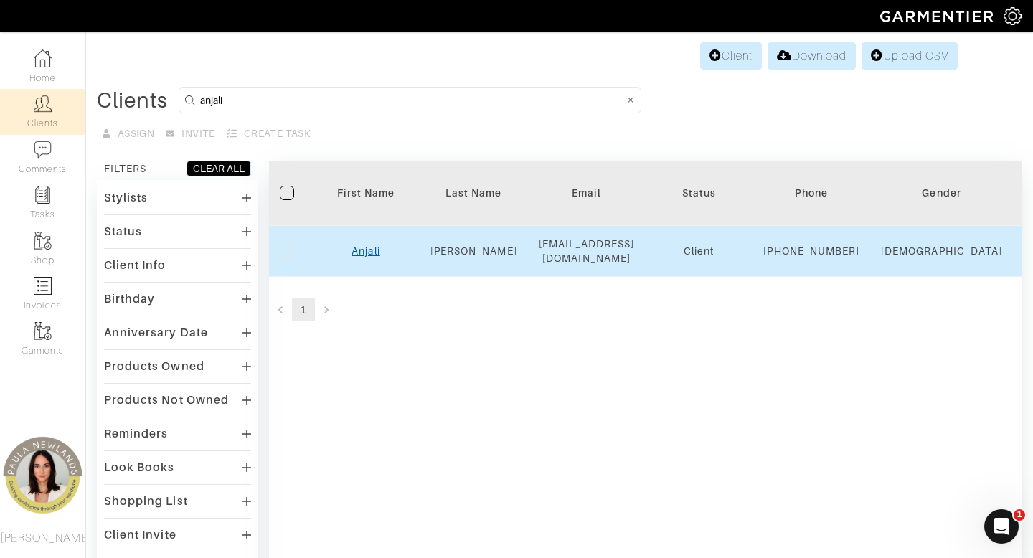
click at [362, 257] on link "Anjali" at bounding box center [366, 250] width 28 height 11
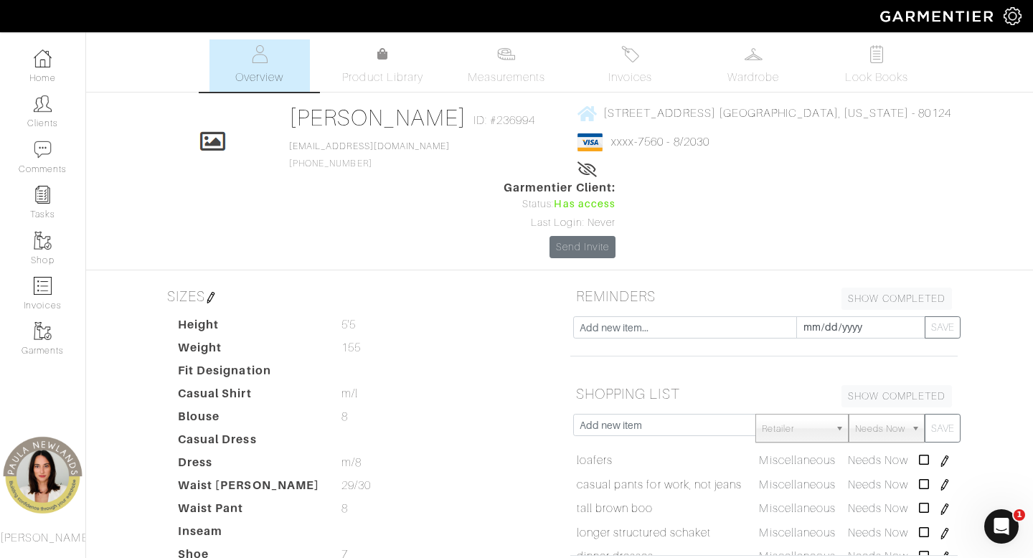
click at [649, 176] on div "Lifetime spend: $6,637.23" at bounding box center [765, 170] width 374 height 17
click at [213, 292] on img at bounding box center [210, 297] width 11 height 11
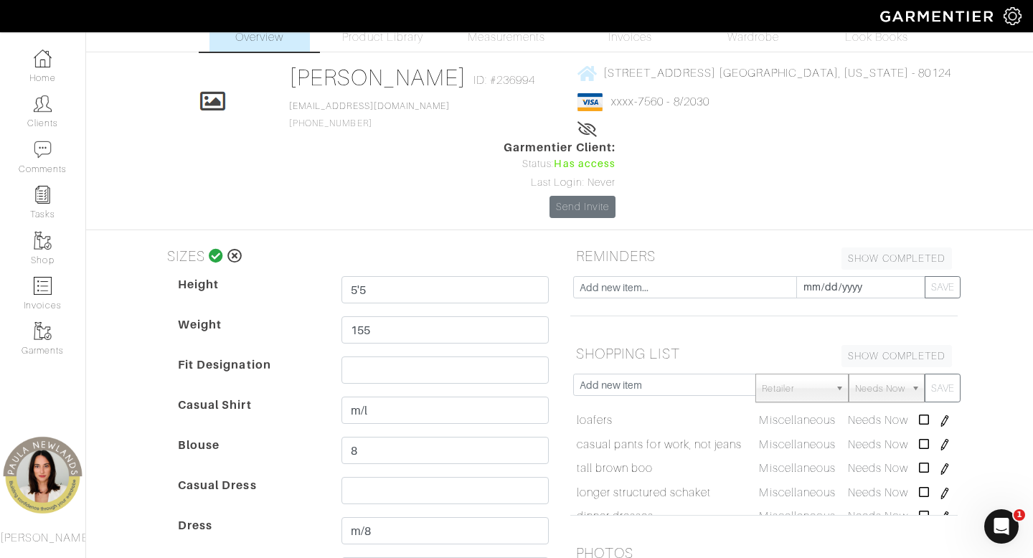
scroll to position [44, 0]
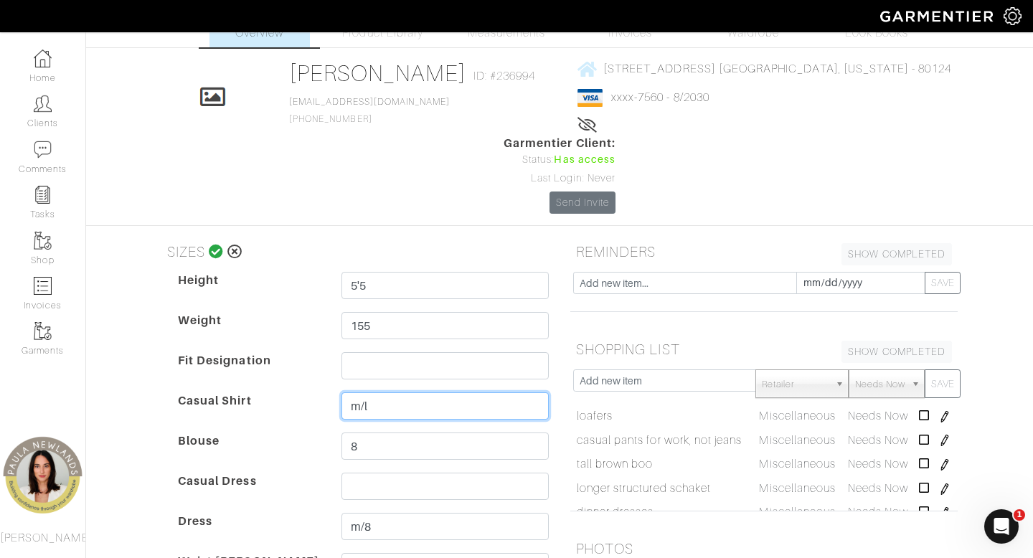
click at [390, 392] on input "m/l" at bounding box center [444, 405] width 207 height 27
type input "L"
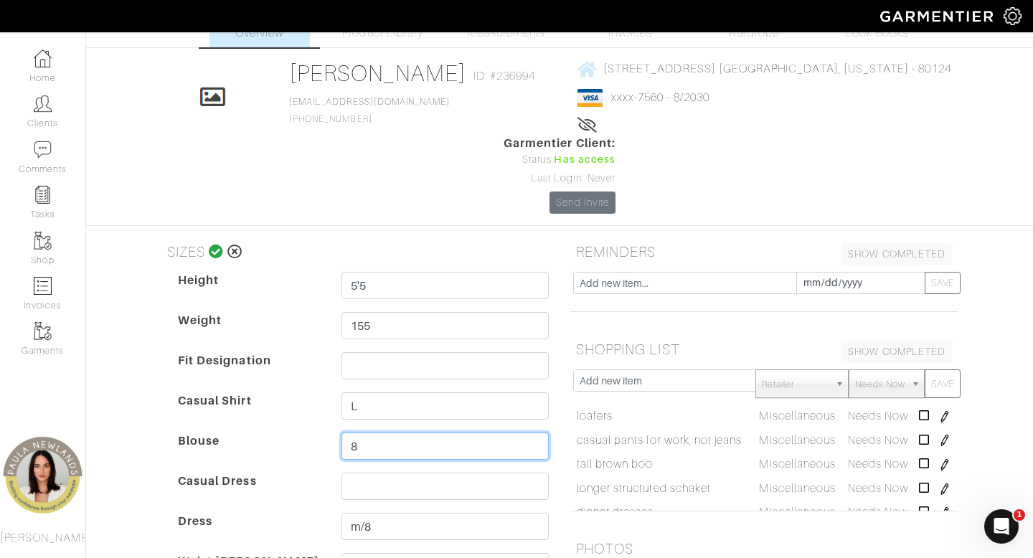
click at [371, 433] on input "8" at bounding box center [444, 446] width 207 height 27
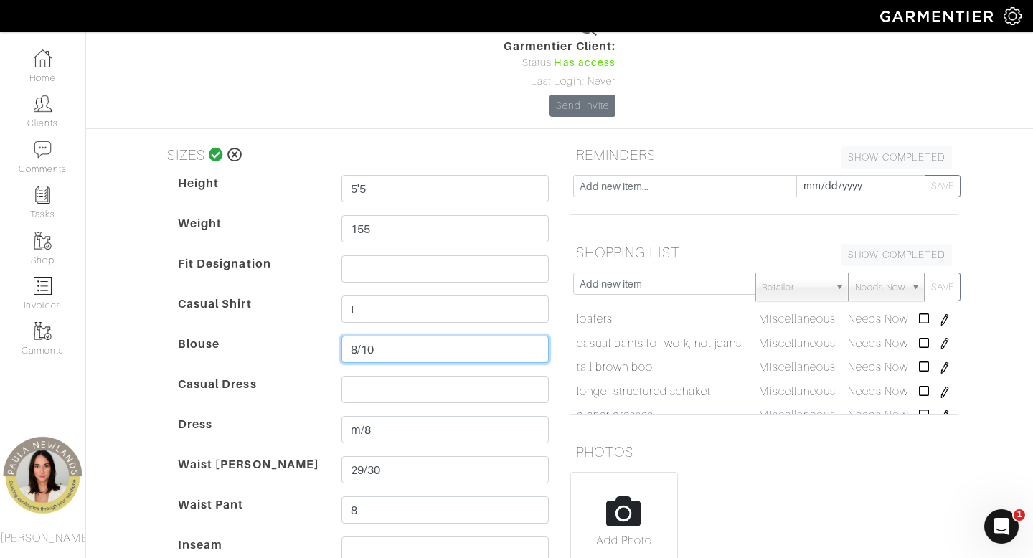
scroll to position [147, 0]
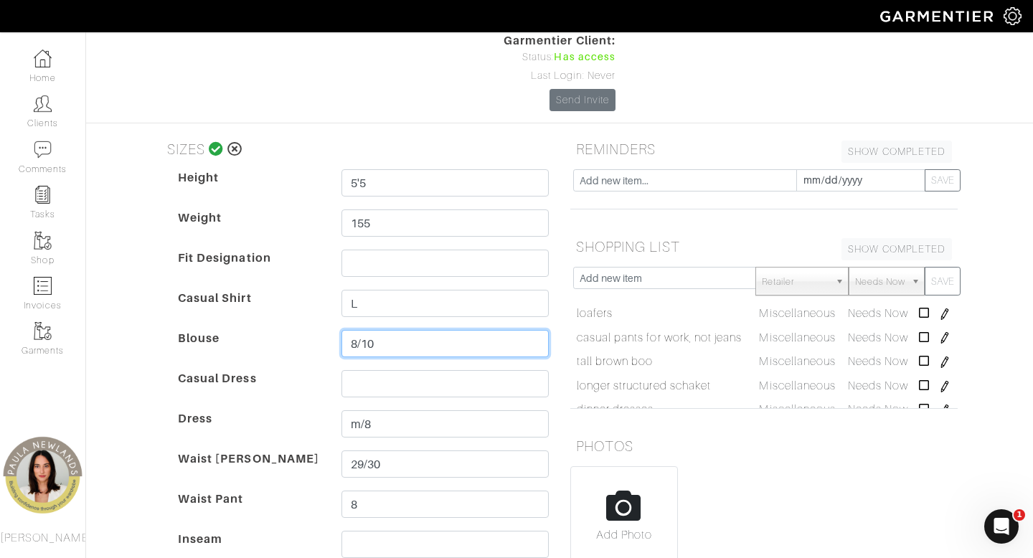
type input "8/10"
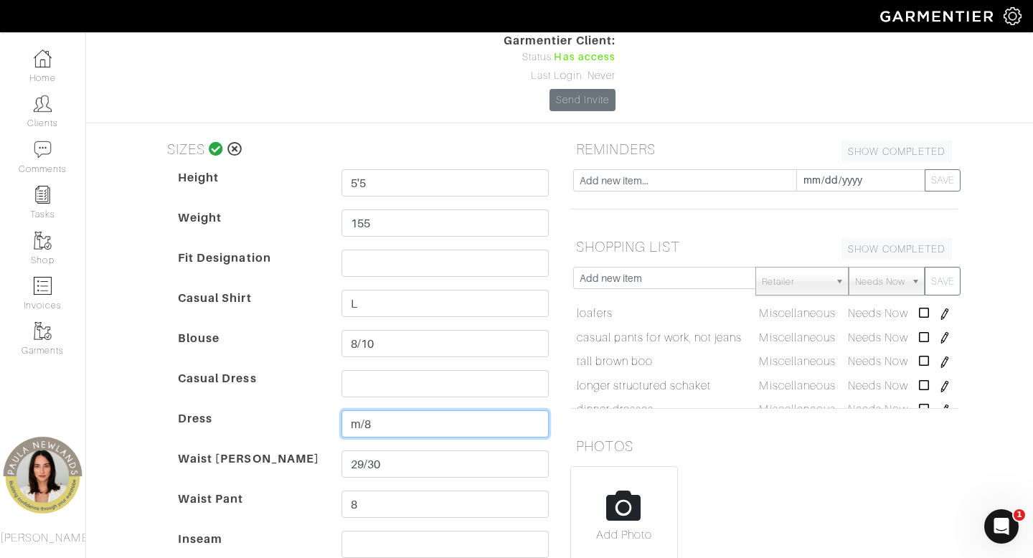
click at [407, 410] on input "m/8" at bounding box center [444, 423] width 207 height 27
type input "1"
type input "8"
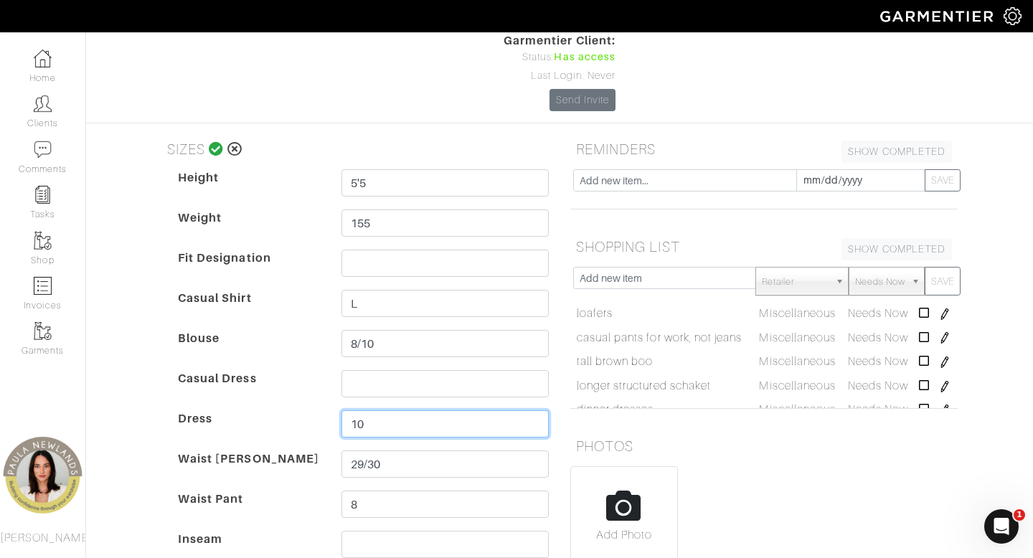
type input "10"
click at [398, 451] on input "29/30" at bounding box center [444, 464] width 207 height 27
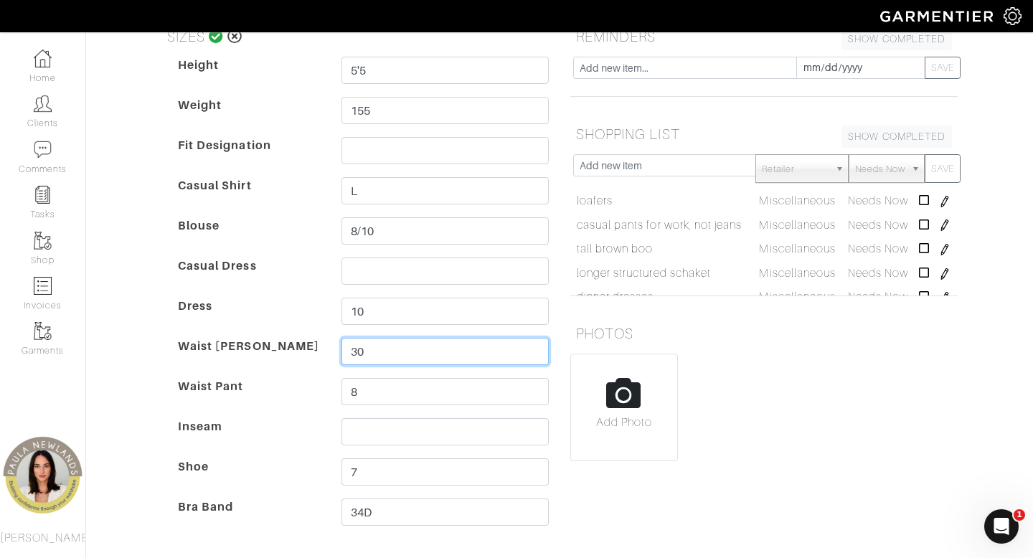
scroll to position [259, 0]
type input "30"
click at [382, 379] on input "8" at bounding box center [444, 392] width 207 height 27
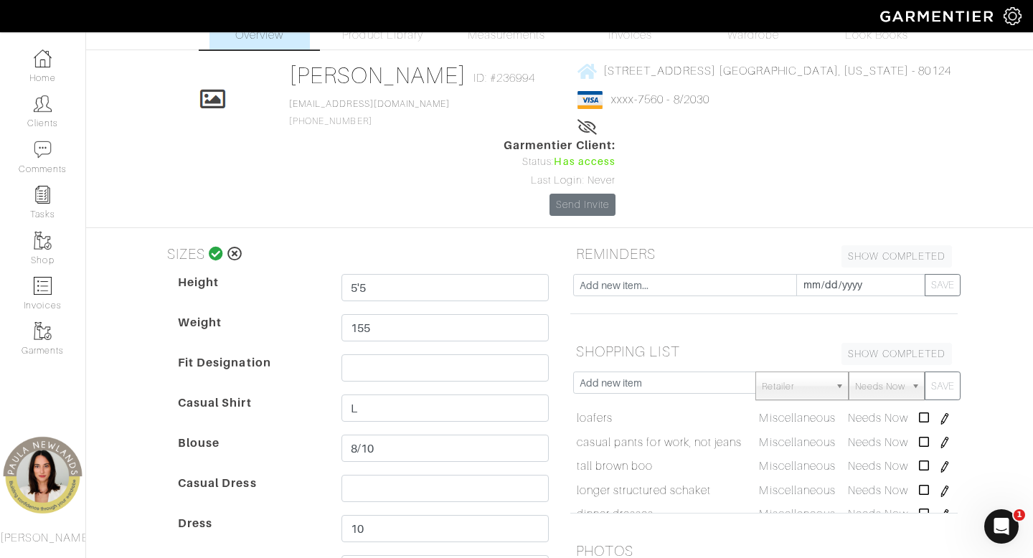
scroll to position [41, 0]
type input "10"
click at [215, 248] on icon at bounding box center [216, 255] width 15 height 14
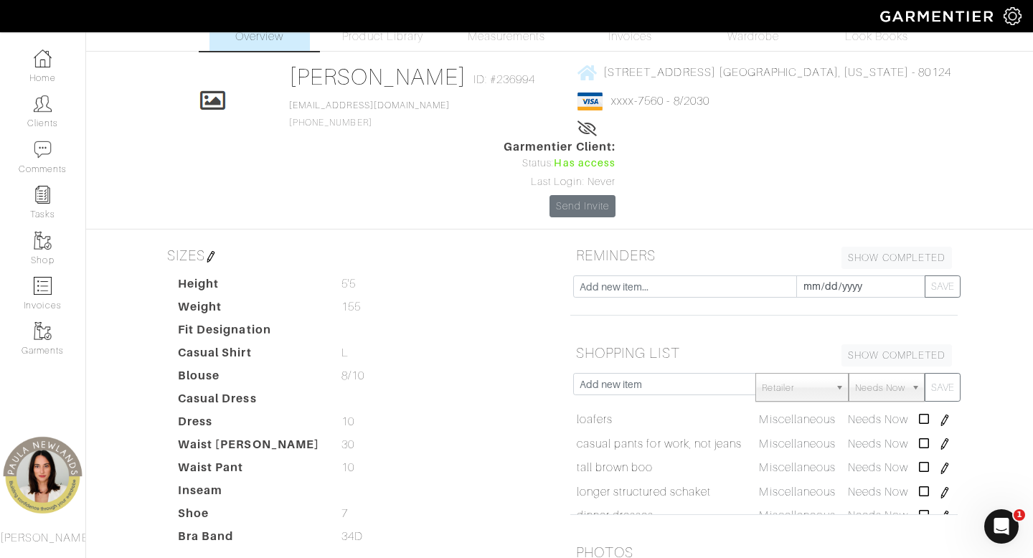
scroll to position [0, 0]
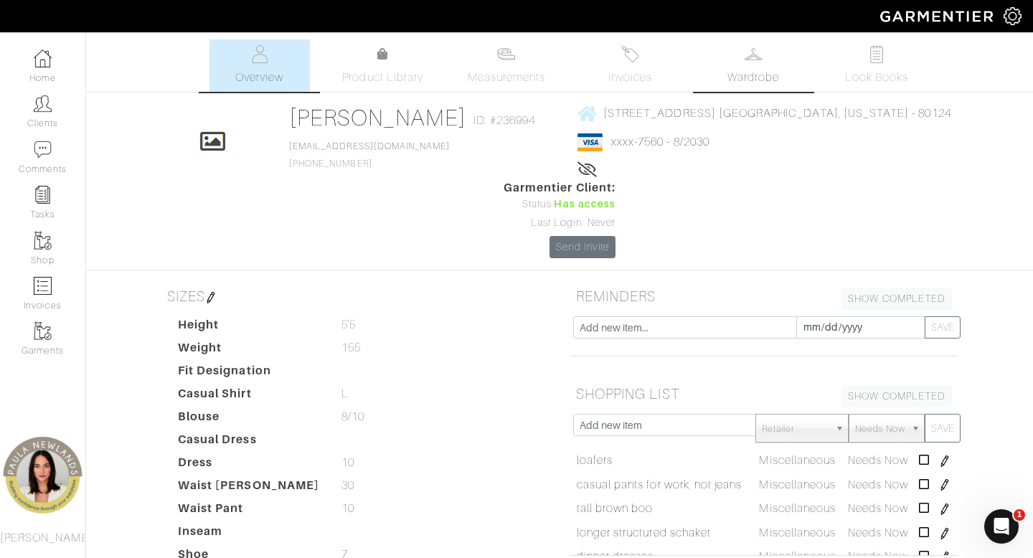
click at [758, 66] on link "Wardrobe" at bounding box center [753, 65] width 100 height 52
